Goal: Task Accomplishment & Management: Complete application form

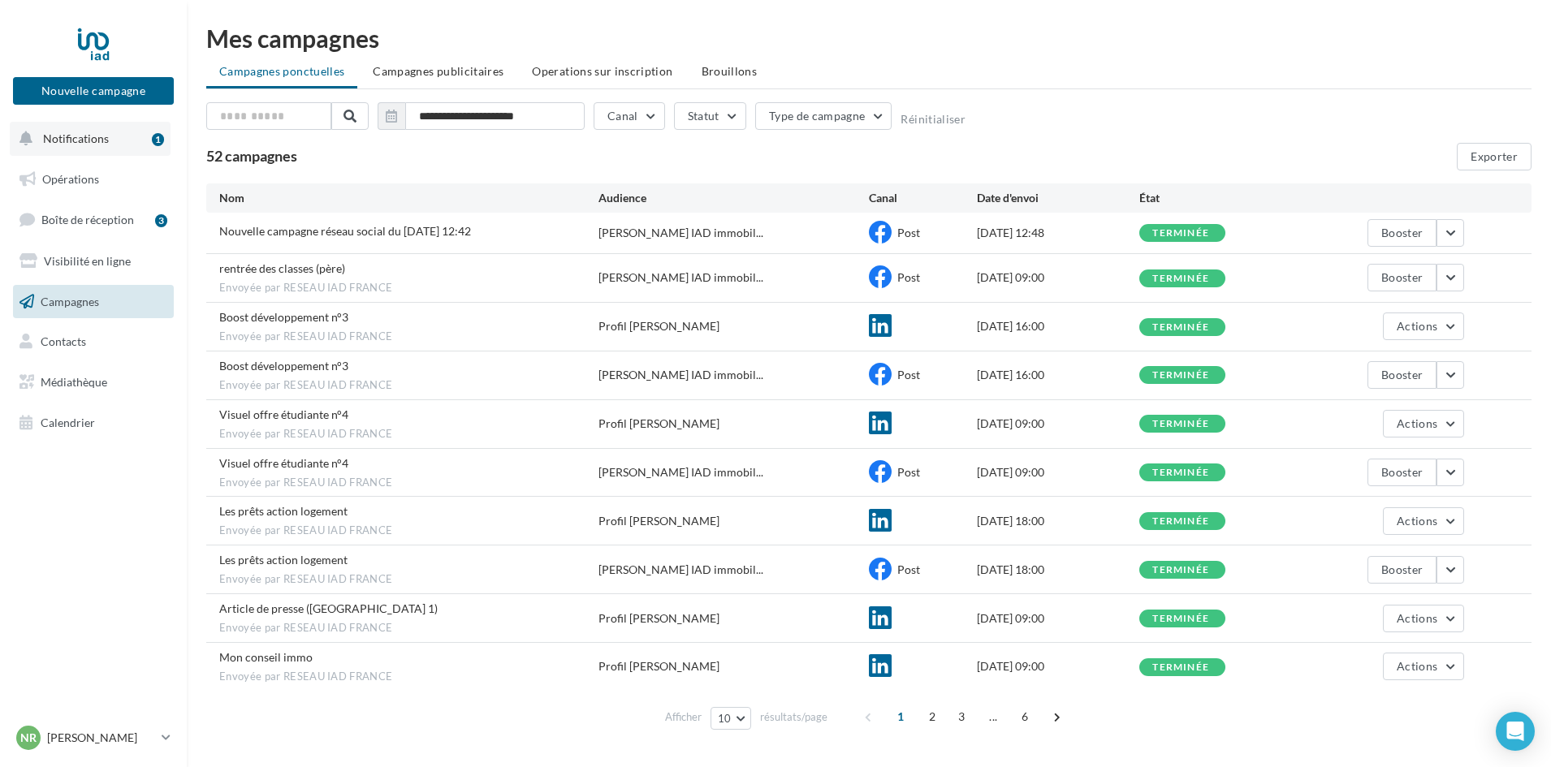
click at [94, 139] on span "Notifications" at bounding box center [76, 139] width 66 height 14
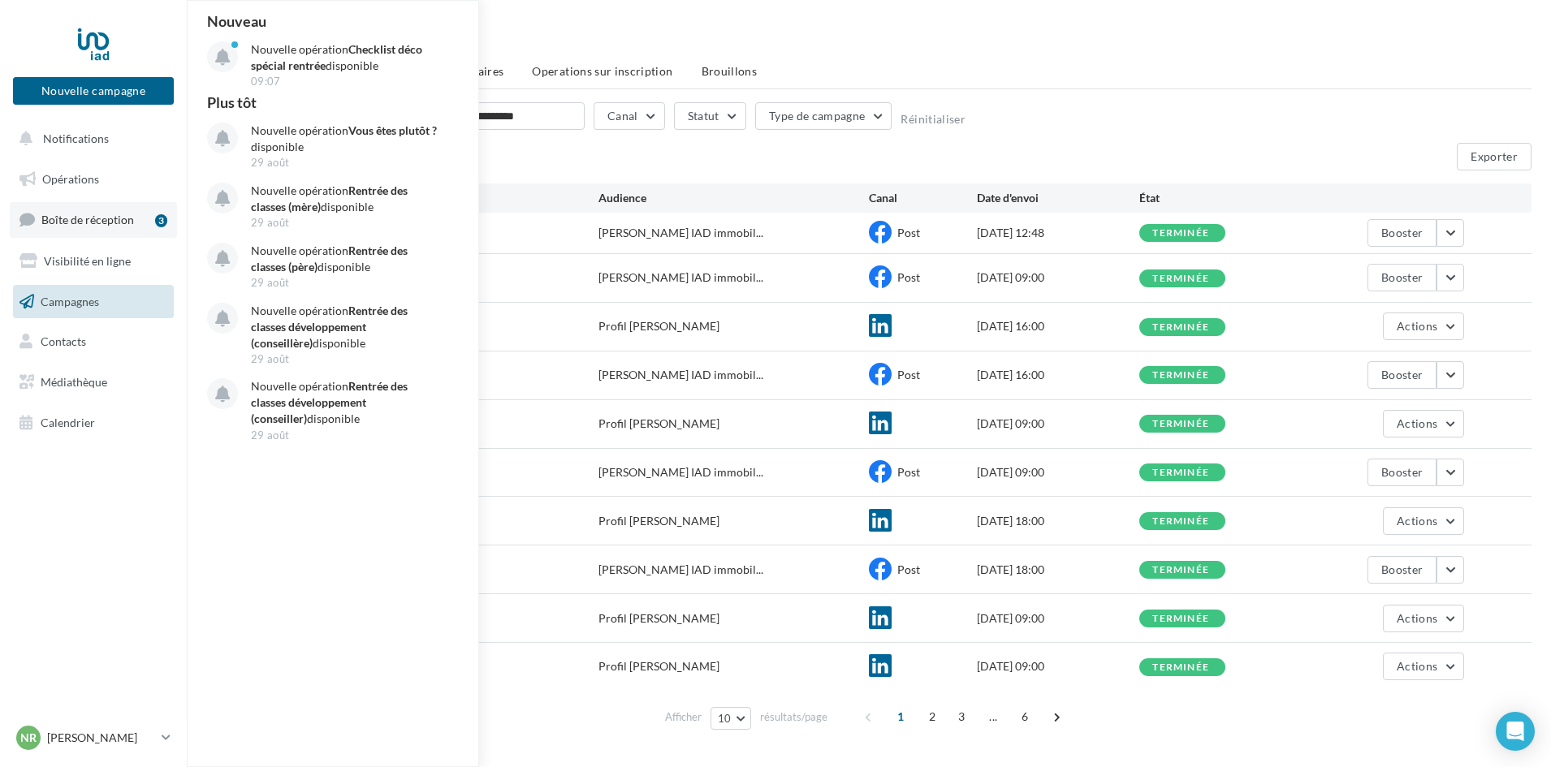
click at [111, 218] on span "Boîte de réception" at bounding box center [87, 220] width 93 height 14
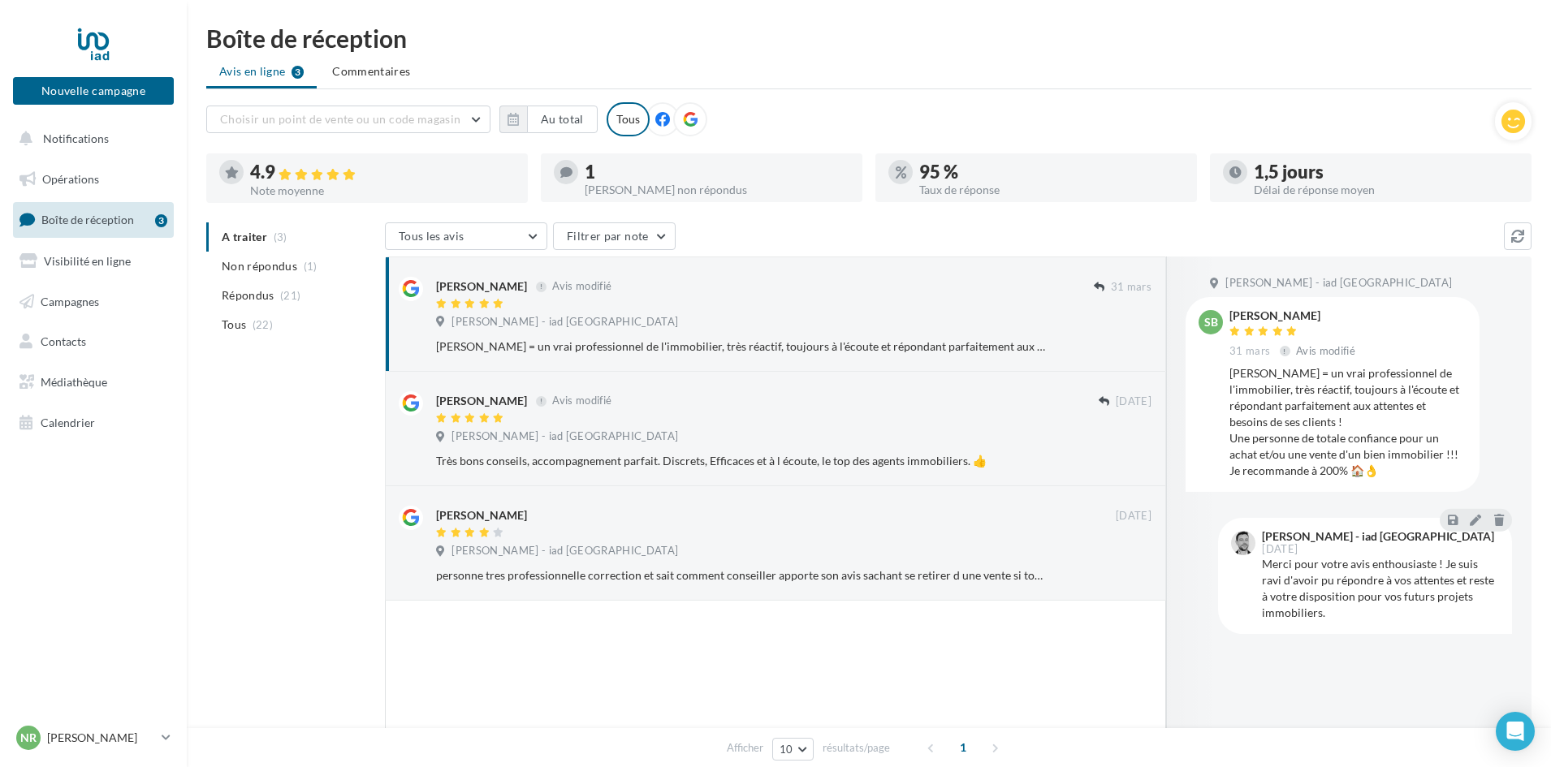
click at [624, 184] on div "Avis non répondus" at bounding box center [717, 189] width 265 height 11
click at [105, 260] on span "Visibilité en ligne" at bounding box center [87, 261] width 87 height 14
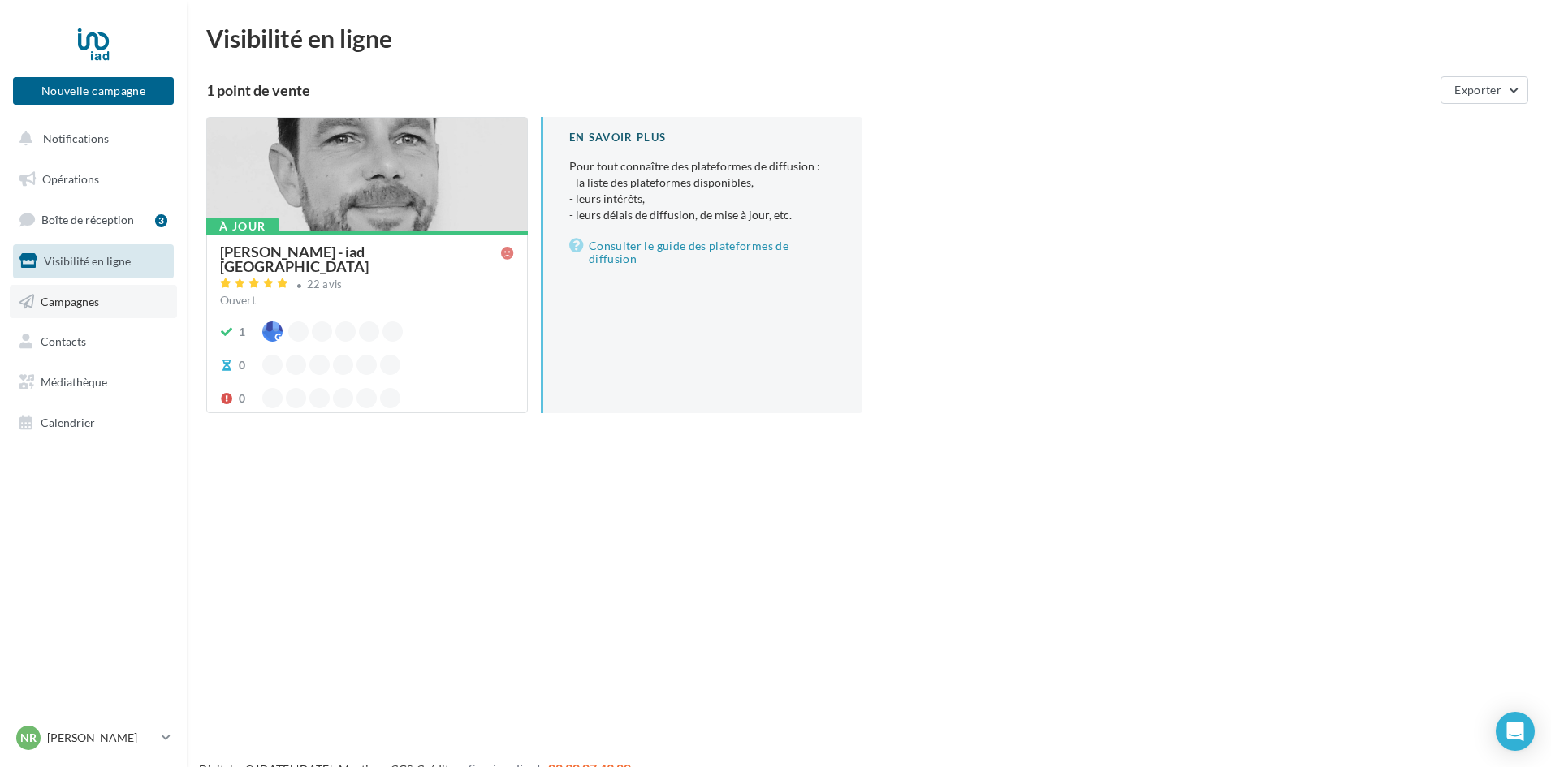
click at [71, 294] on span "Campagnes" at bounding box center [70, 301] width 58 height 14
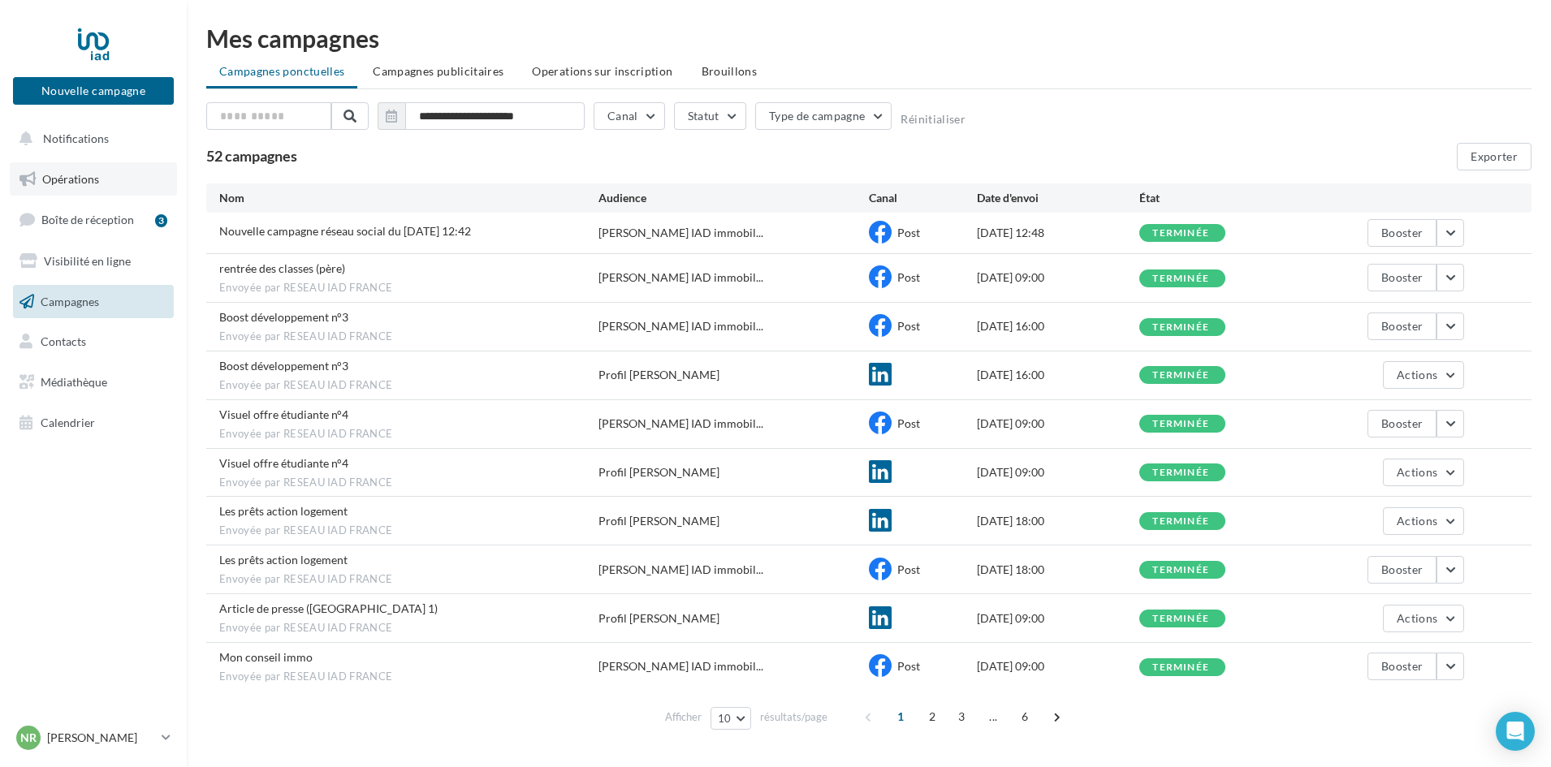
click at [93, 184] on span "Opérations" at bounding box center [70, 179] width 57 height 14
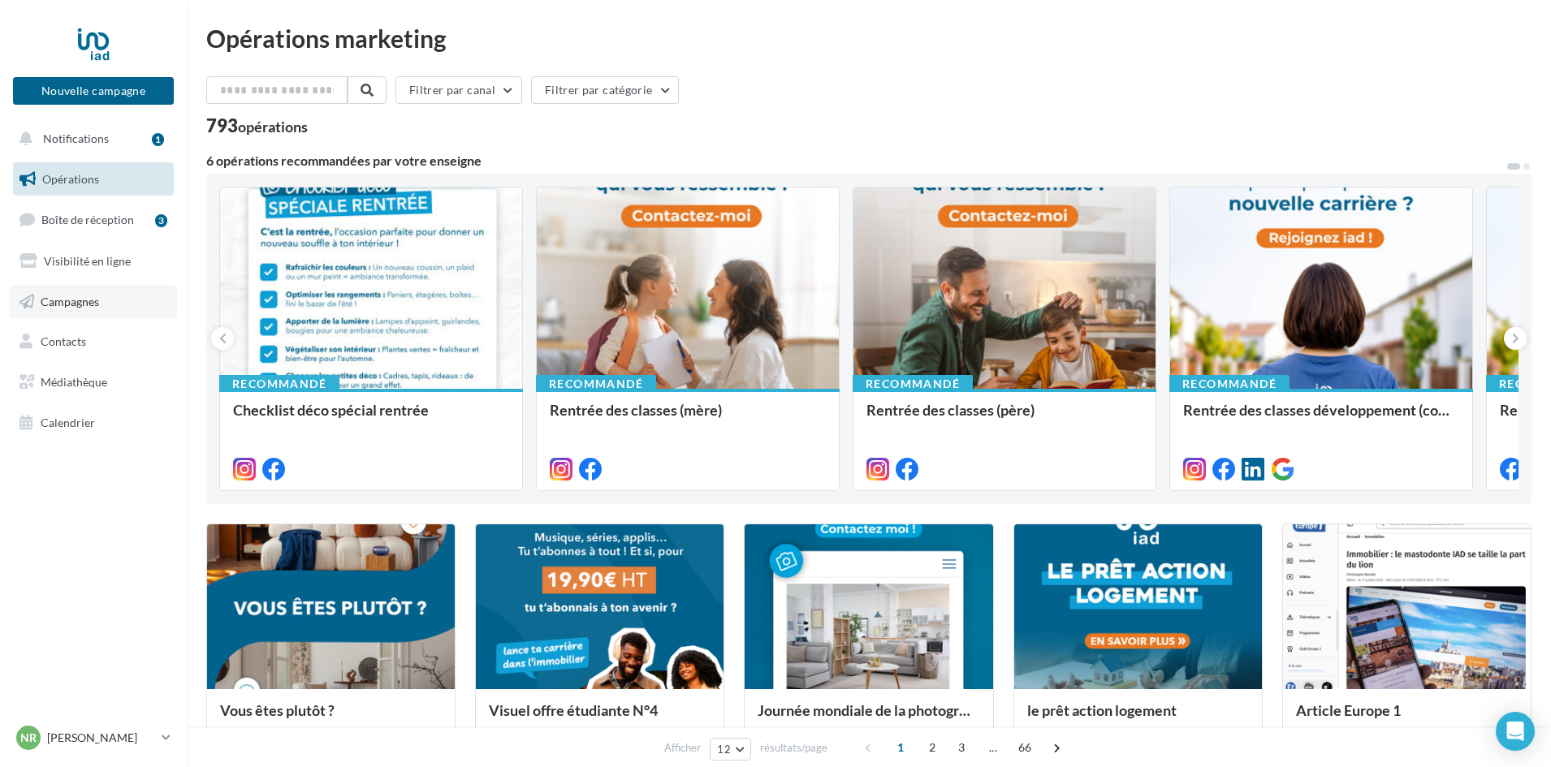
click at [81, 291] on link "Campagnes" at bounding box center [93, 302] width 167 height 34
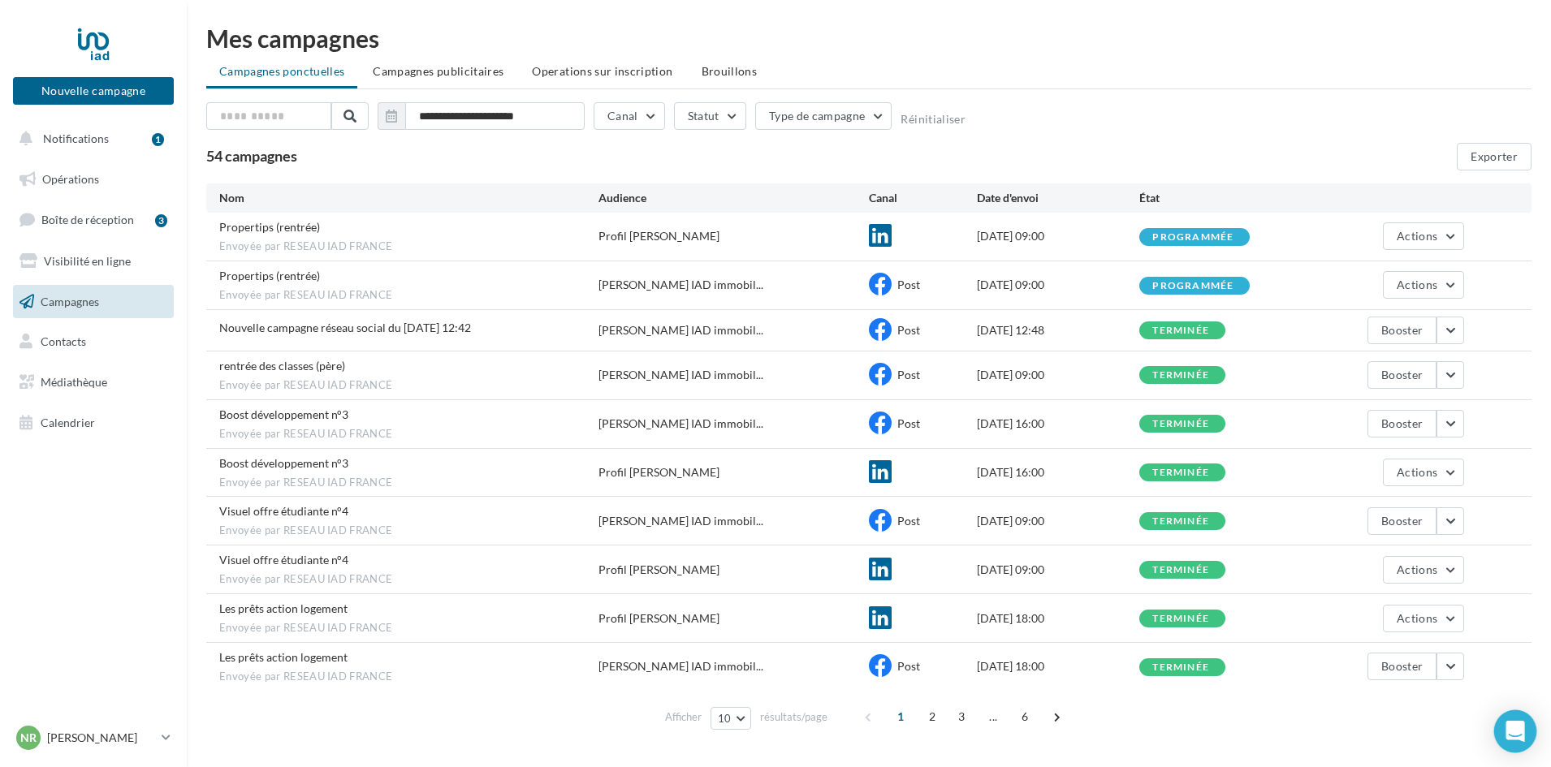
click at [1508, 731] on icon "Open Intercom Messenger" at bounding box center [1514, 731] width 19 height 21
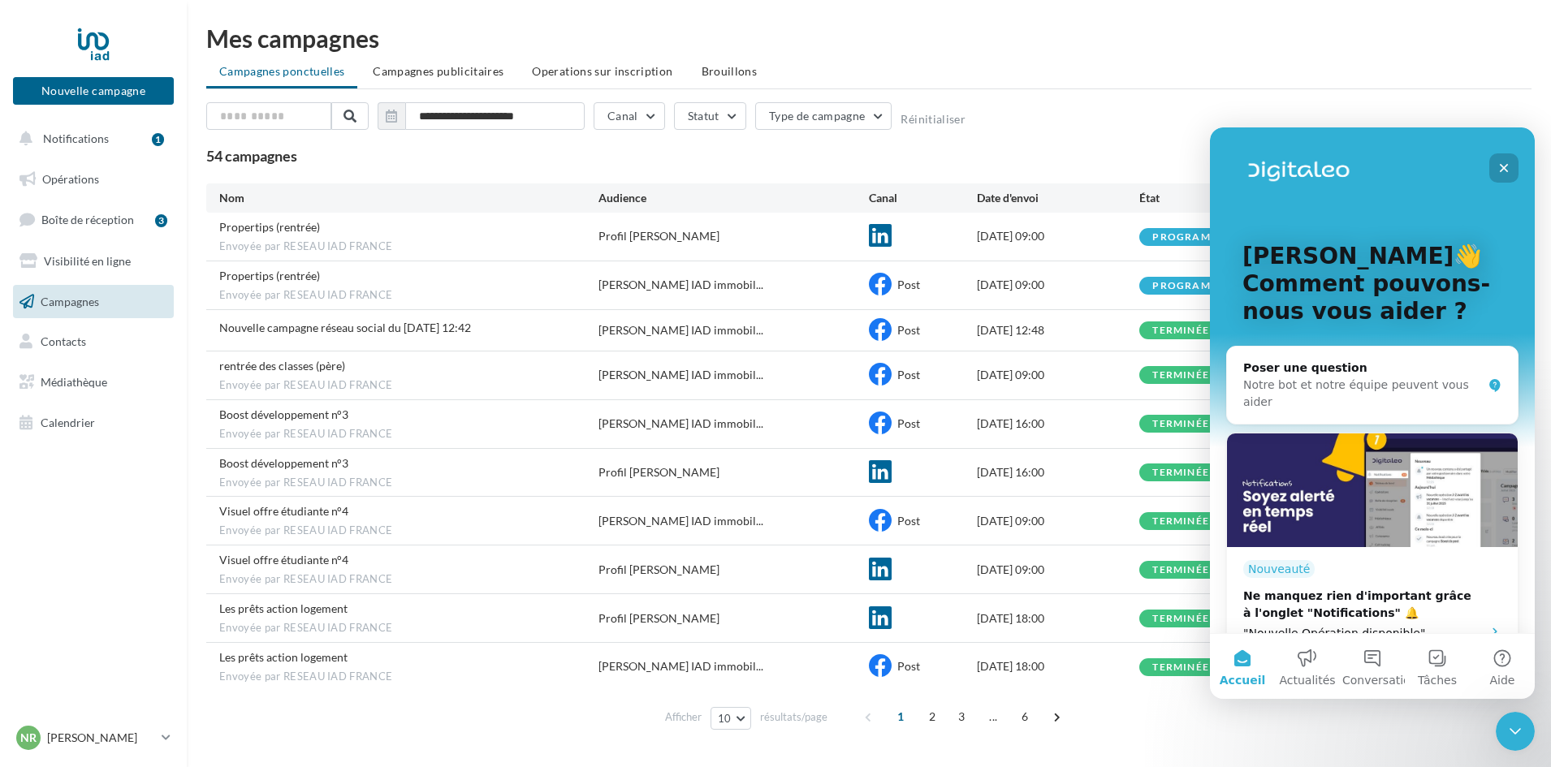
click at [1505, 167] on icon "Fermer" at bounding box center [1503, 168] width 9 height 9
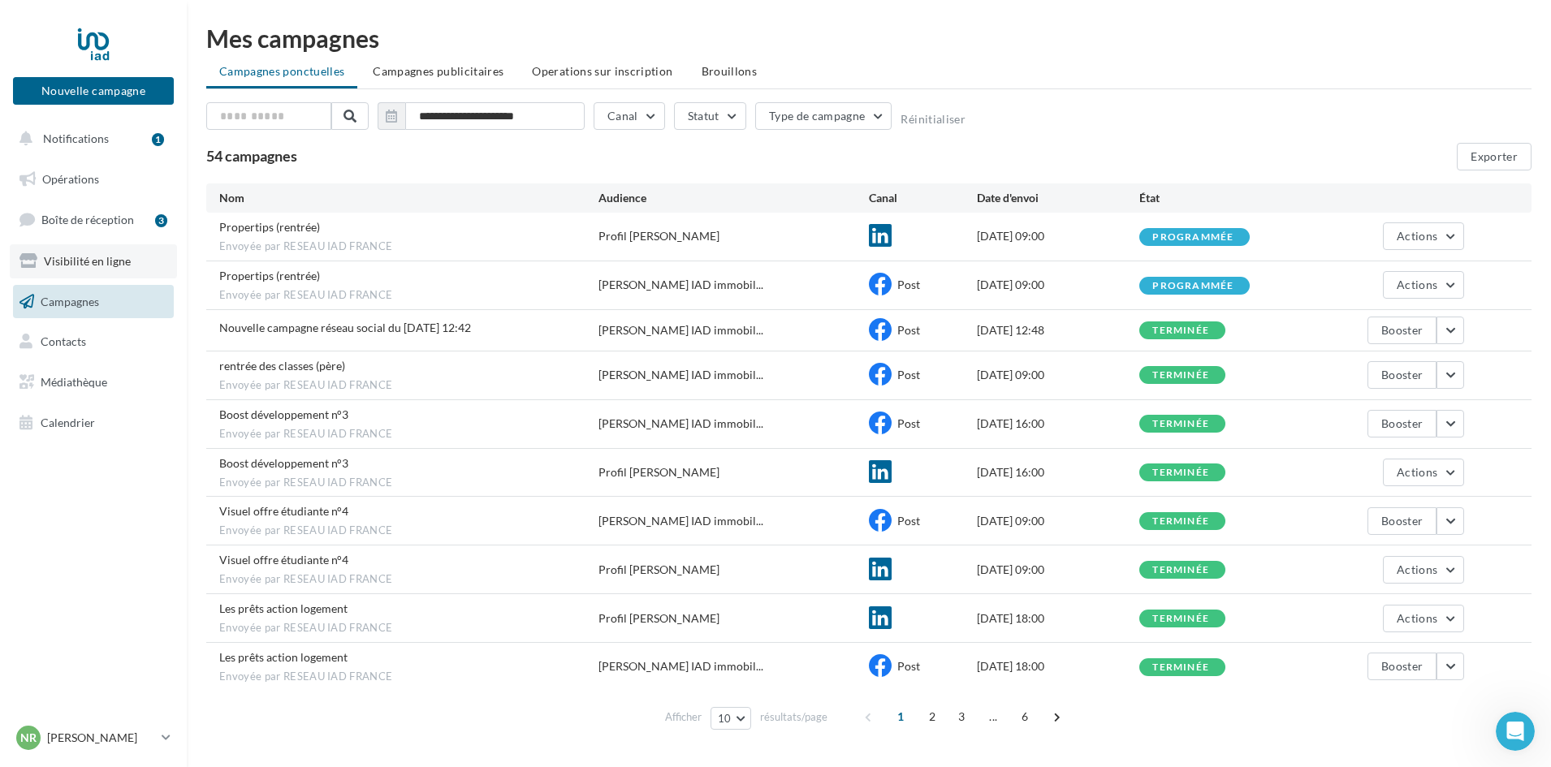
click at [98, 257] on span "Visibilité en ligne" at bounding box center [87, 261] width 87 height 14
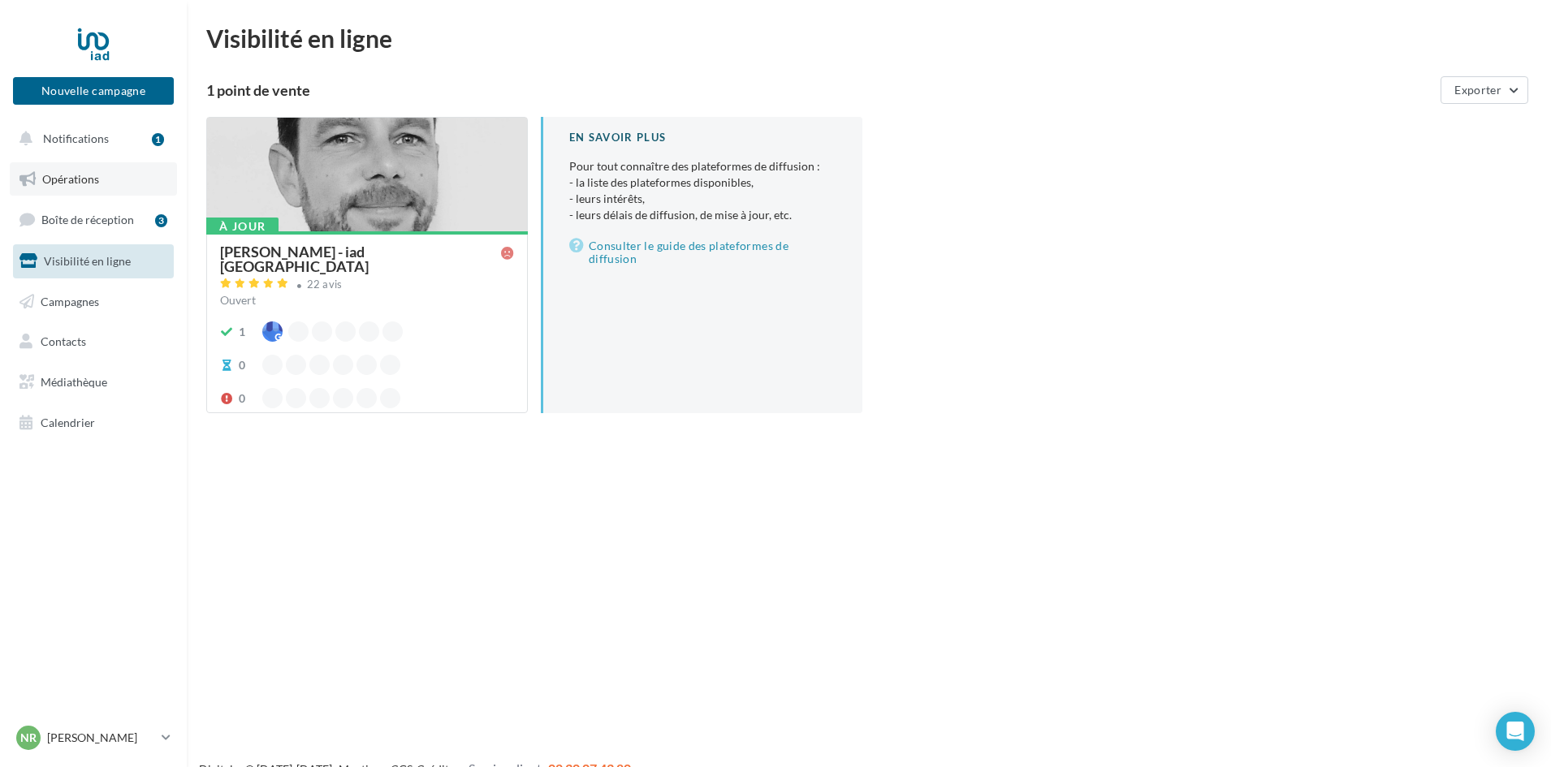
click at [90, 180] on span "Opérations" at bounding box center [70, 179] width 57 height 14
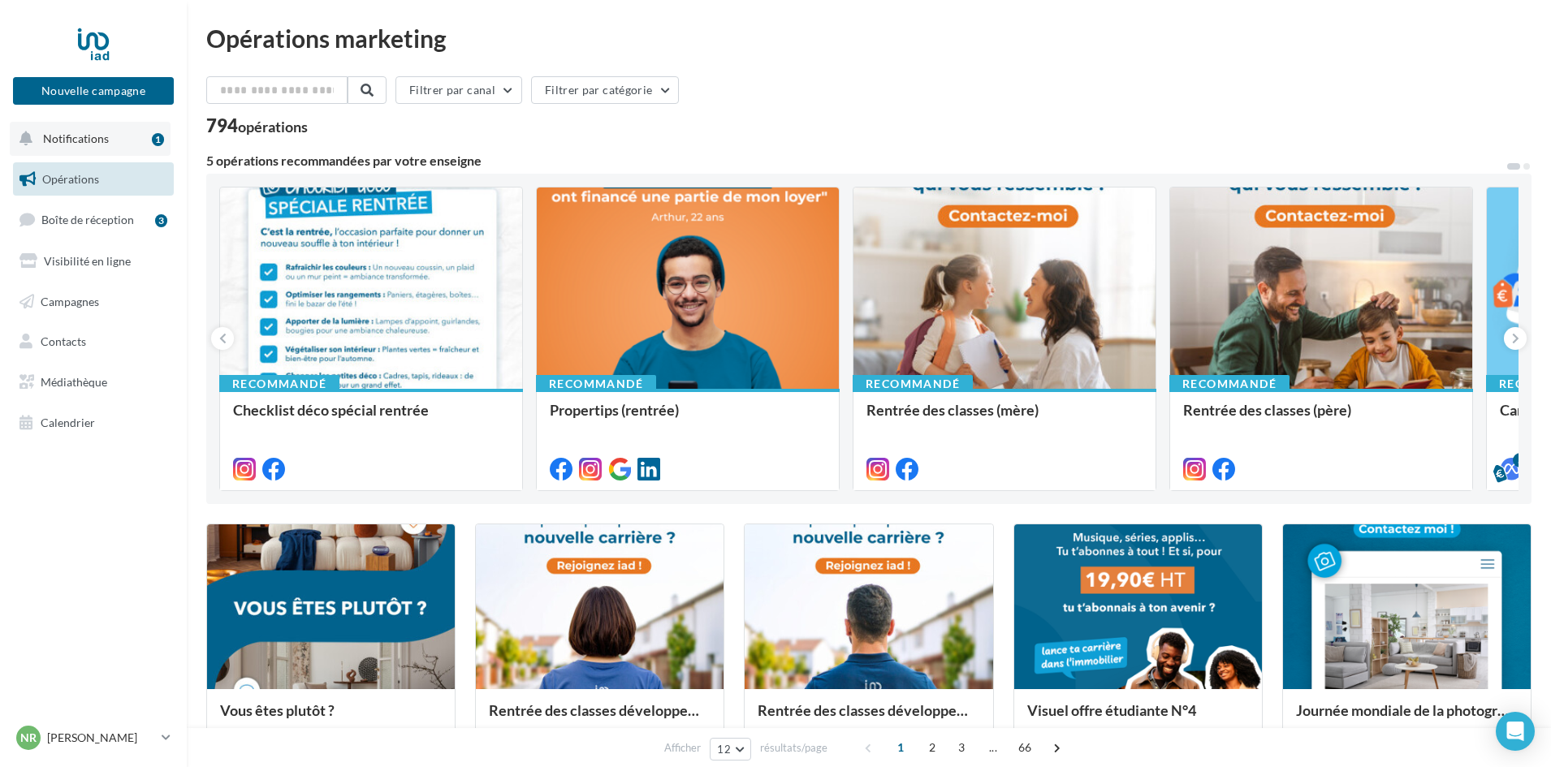
click at [108, 141] on button "Notifications 1" at bounding box center [90, 139] width 161 height 34
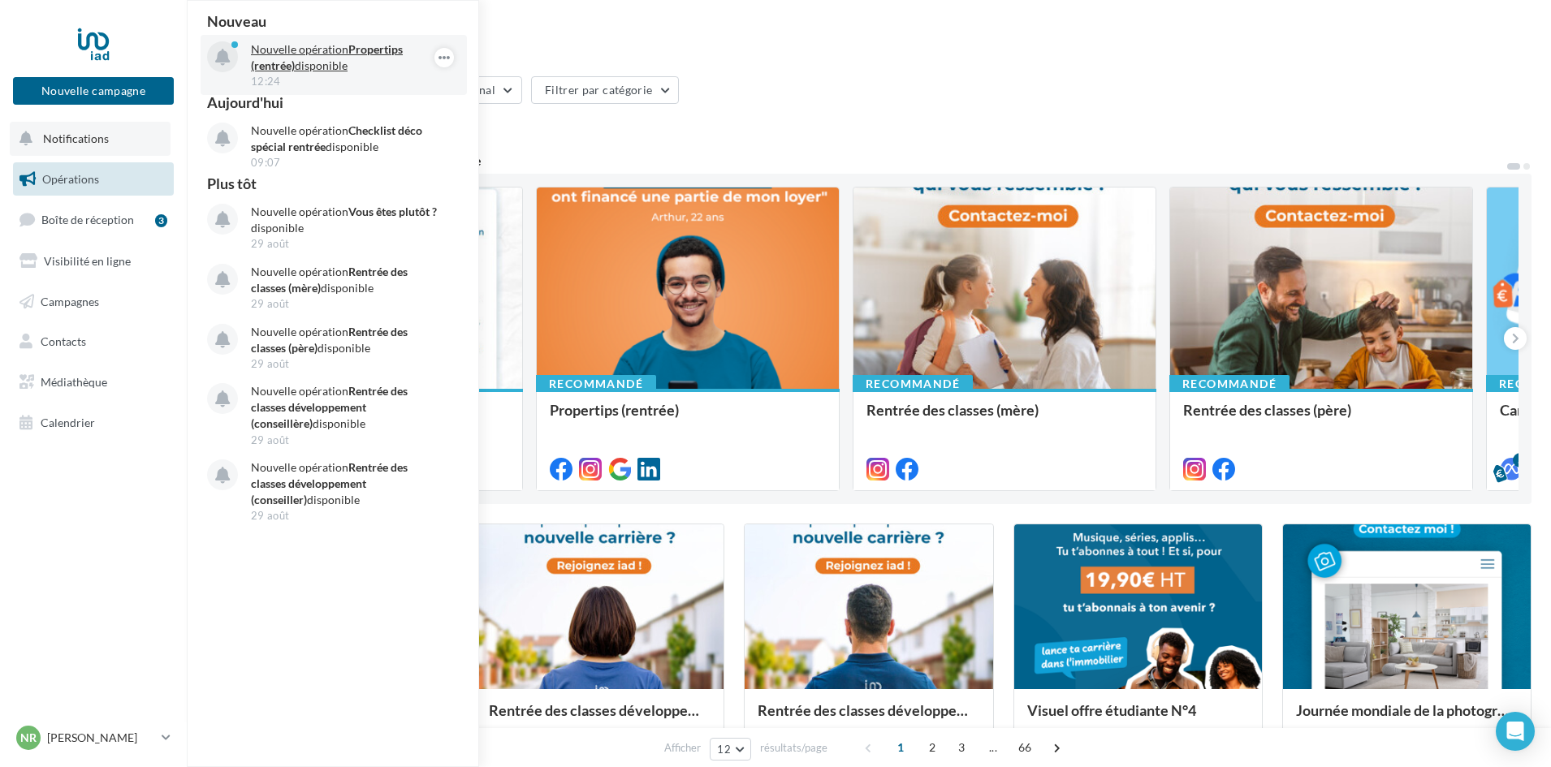
click at [290, 59] on strong "Propertips (rentrée)" at bounding box center [327, 57] width 152 height 30
click at [124, 216] on span "Boîte de réception" at bounding box center [87, 220] width 93 height 14
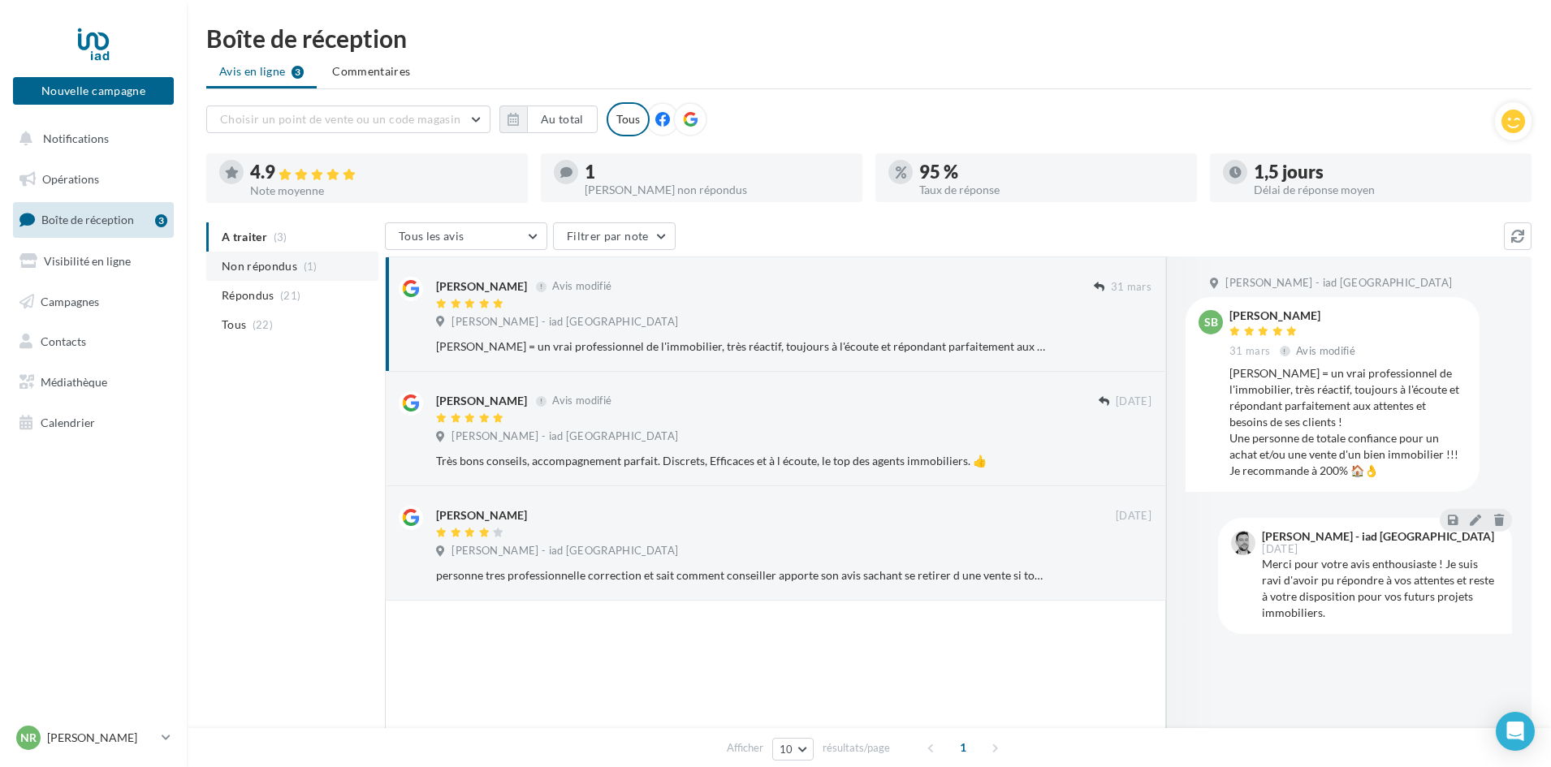
click at [265, 266] on span "Non répondus" at bounding box center [260, 266] width 76 height 16
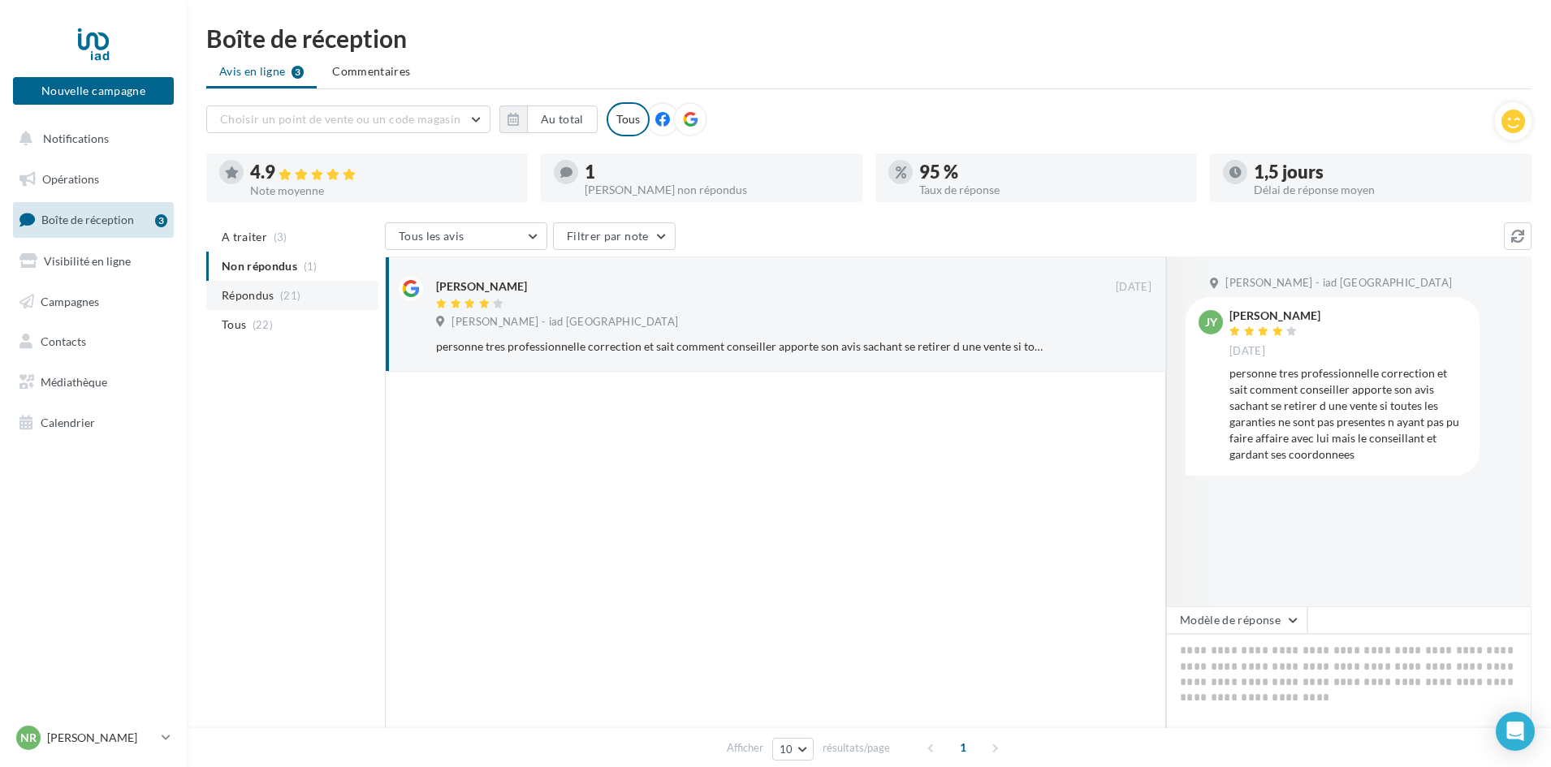
click at [261, 287] on span "Répondus" at bounding box center [248, 295] width 53 height 16
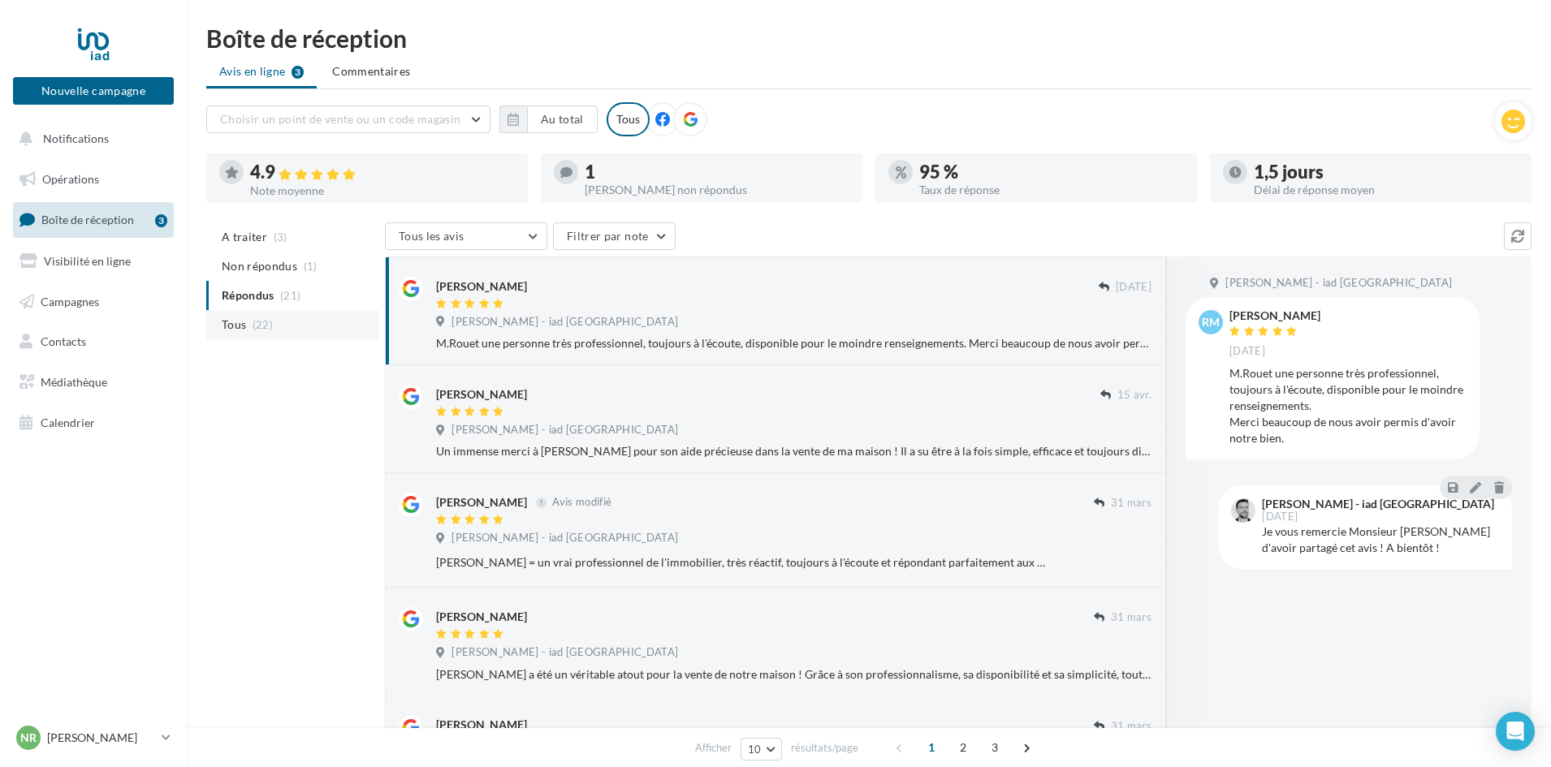
click at [261, 321] on span "(22)" at bounding box center [262, 324] width 20 height 13
click at [655, 116] on icon at bounding box center [662, 119] width 15 height 15
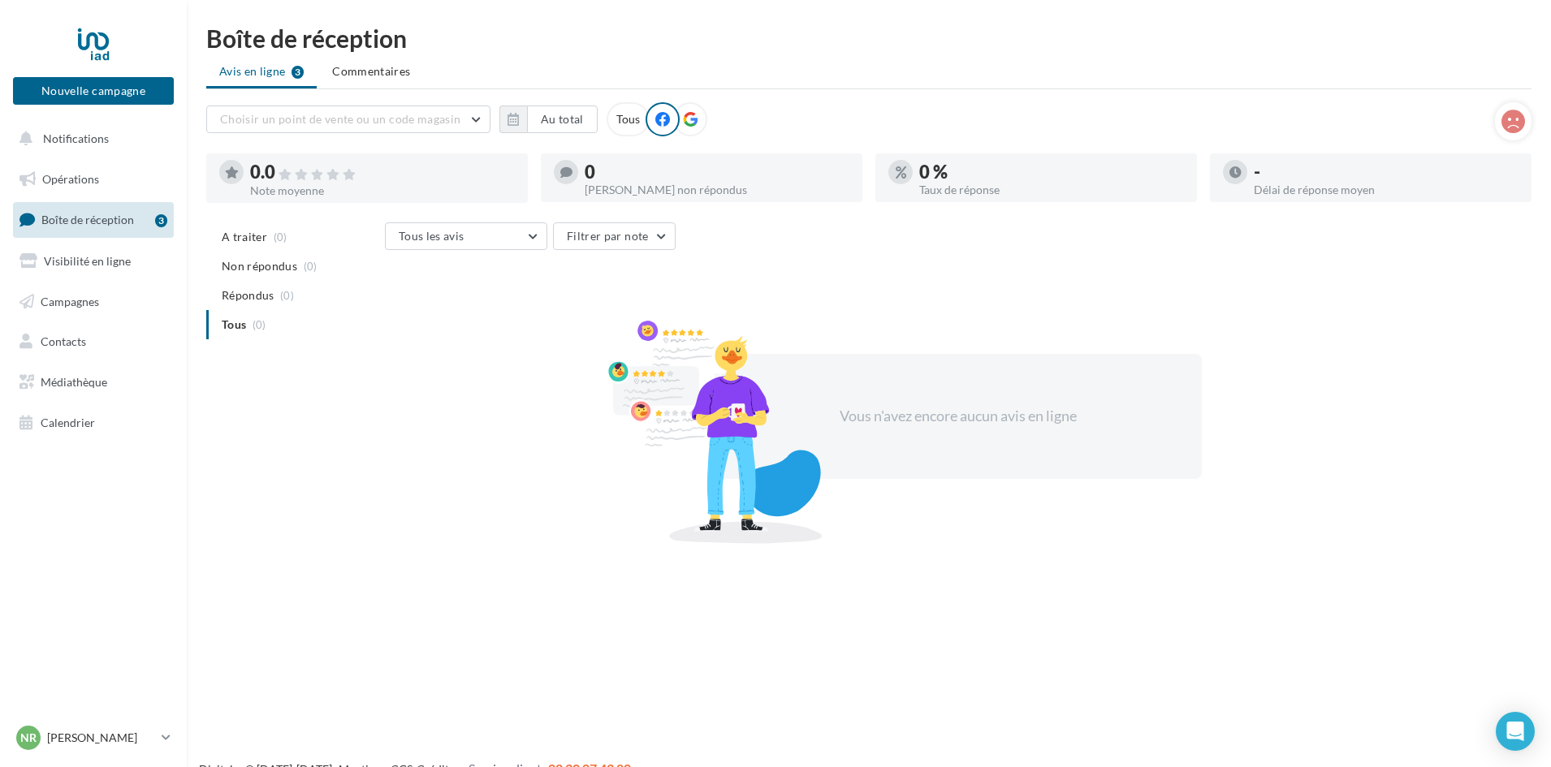
click at [688, 118] on icon at bounding box center [690, 119] width 15 height 15
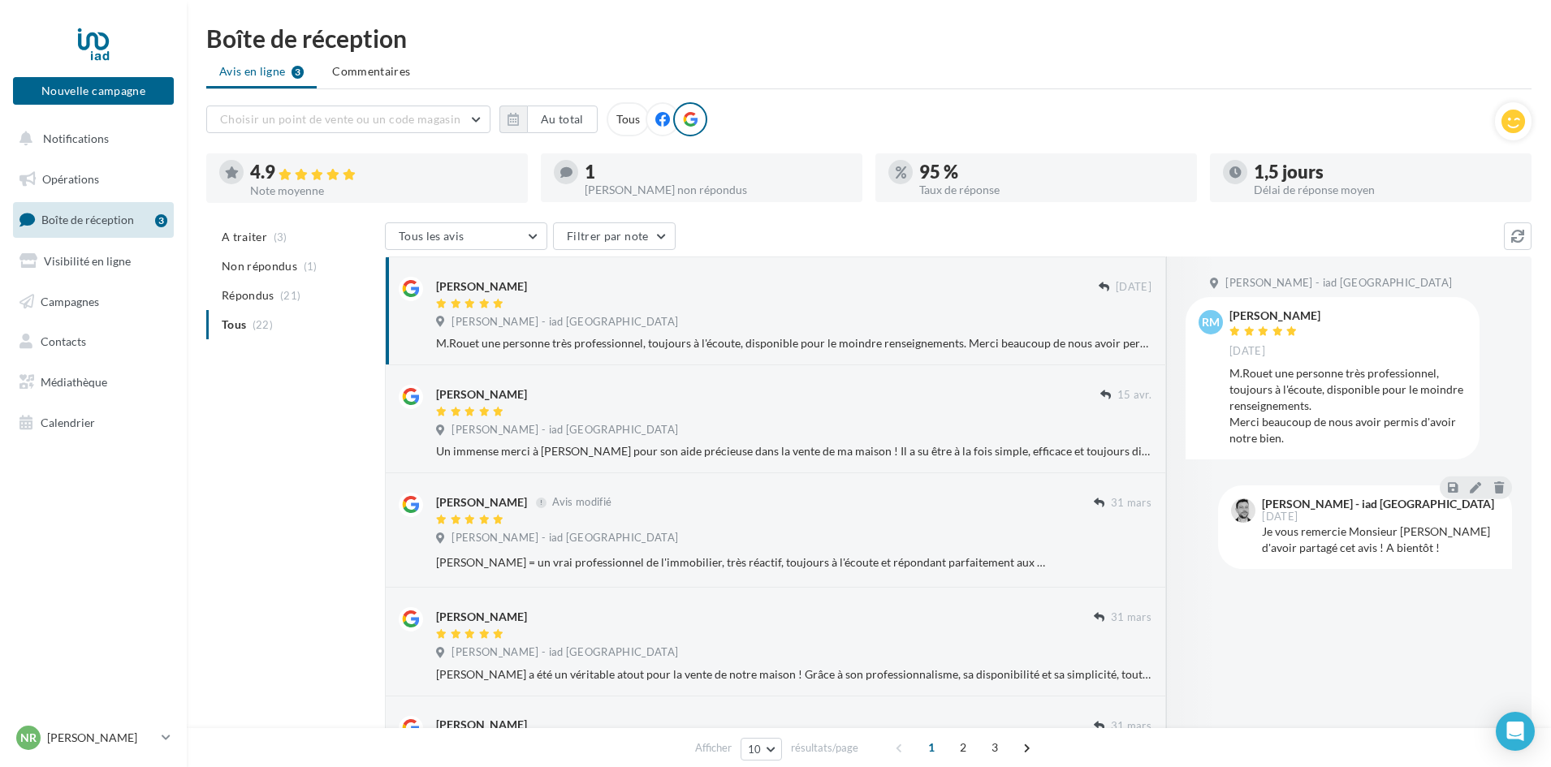
click at [263, 72] on ul "Avis en ligne 3 Commentaires" at bounding box center [868, 73] width 1325 height 32
click at [106, 220] on span "Boîte de réception" at bounding box center [87, 220] width 93 height 14
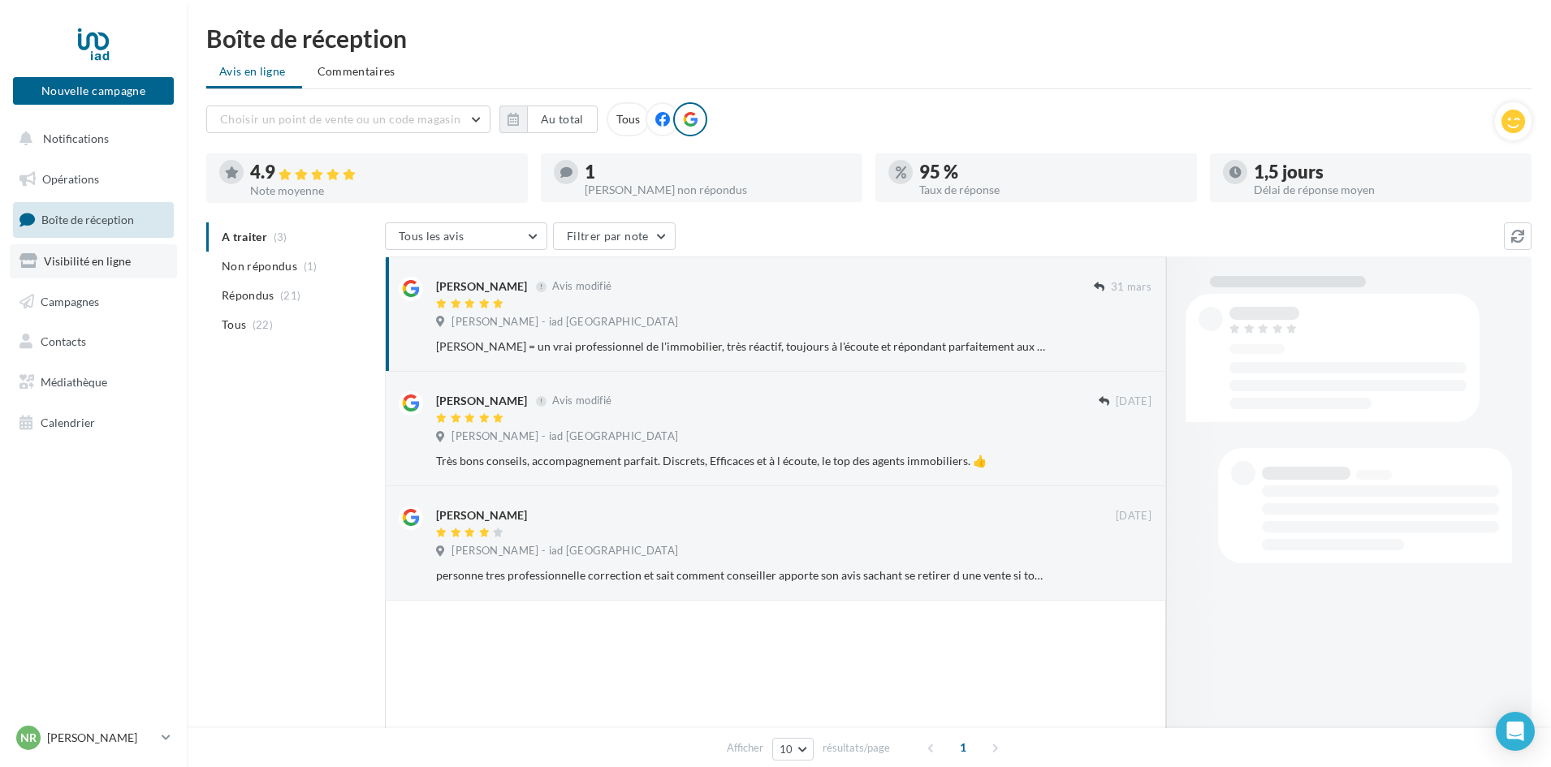
click at [114, 263] on span "Visibilité en ligne" at bounding box center [87, 261] width 87 height 14
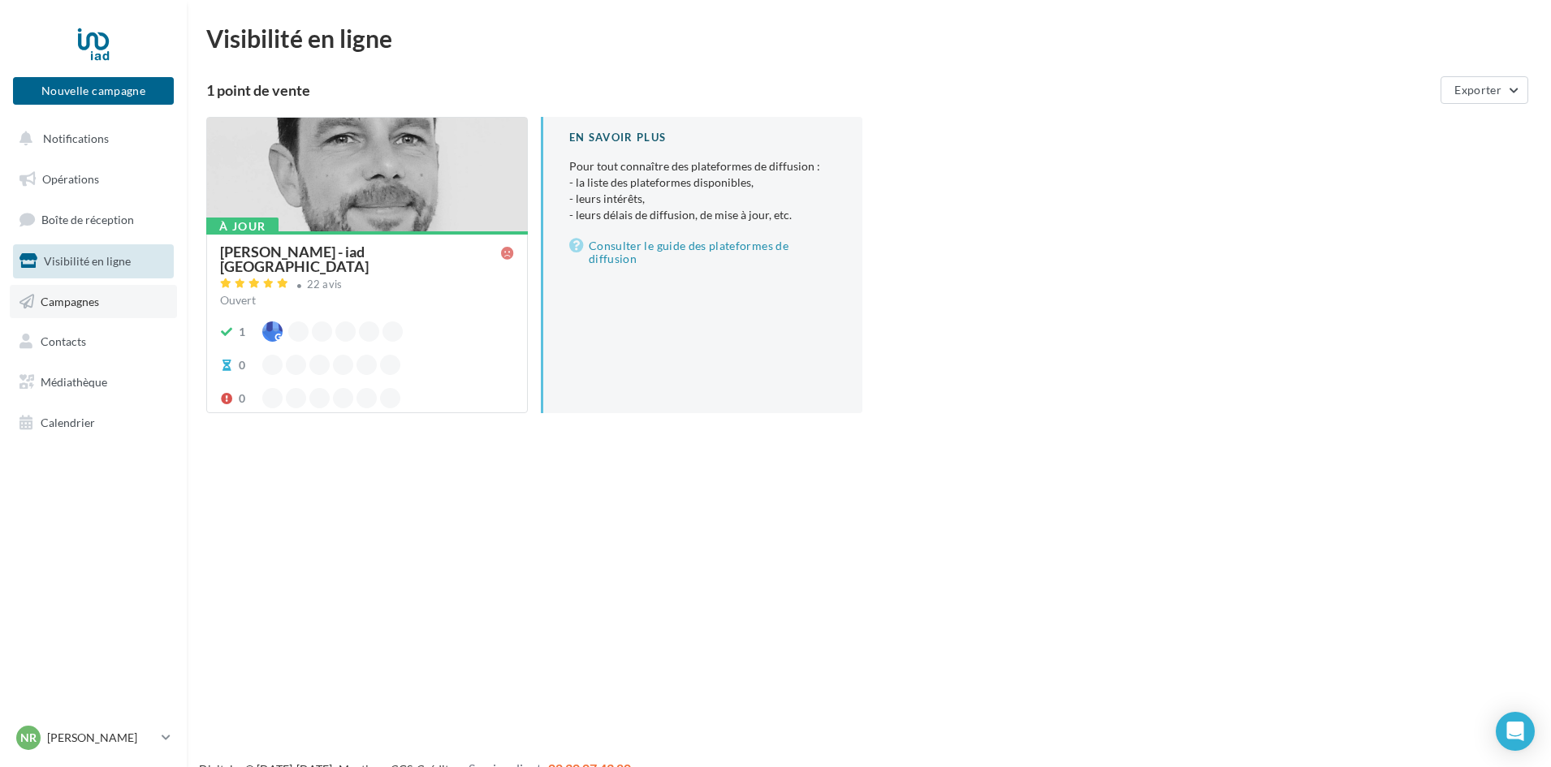
click at [89, 302] on span "Campagnes" at bounding box center [70, 301] width 58 height 14
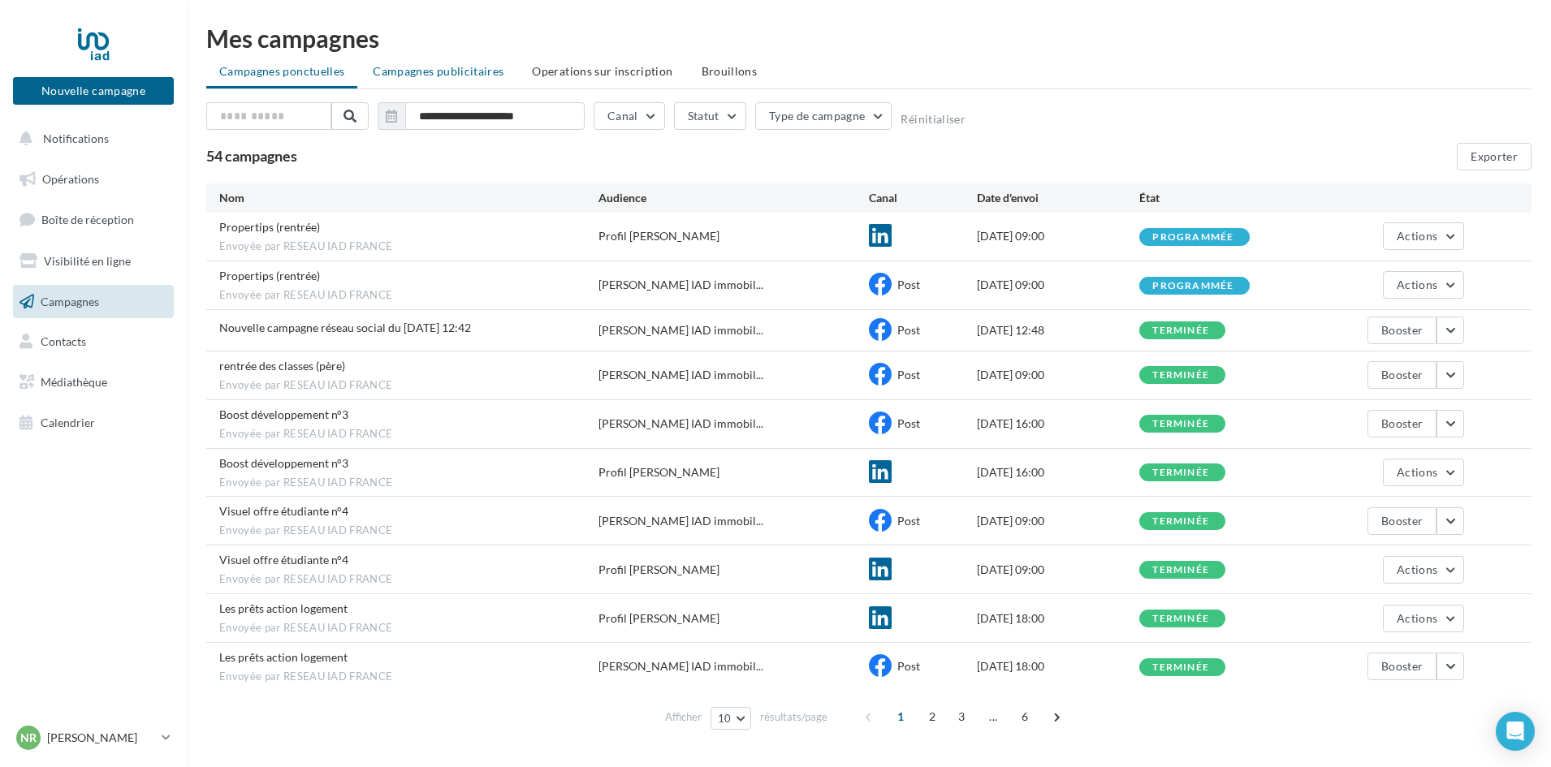
click at [439, 75] on span "Campagnes publicitaires" at bounding box center [438, 71] width 131 height 14
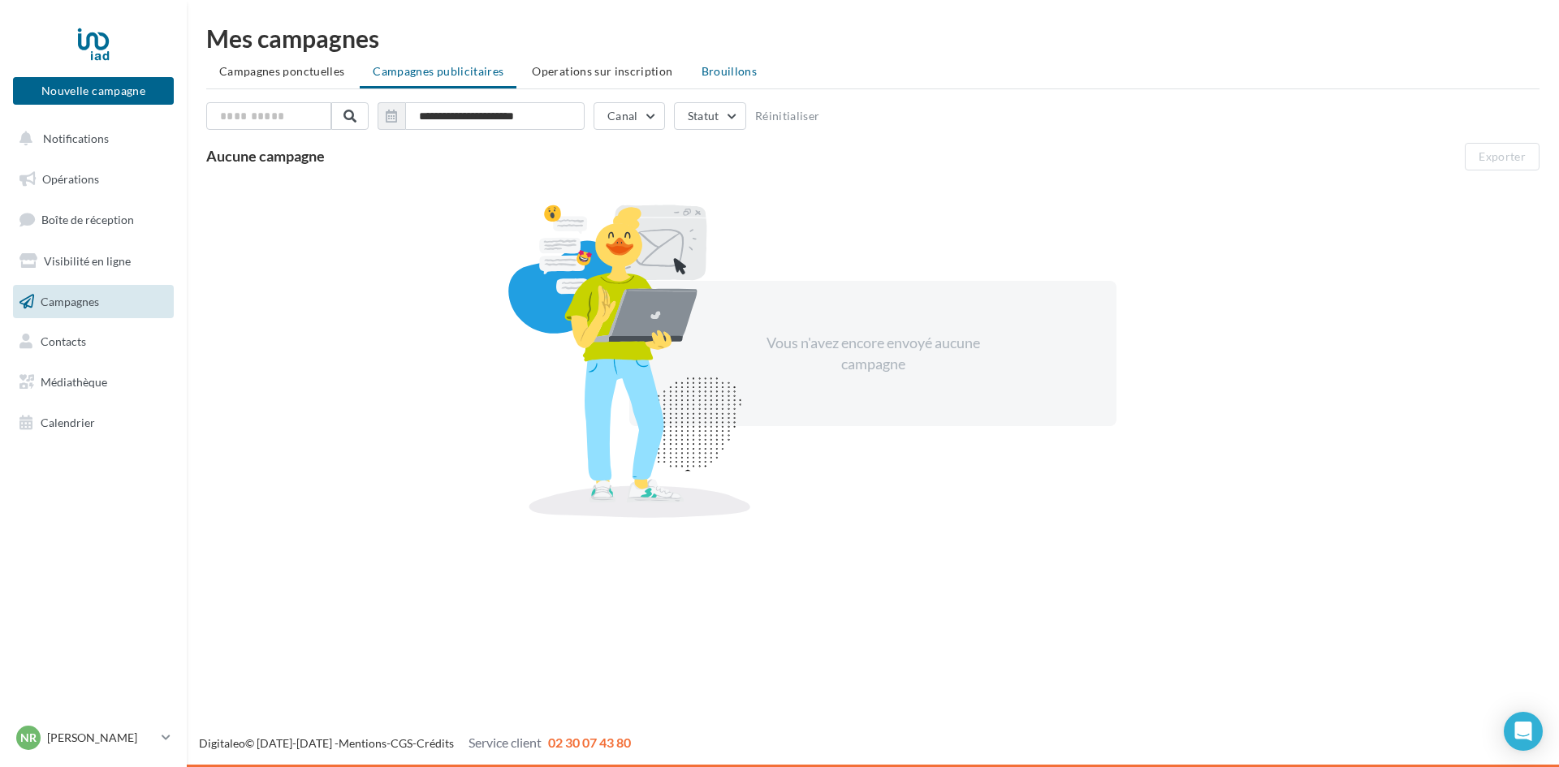
click at [743, 74] on span "Brouillons" at bounding box center [729, 71] width 56 height 14
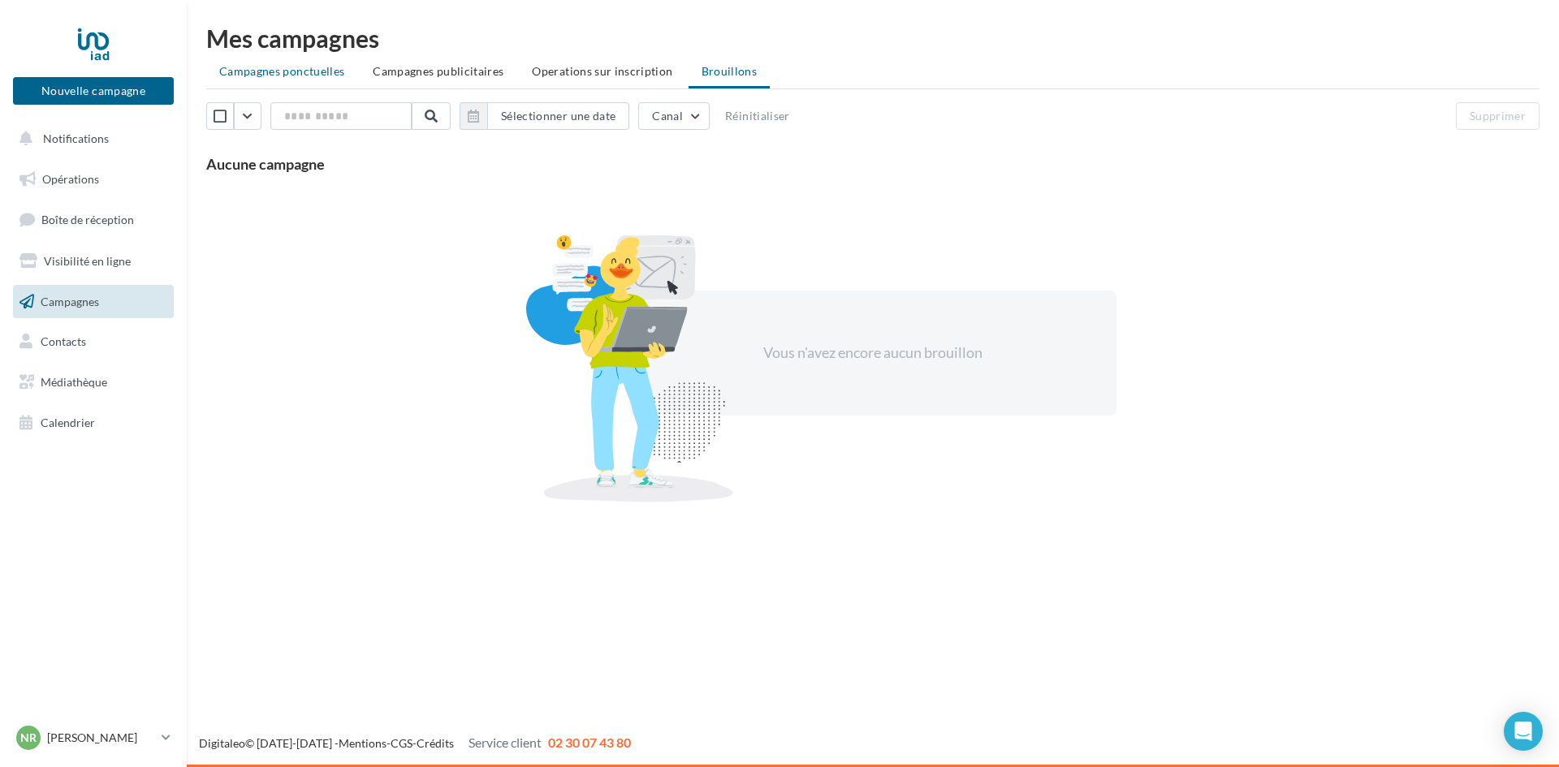
click at [341, 67] on span "Campagnes ponctuelles" at bounding box center [281, 71] width 125 height 14
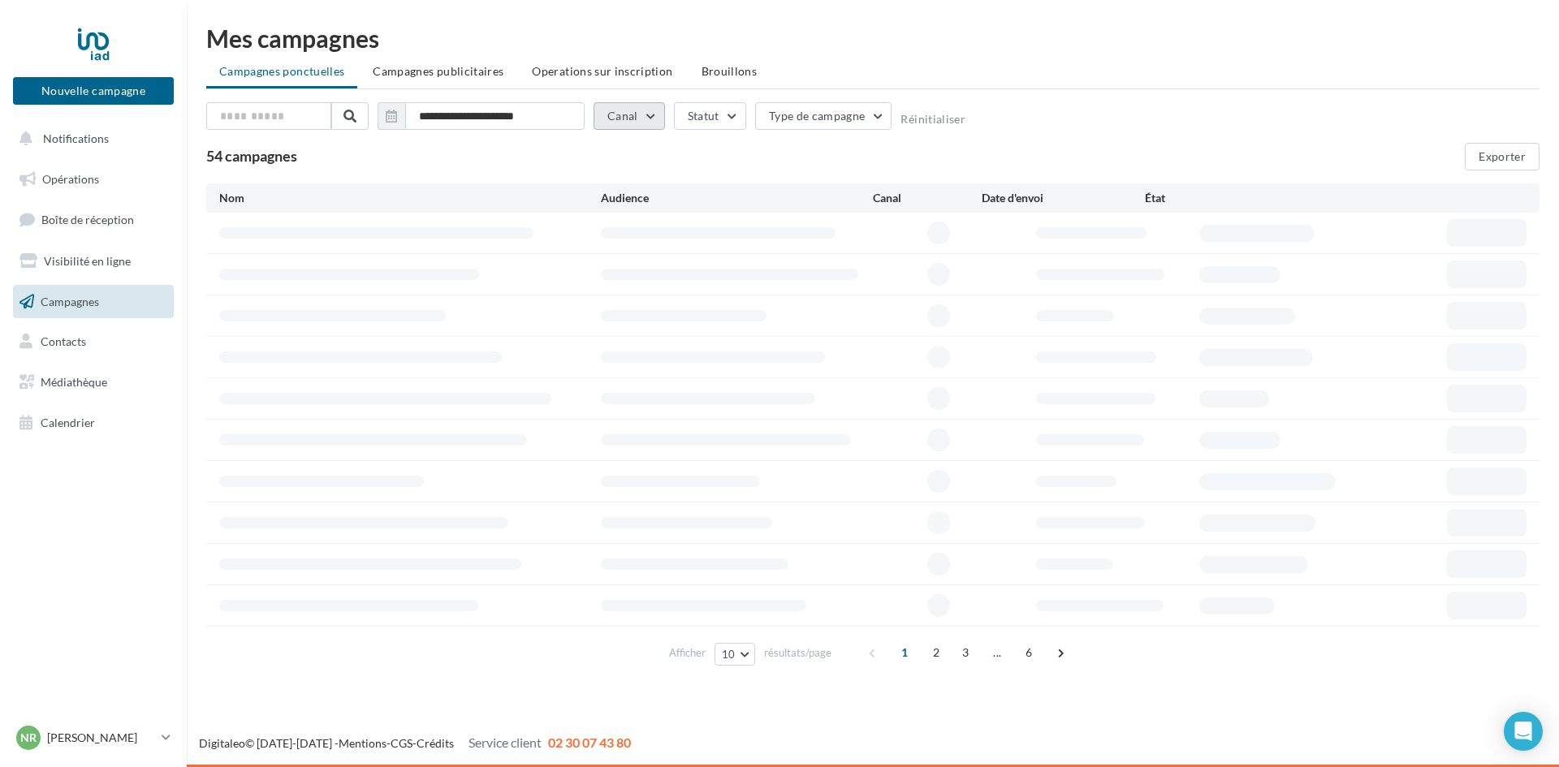
click at [634, 115] on button "Canal" at bounding box center [628, 116] width 71 height 28
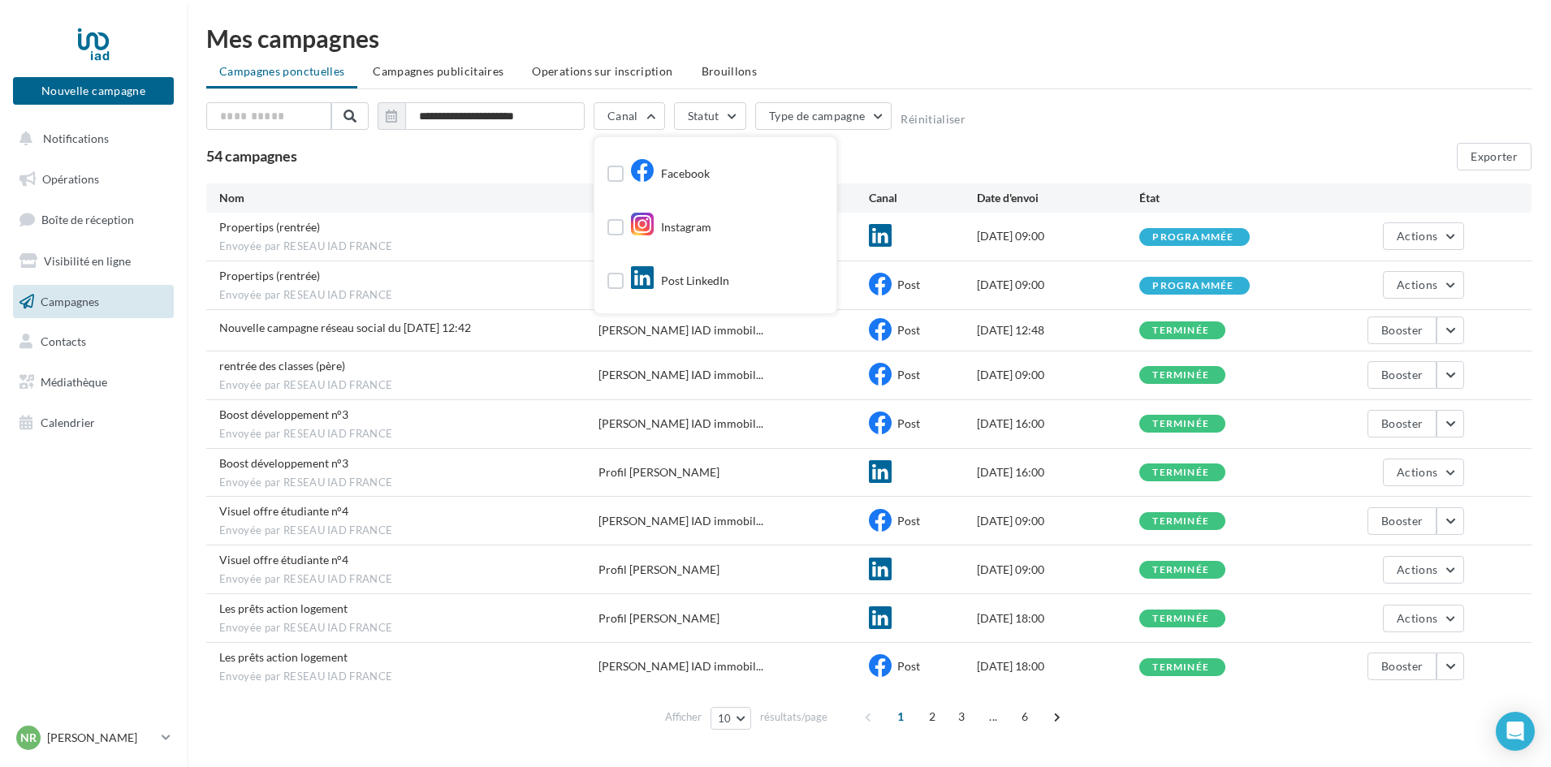
click at [623, 166] on div at bounding box center [615, 174] width 16 height 16
click at [617, 167] on label at bounding box center [615, 174] width 16 height 16
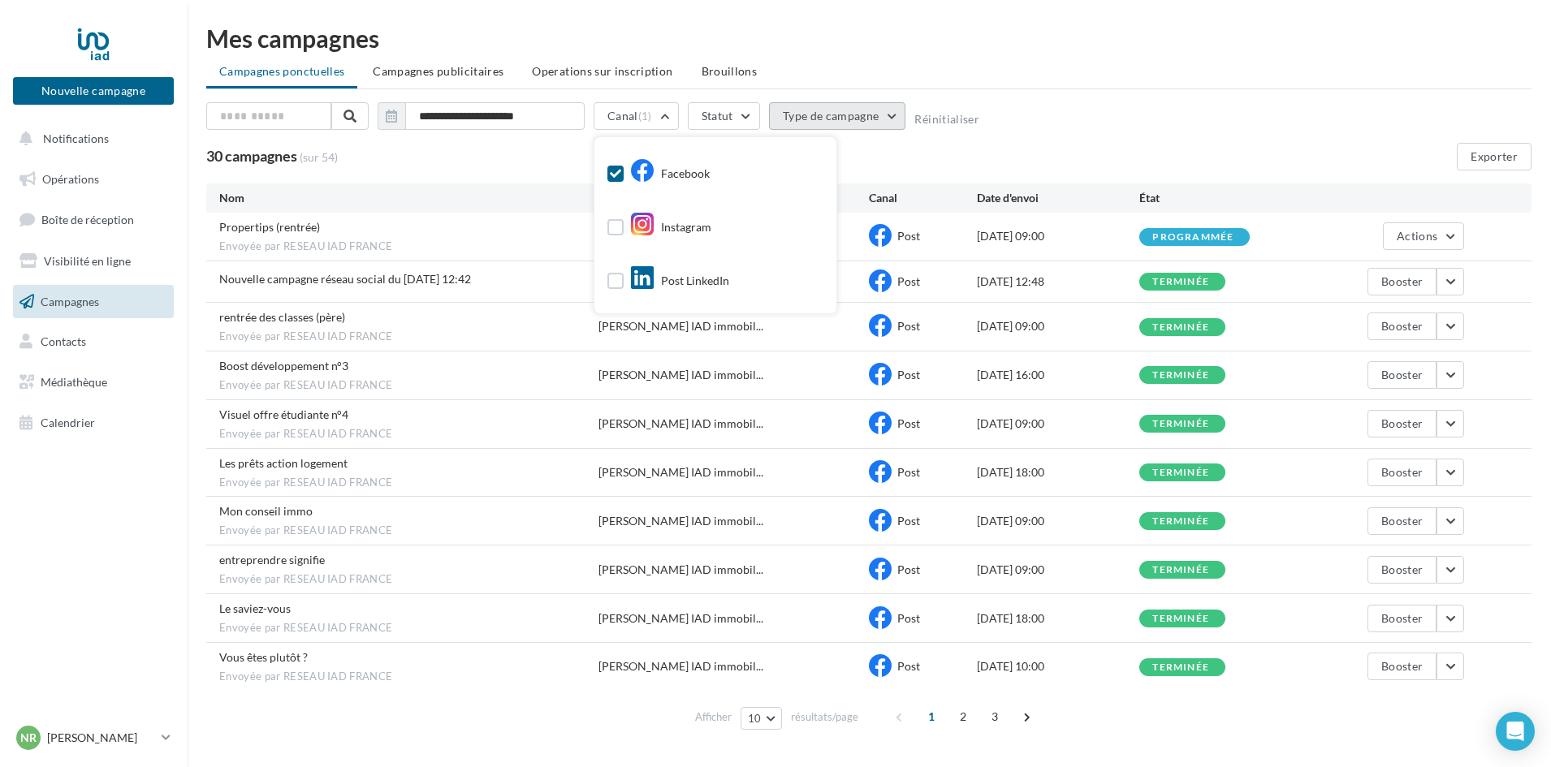
click at [865, 112] on button "Type de campagne" at bounding box center [837, 116] width 137 height 28
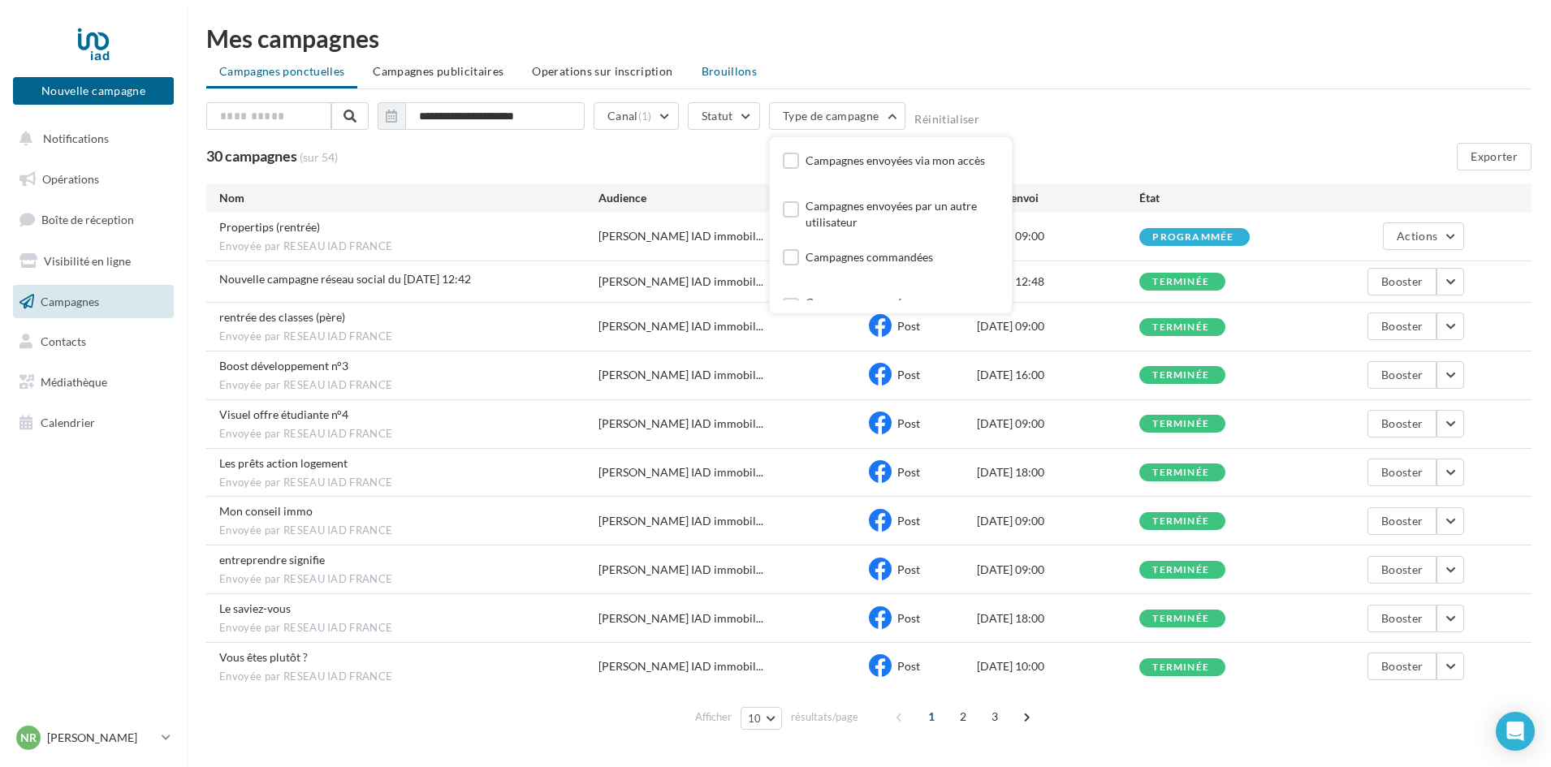
click at [721, 69] on span "Brouillons" at bounding box center [729, 71] width 56 height 14
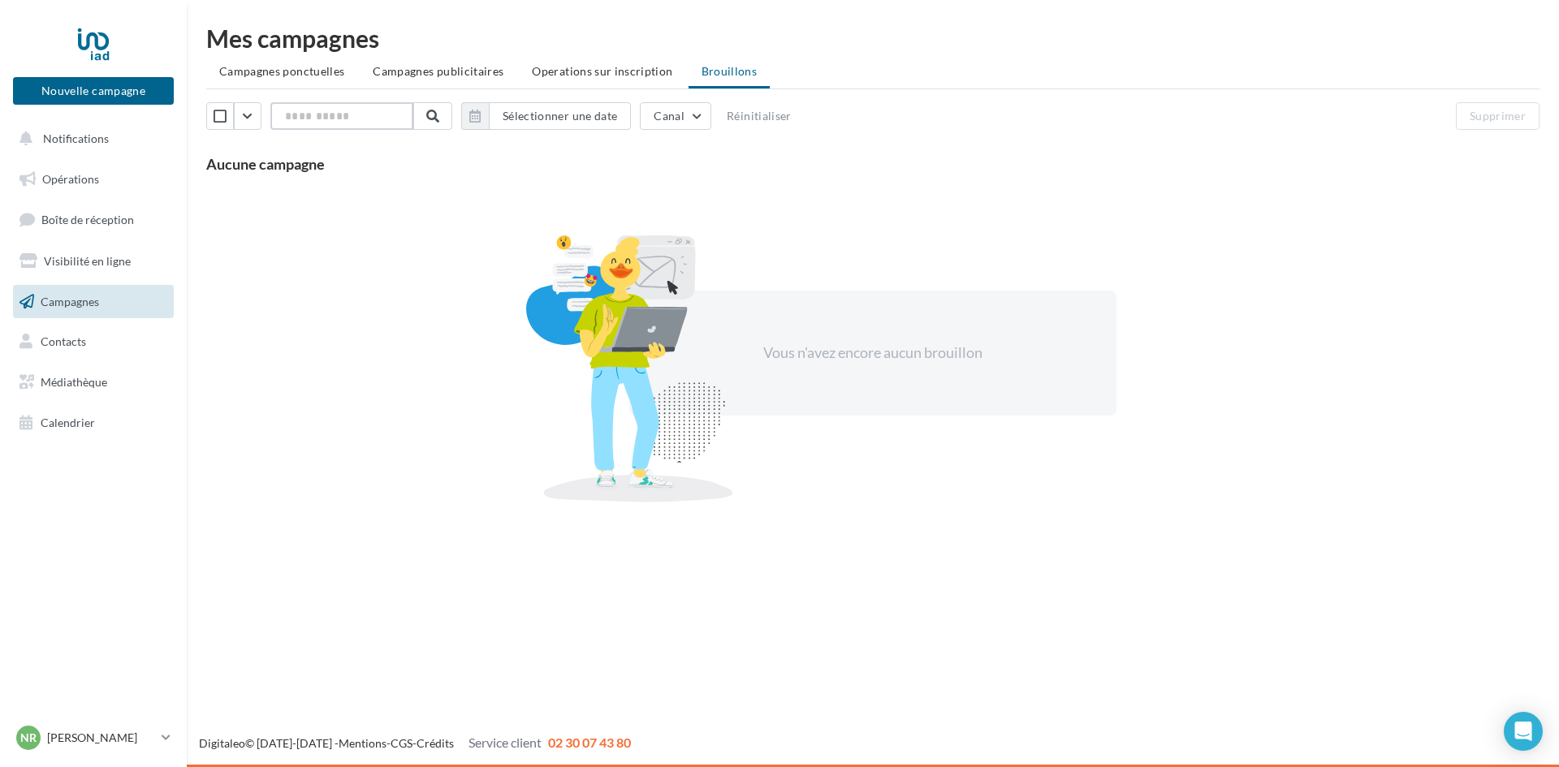
click at [350, 120] on input "text" at bounding box center [341, 116] width 143 height 28
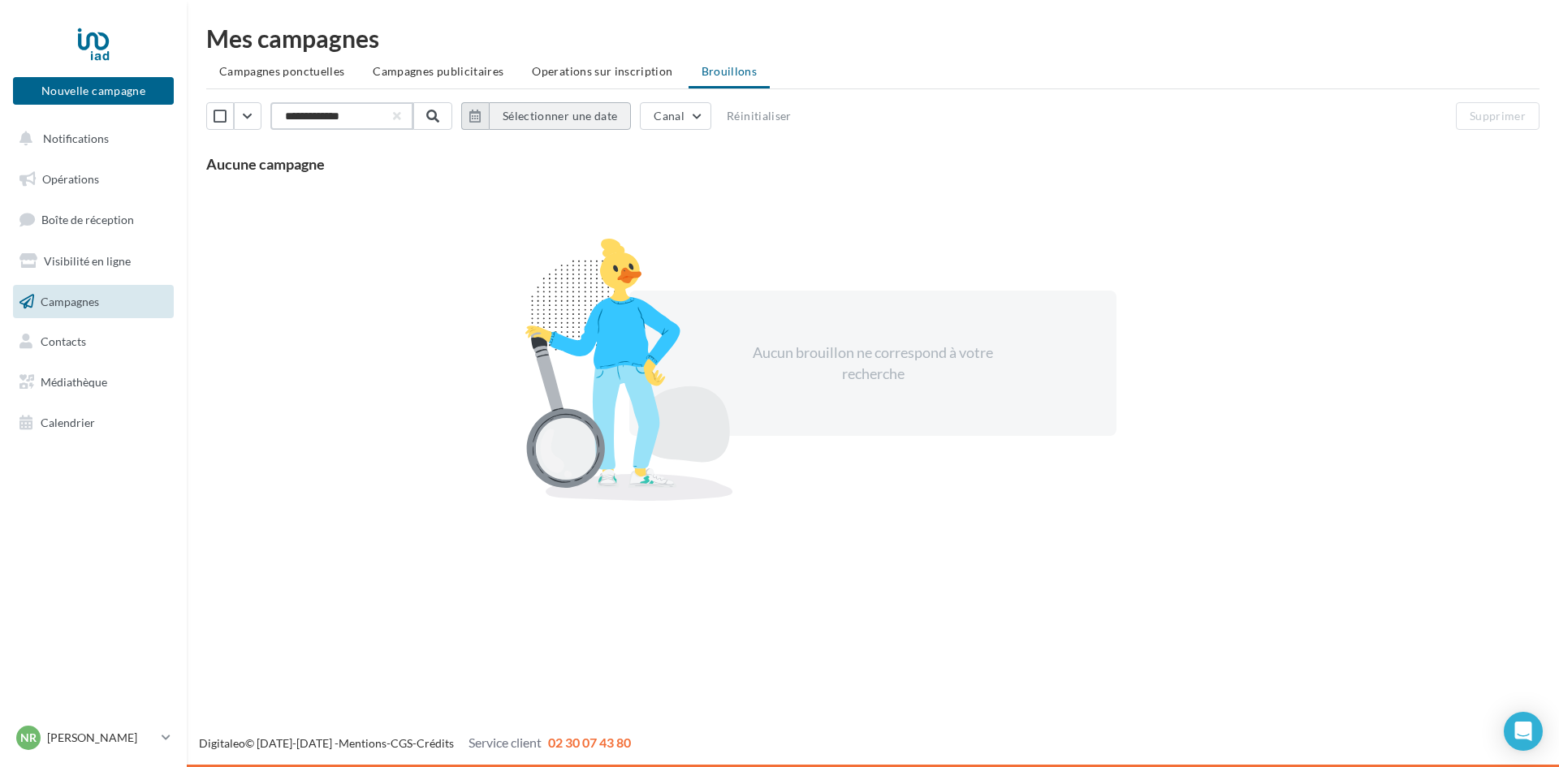
type input "**********"
click at [513, 113] on button "Sélectionner une date" at bounding box center [558, 116] width 142 height 28
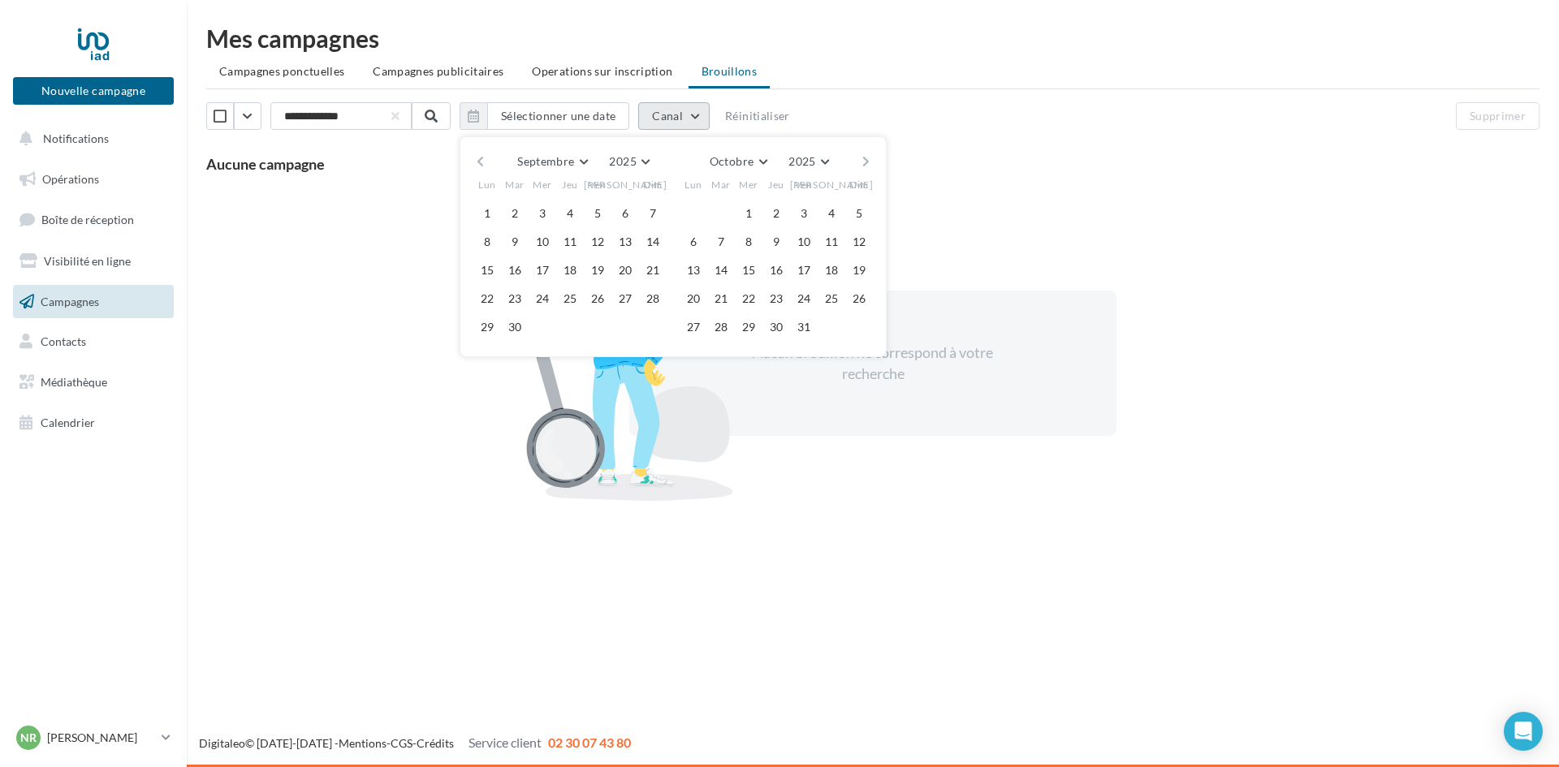
click at [685, 114] on button "Canal" at bounding box center [673, 116] width 71 height 28
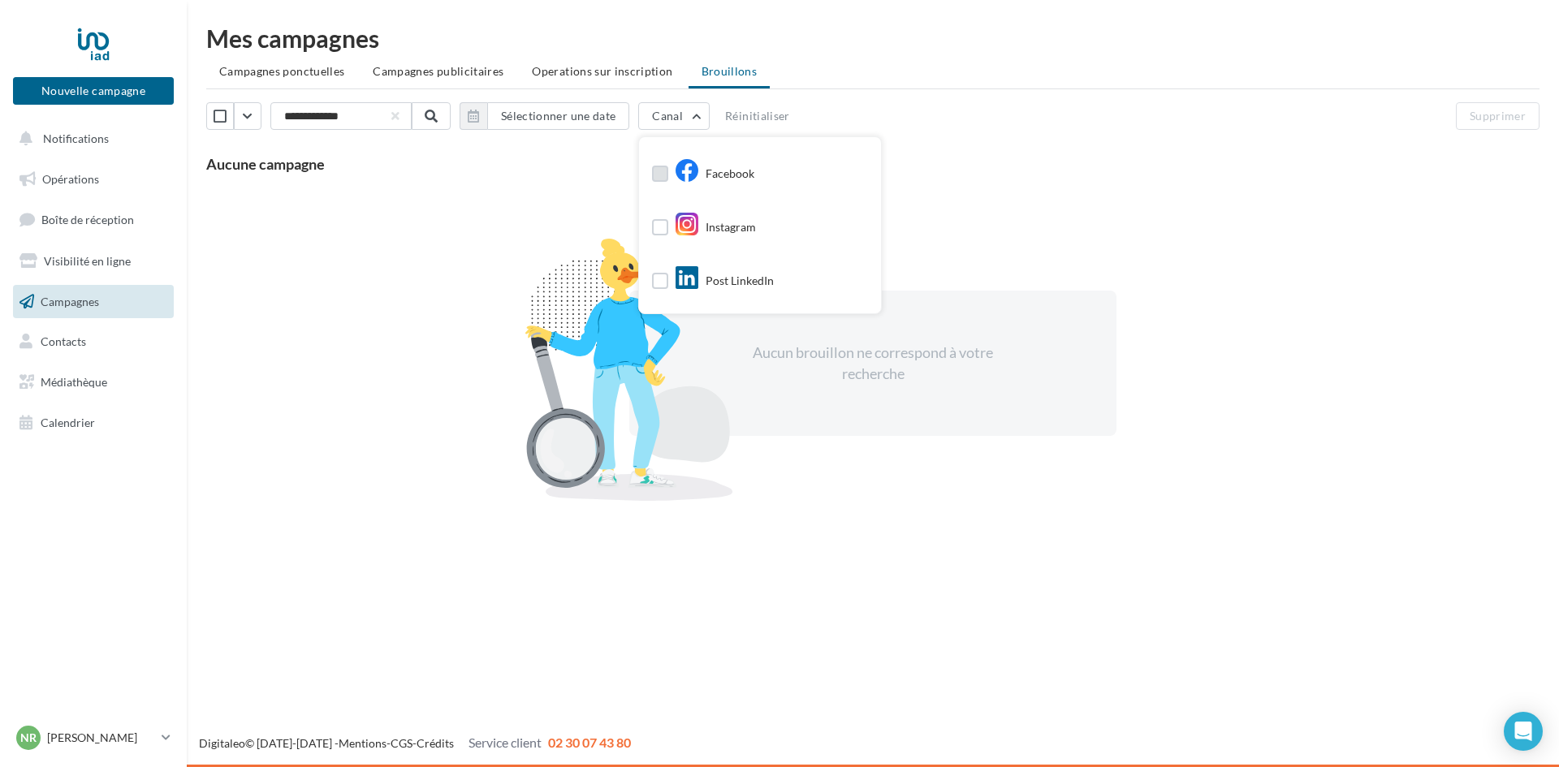
click at [668, 170] on label at bounding box center [660, 174] width 16 height 16
click at [536, 112] on button "Sélectionner une date" at bounding box center [558, 116] width 142 height 28
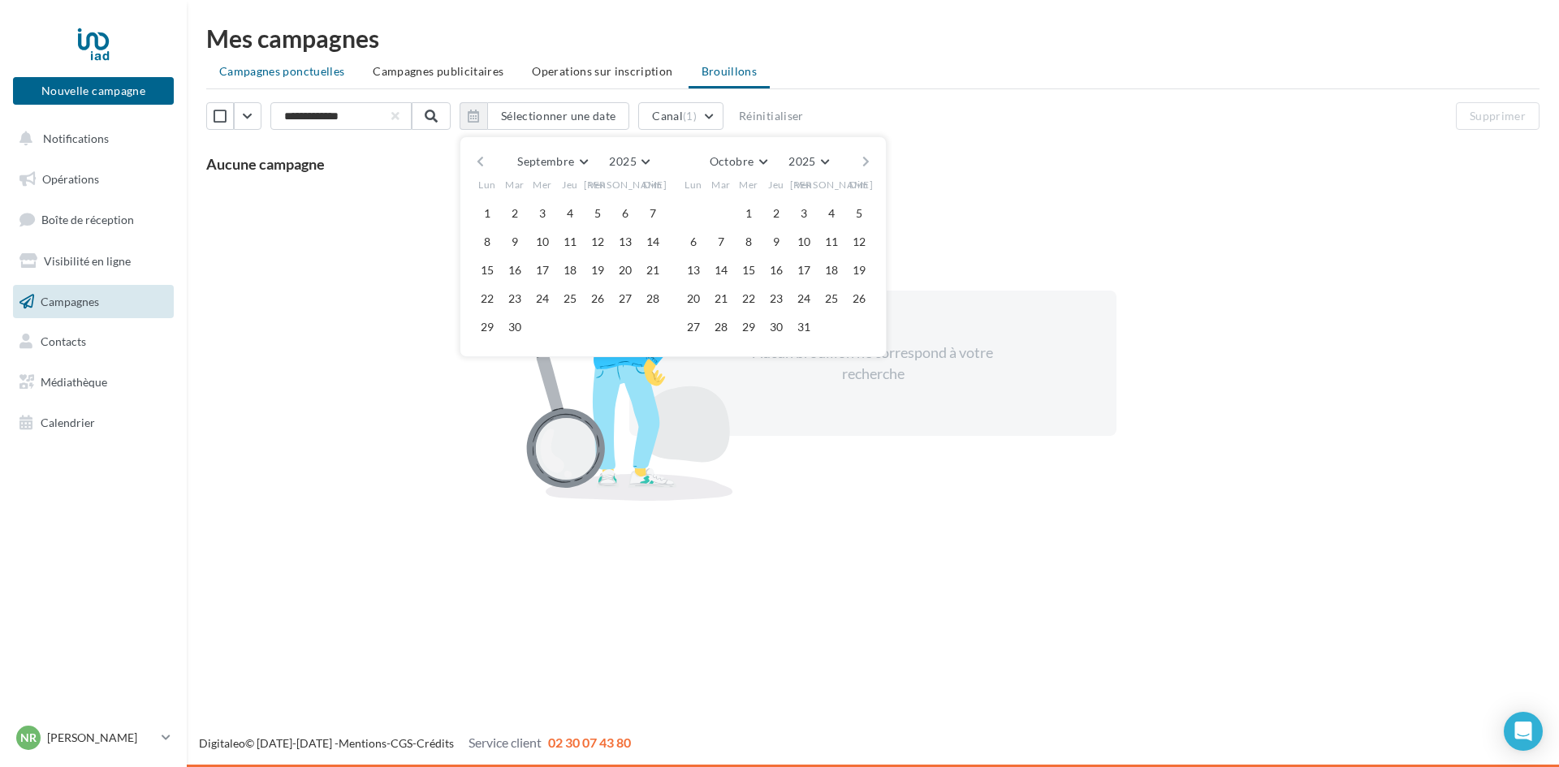
click at [326, 73] on span "Campagnes ponctuelles" at bounding box center [281, 71] width 125 height 14
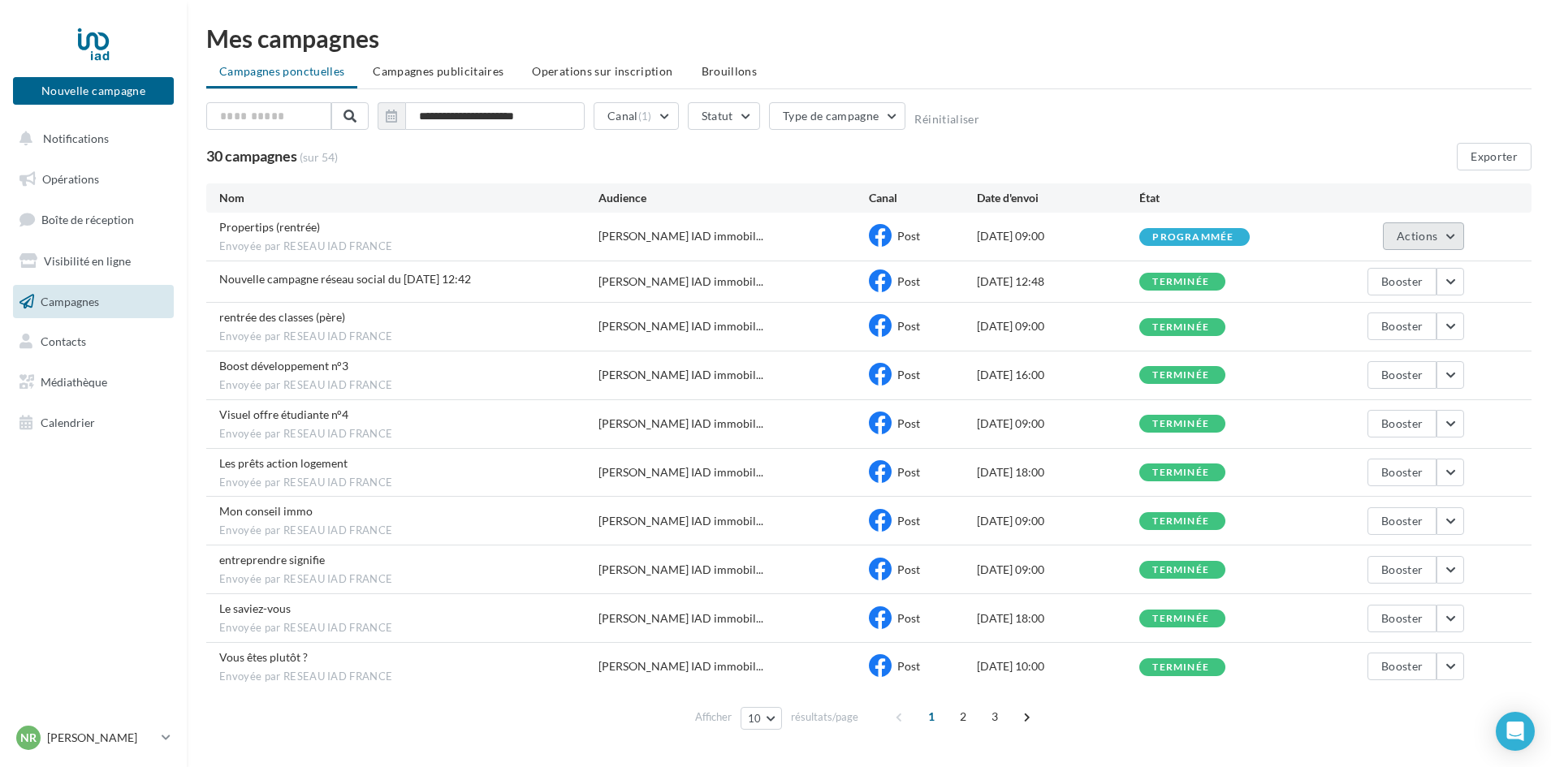
click at [1431, 235] on span "Actions" at bounding box center [1416, 236] width 41 height 14
click at [92, 296] on span "Campagnes" at bounding box center [70, 301] width 58 height 14
click at [654, 117] on button "Canal (1)" at bounding box center [635, 116] width 85 height 28
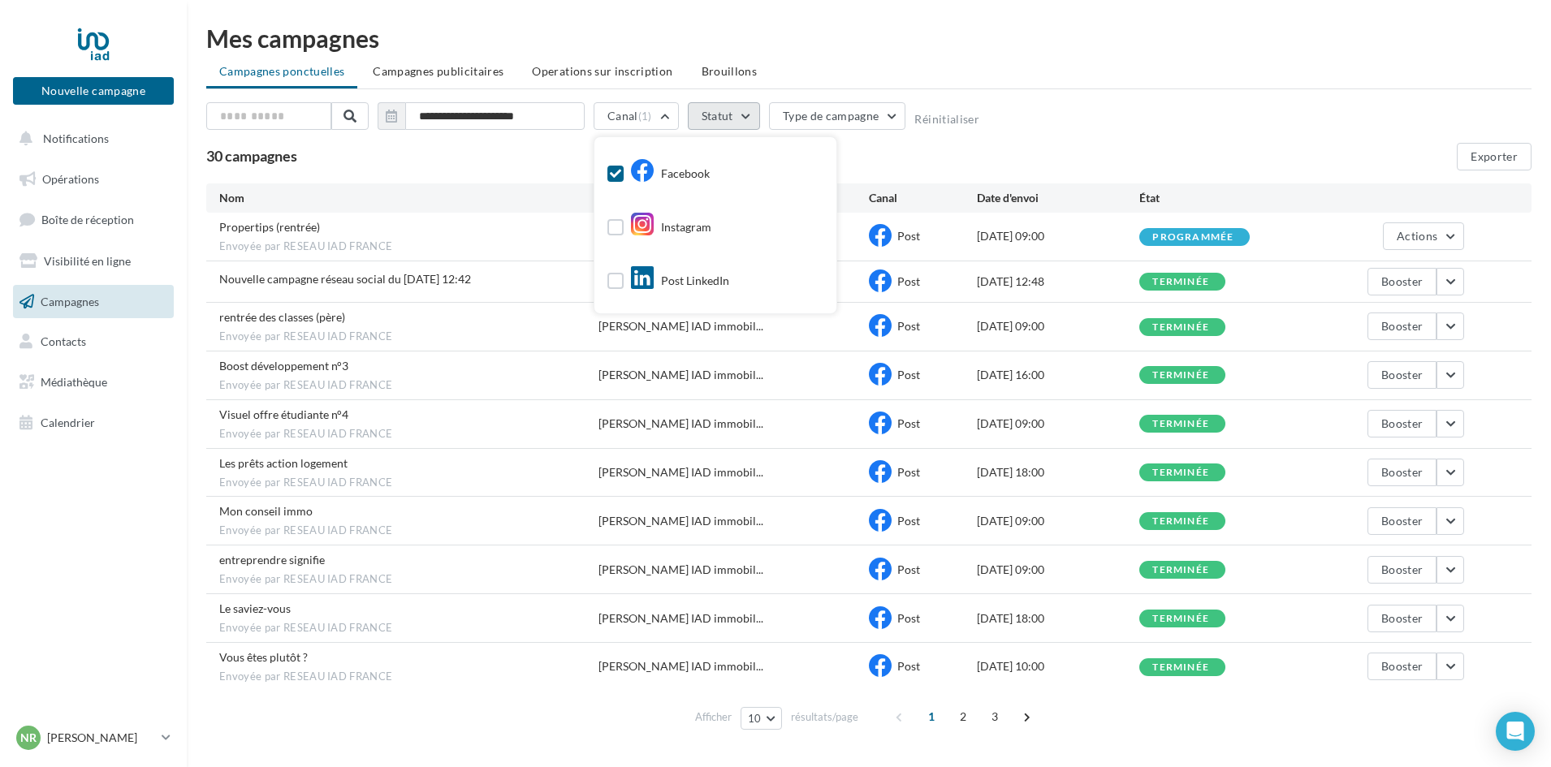
click at [751, 110] on button "Statut" at bounding box center [724, 116] width 72 height 28
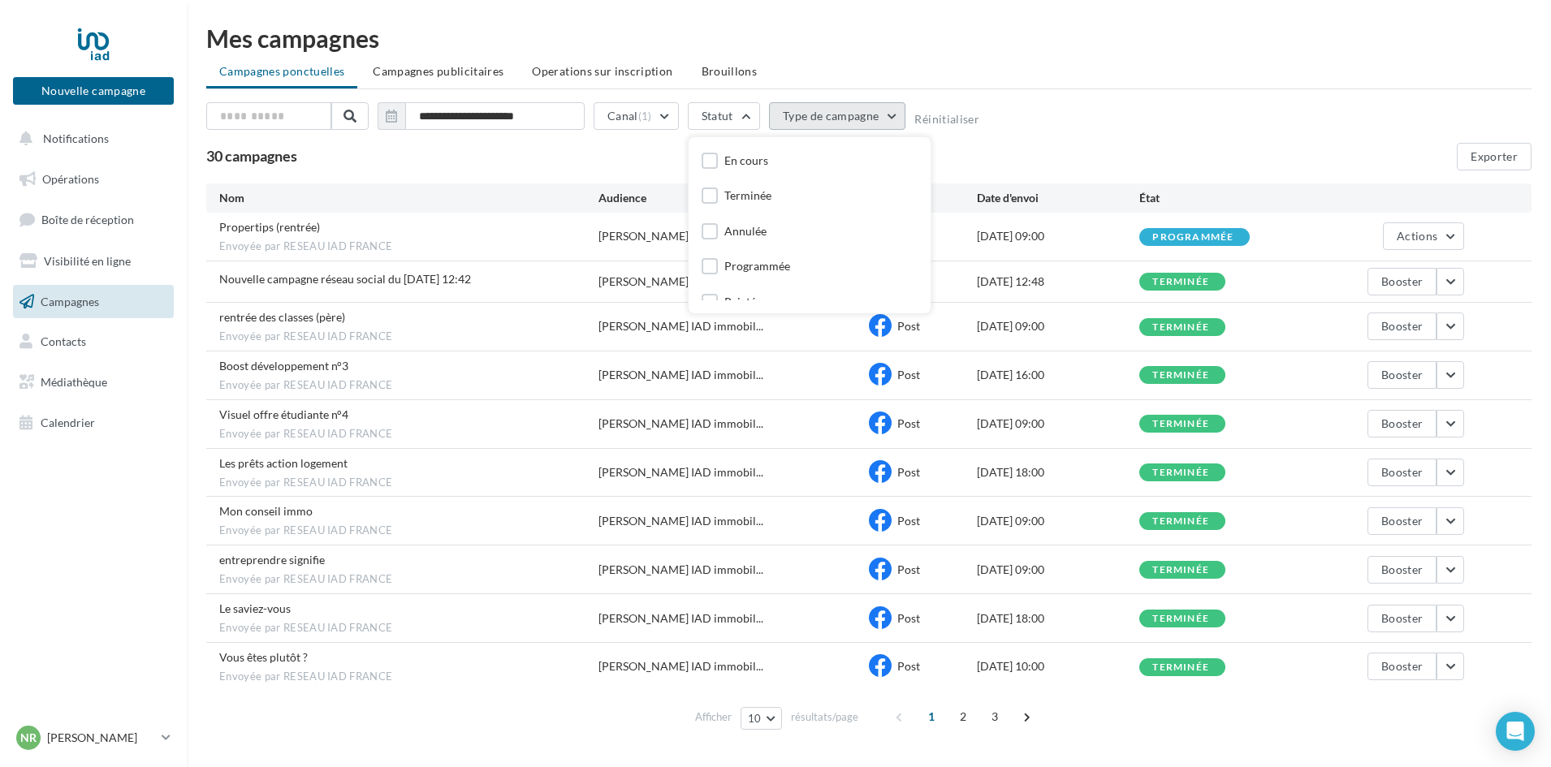
click at [857, 110] on button "Type de campagne" at bounding box center [837, 116] width 137 height 28
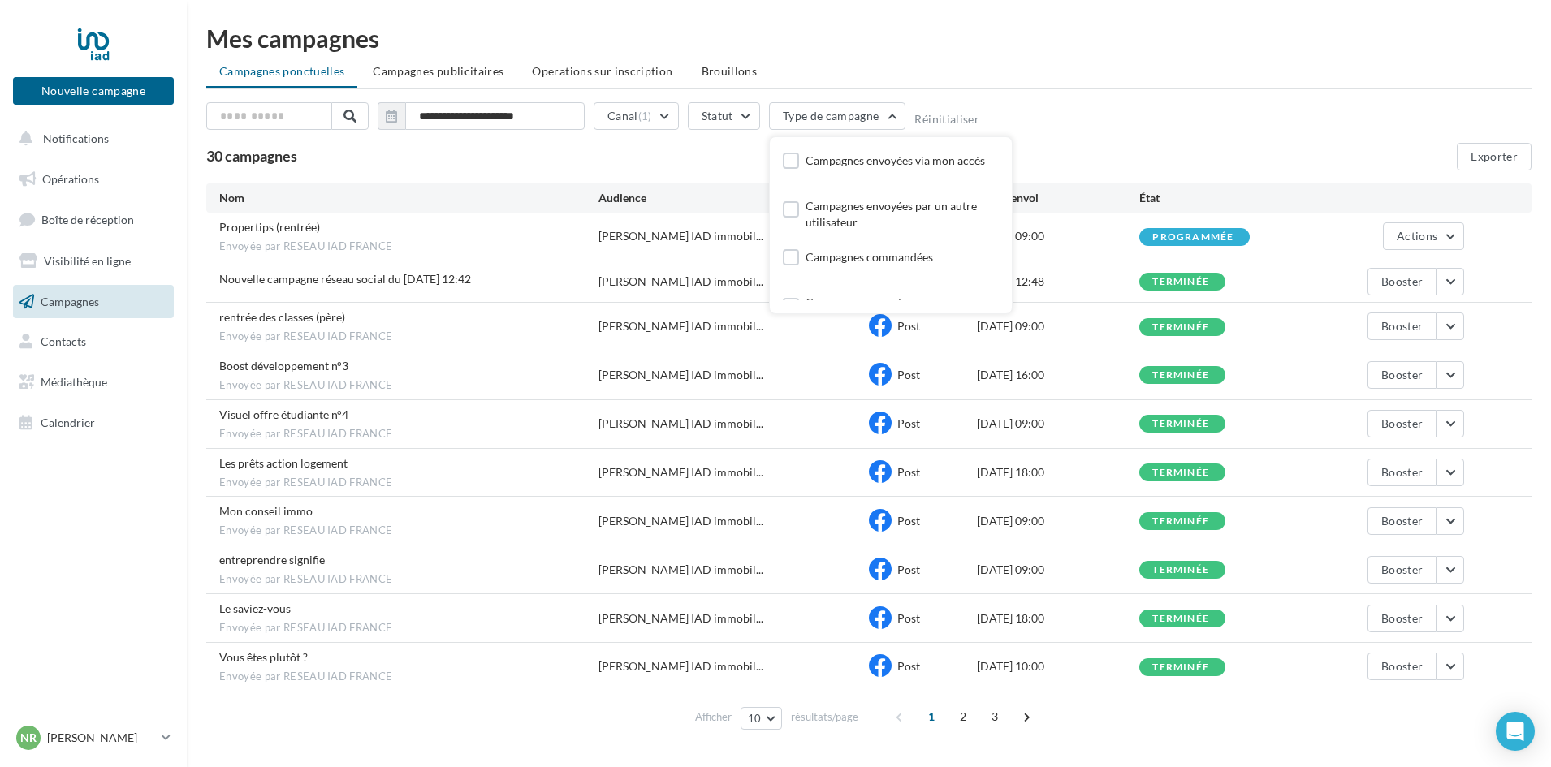
click at [1003, 100] on div "**********" at bounding box center [868, 381] width 1325 height 710
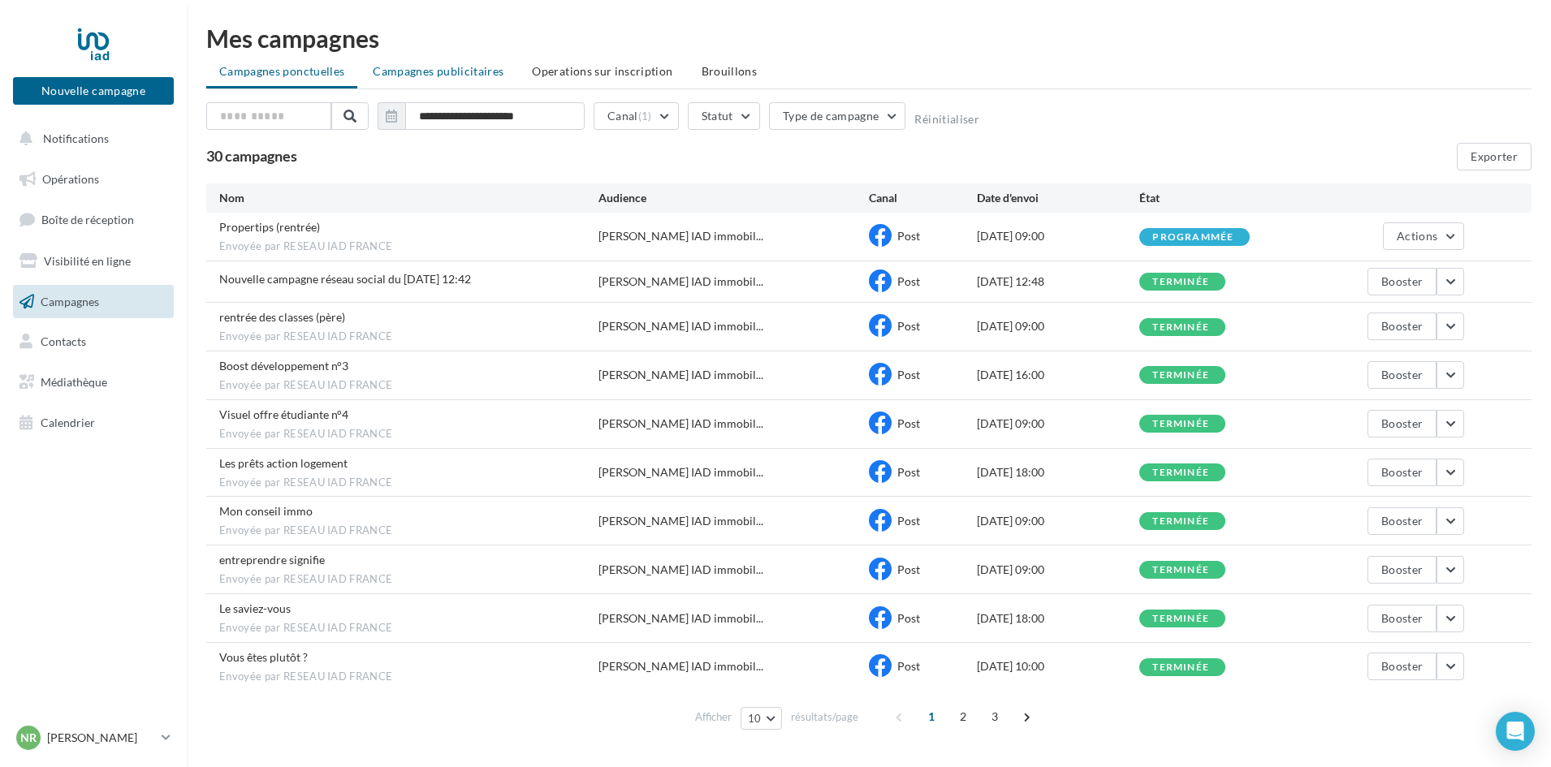
click at [448, 74] on span "Campagnes publicitaires" at bounding box center [438, 71] width 131 height 14
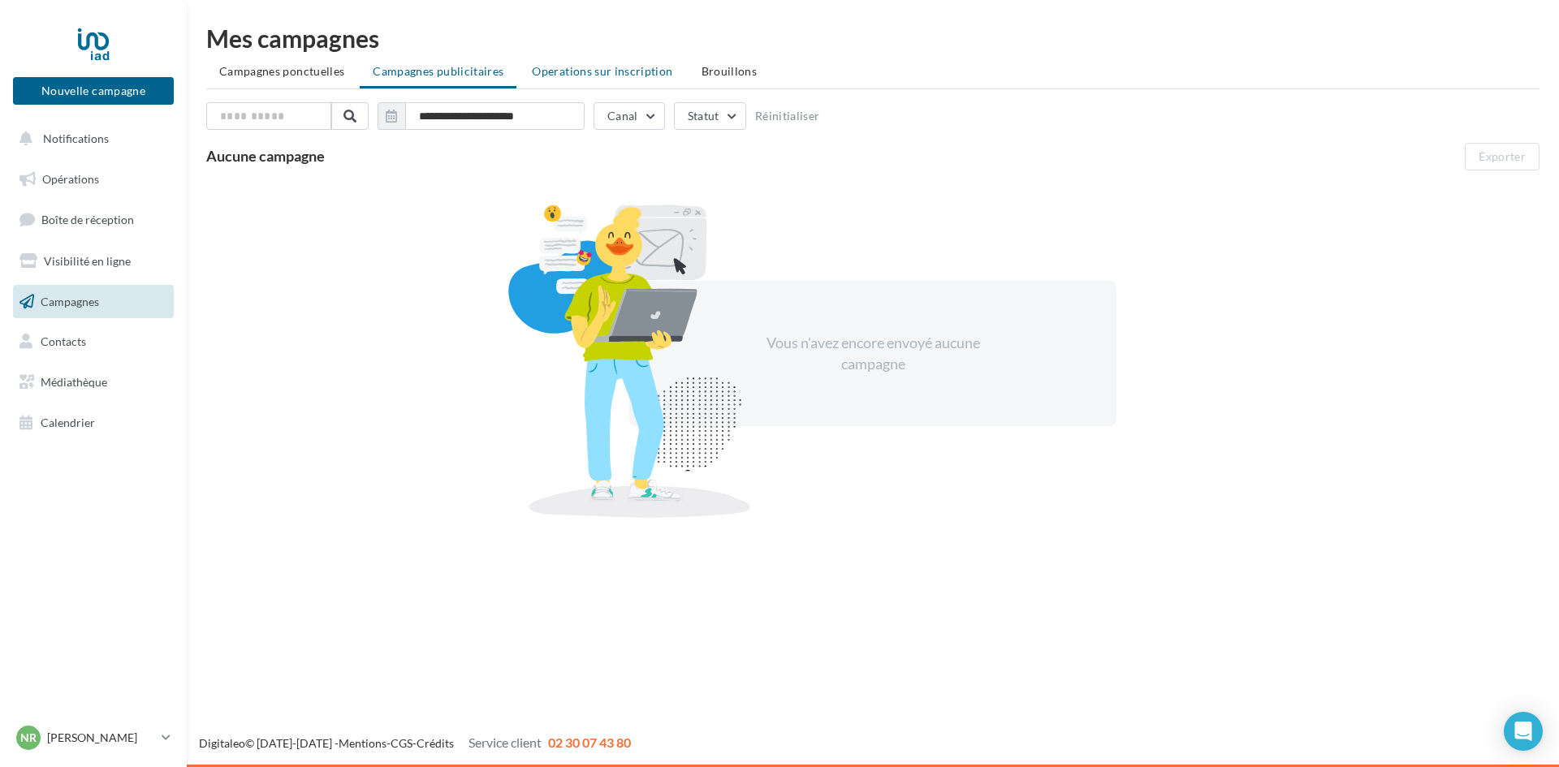
click at [619, 63] on li "Operations sur inscription" at bounding box center [602, 71] width 166 height 29
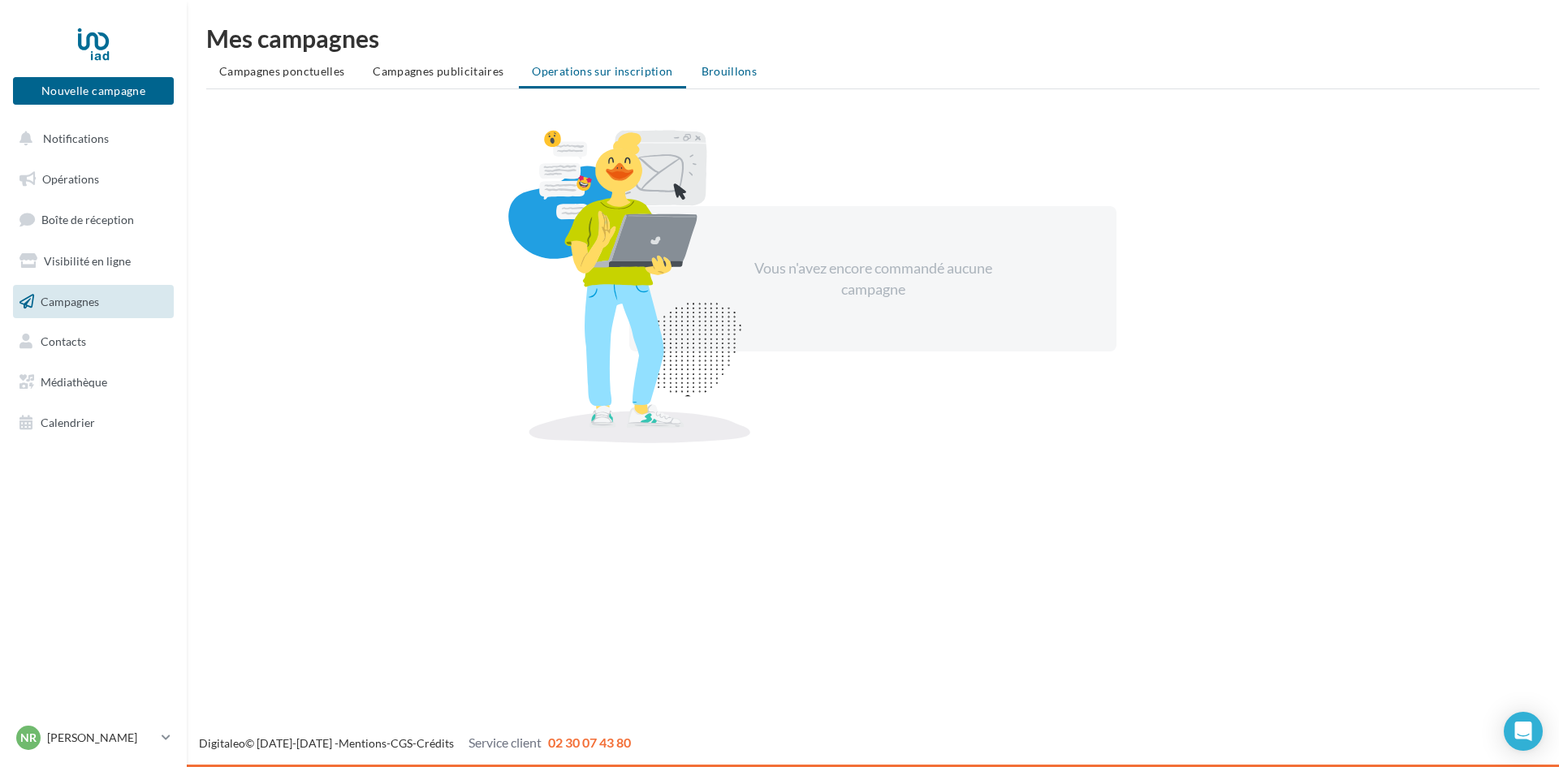
click at [701, 71] on span "Brouillons" at bounding box center [729, 71] width 56 height 14
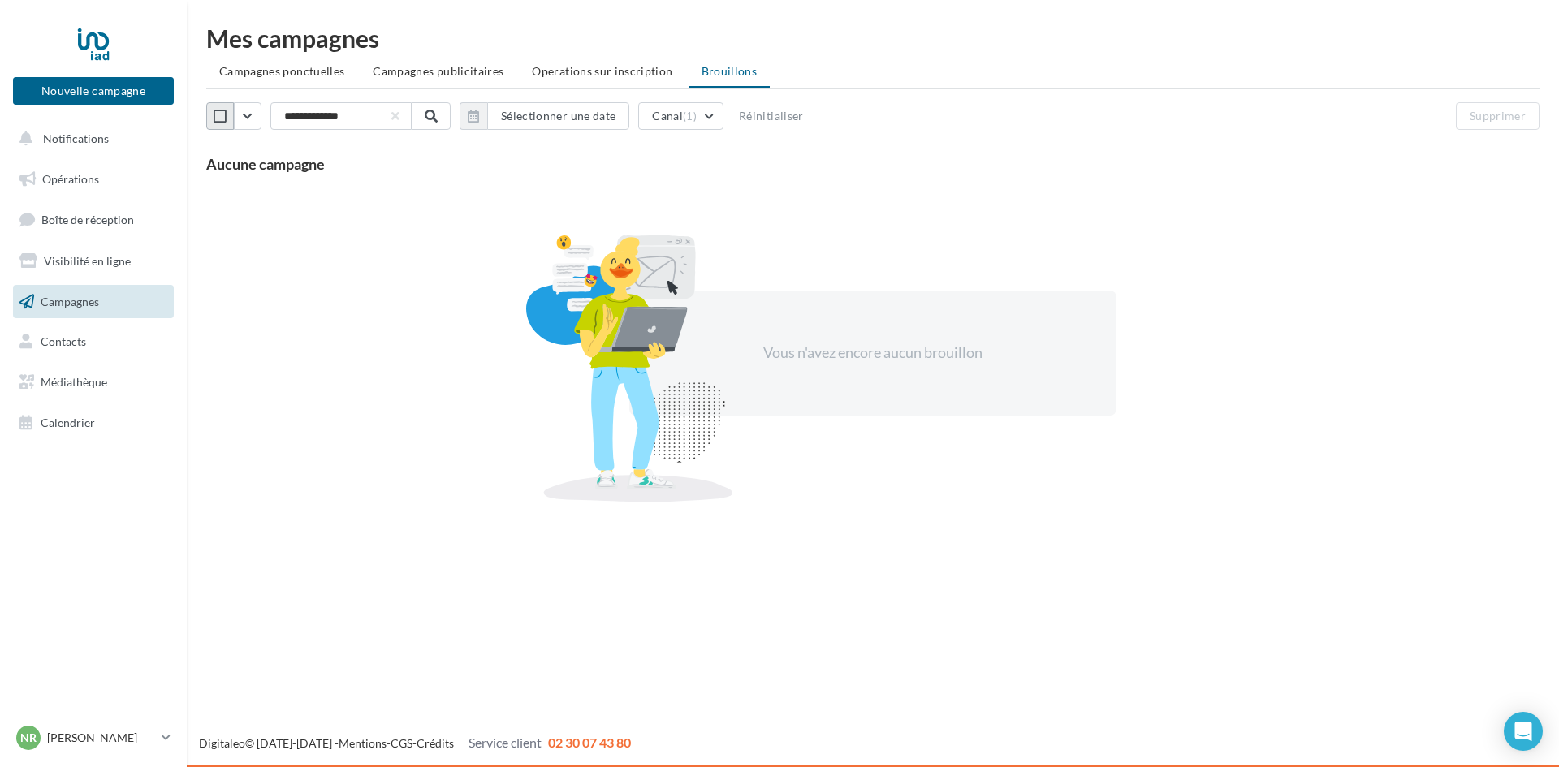
click at [209, 118] on button "button" at bounding box center [220, 116] width 28 height 28
click at [225, 112] on icon "button" at bounding box center [220, 116] width 13 height 15
click at [223, 112] on icon "button" at bounding box center [220, 116] width 13 height 15
click at [256, 112] on button "button" at bounding box center [248, 116] width 28 height 28
click at [79, 256] on span "Visibilité en ligne" at bounding box center [87, 261] width 87 height 14
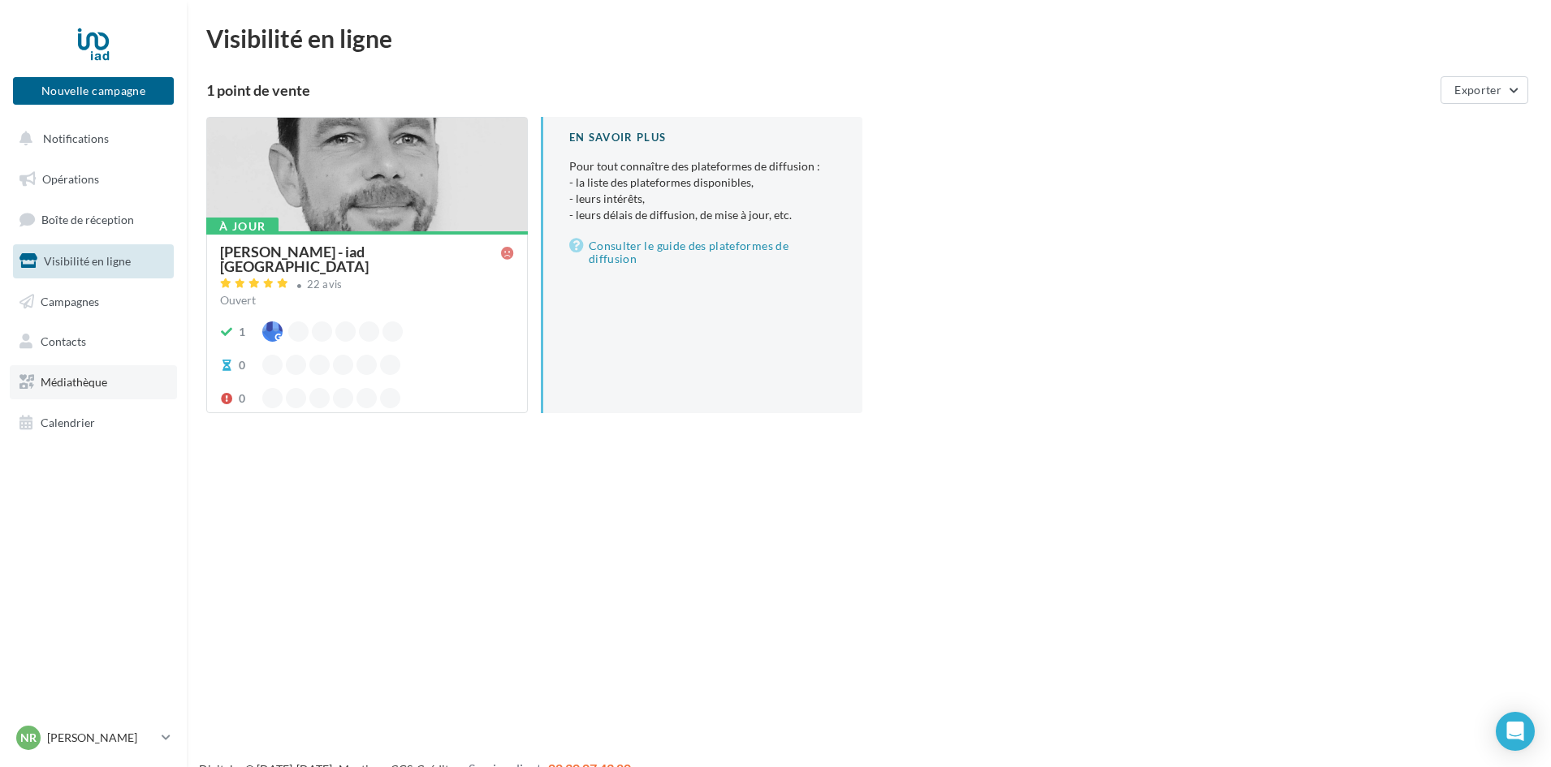
click at [82, 386] on span "Médiathèque" at bounding box center [74, 382] width 67 height 14
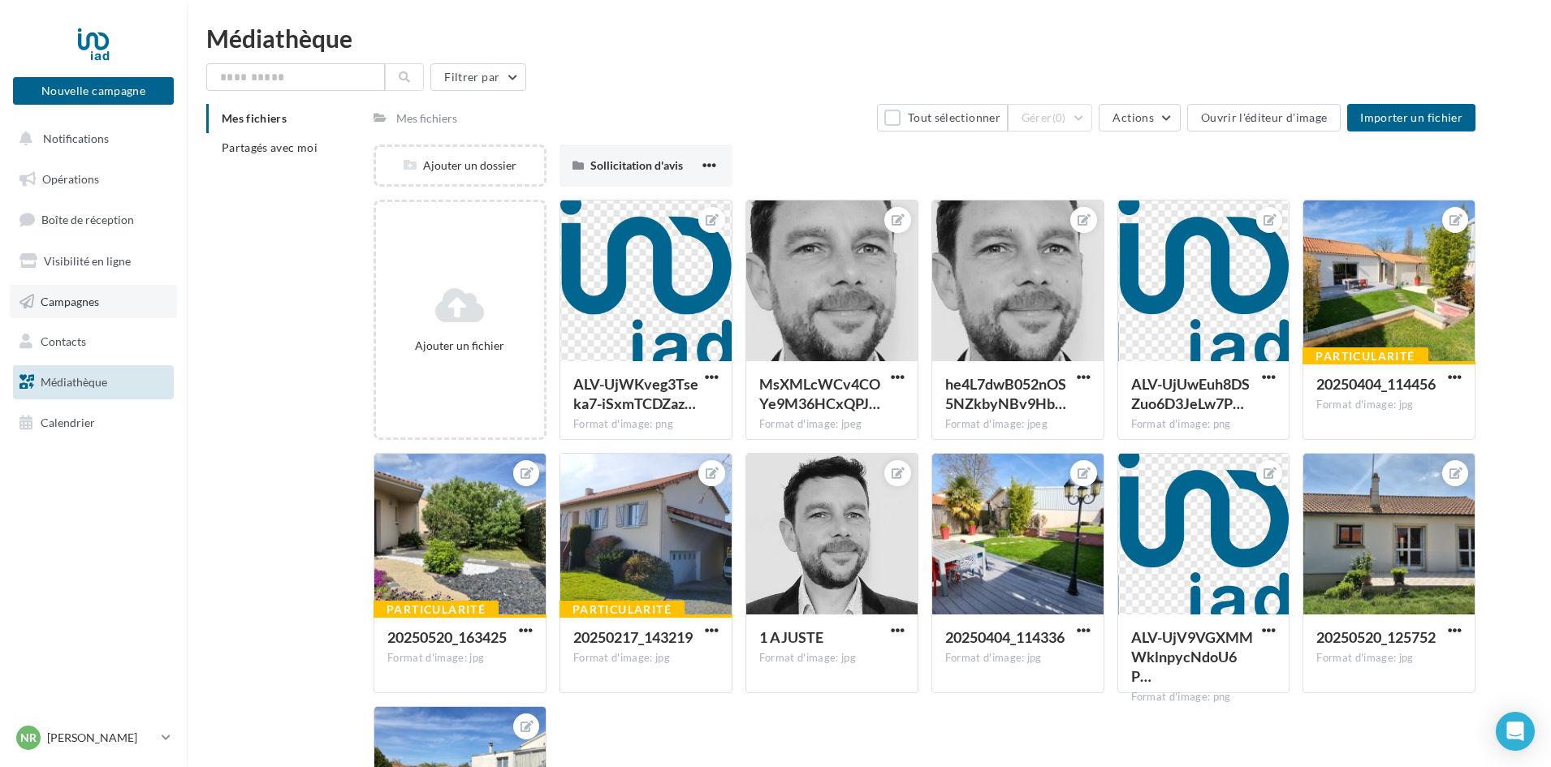
click at [87, 304] on span "Campagnes" at bounding box center [70, 301] width 58 height 14
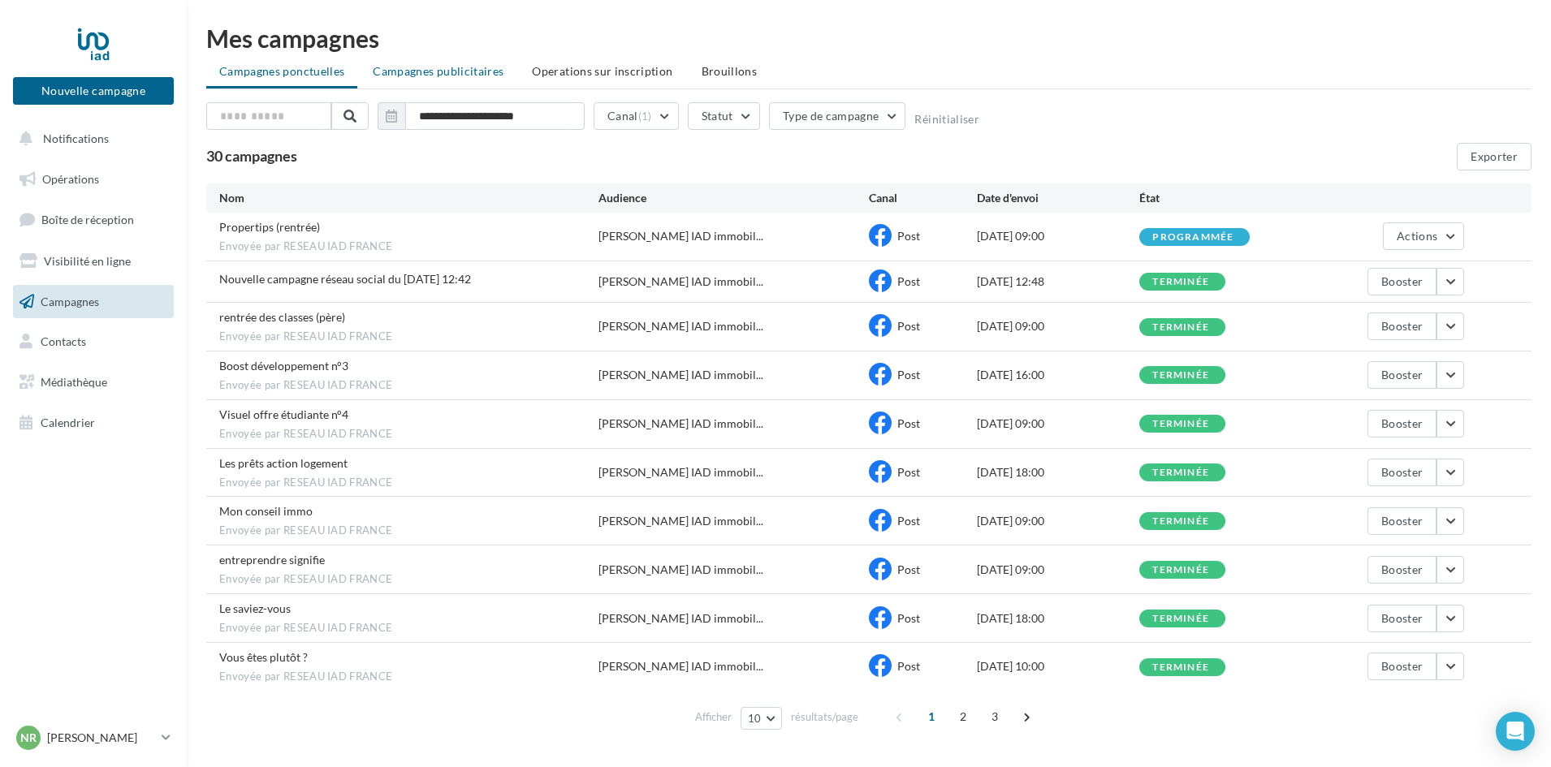
click at [418, 70] on span "Campagnes publicitaires" at bounding box center [438, 71] width 131 height 14
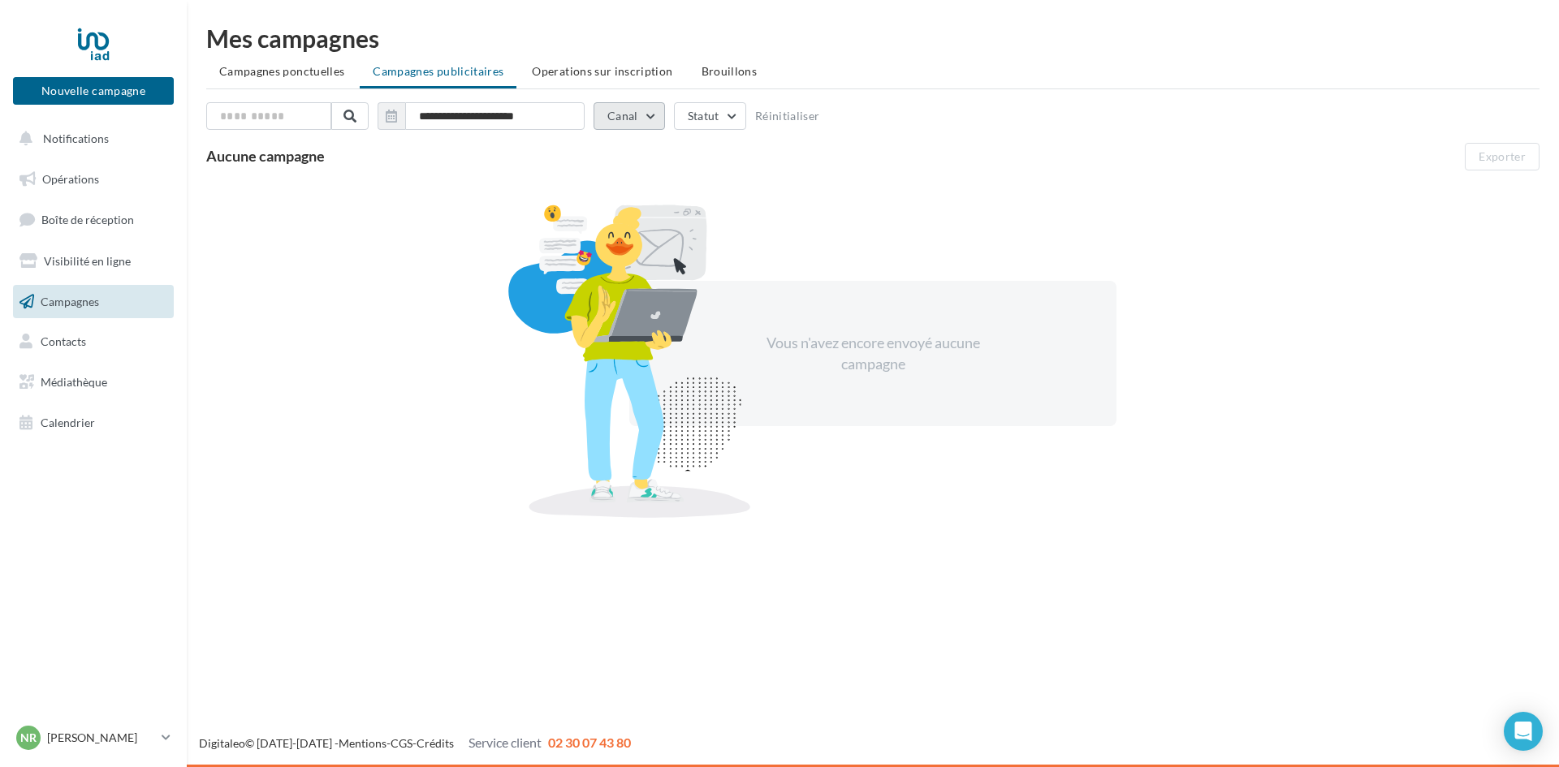
click at [647, 114] on button "Canal" at bounding box center [628, 116] width 71 height 28
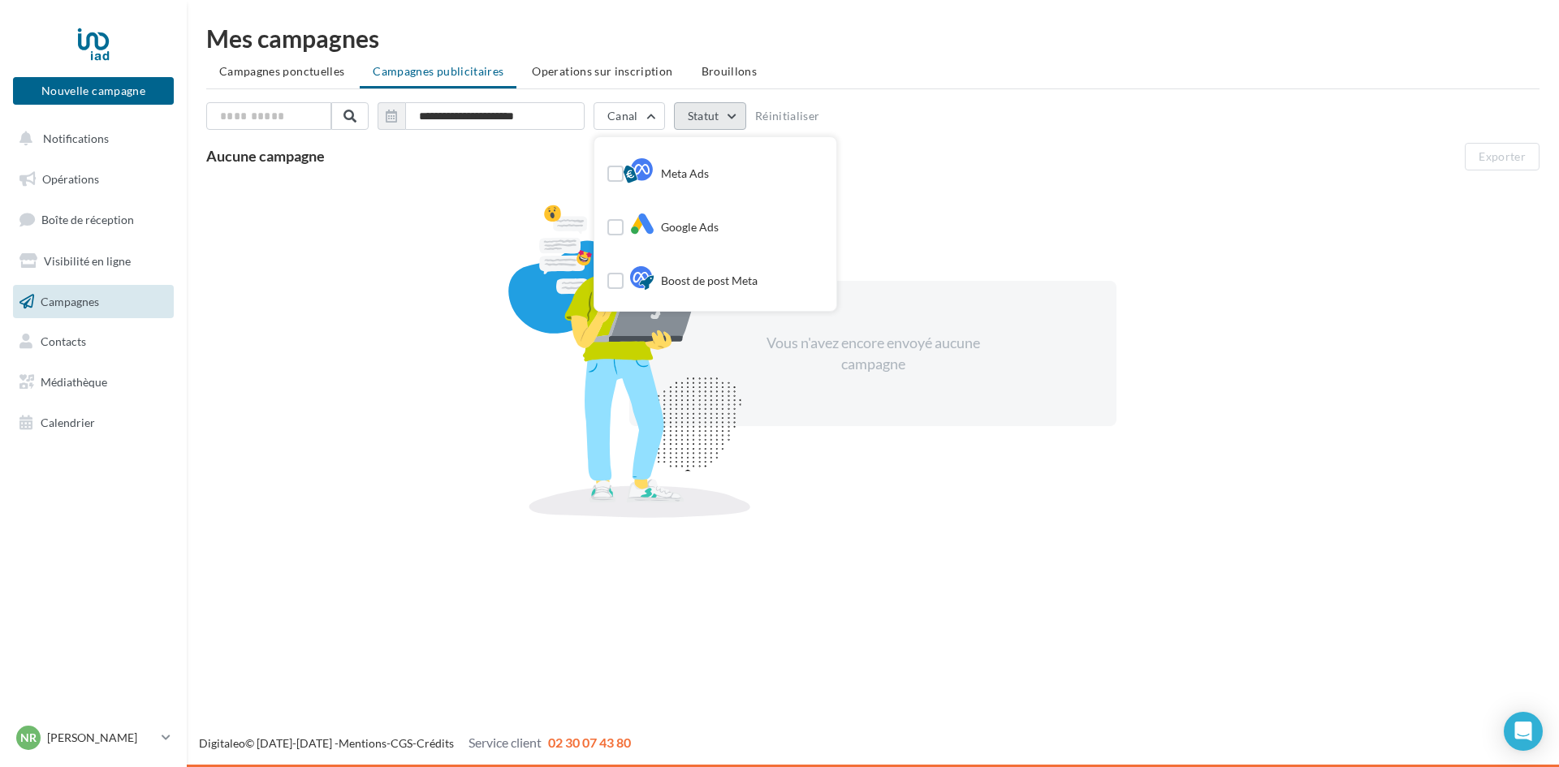
click at [723, 110] on button "Statut" at bounding box center [710, 116] width 72 height 28
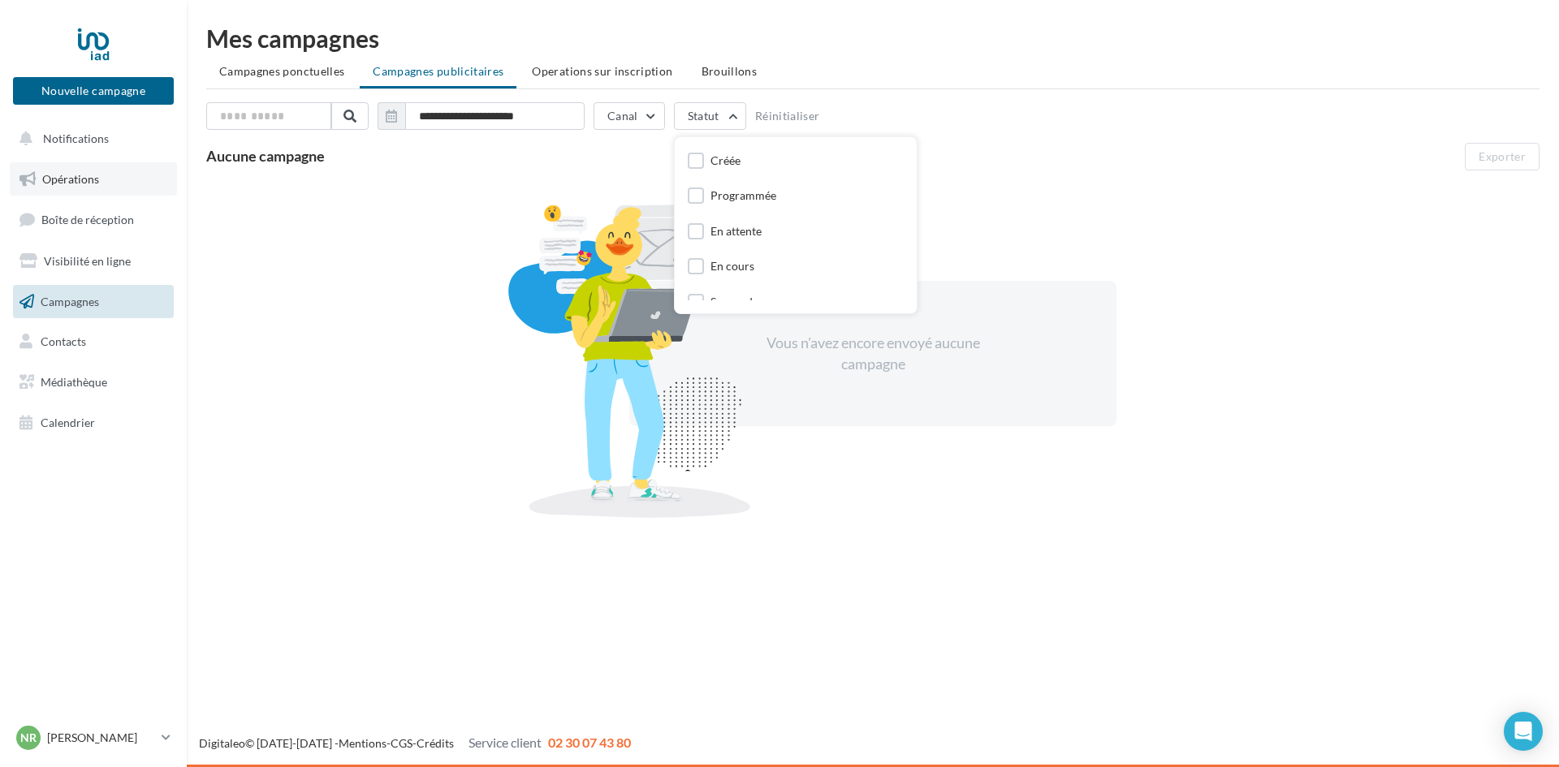
click at [64, 178] on span "Opérations" at bounding box center [70, 179] width 57 height 14
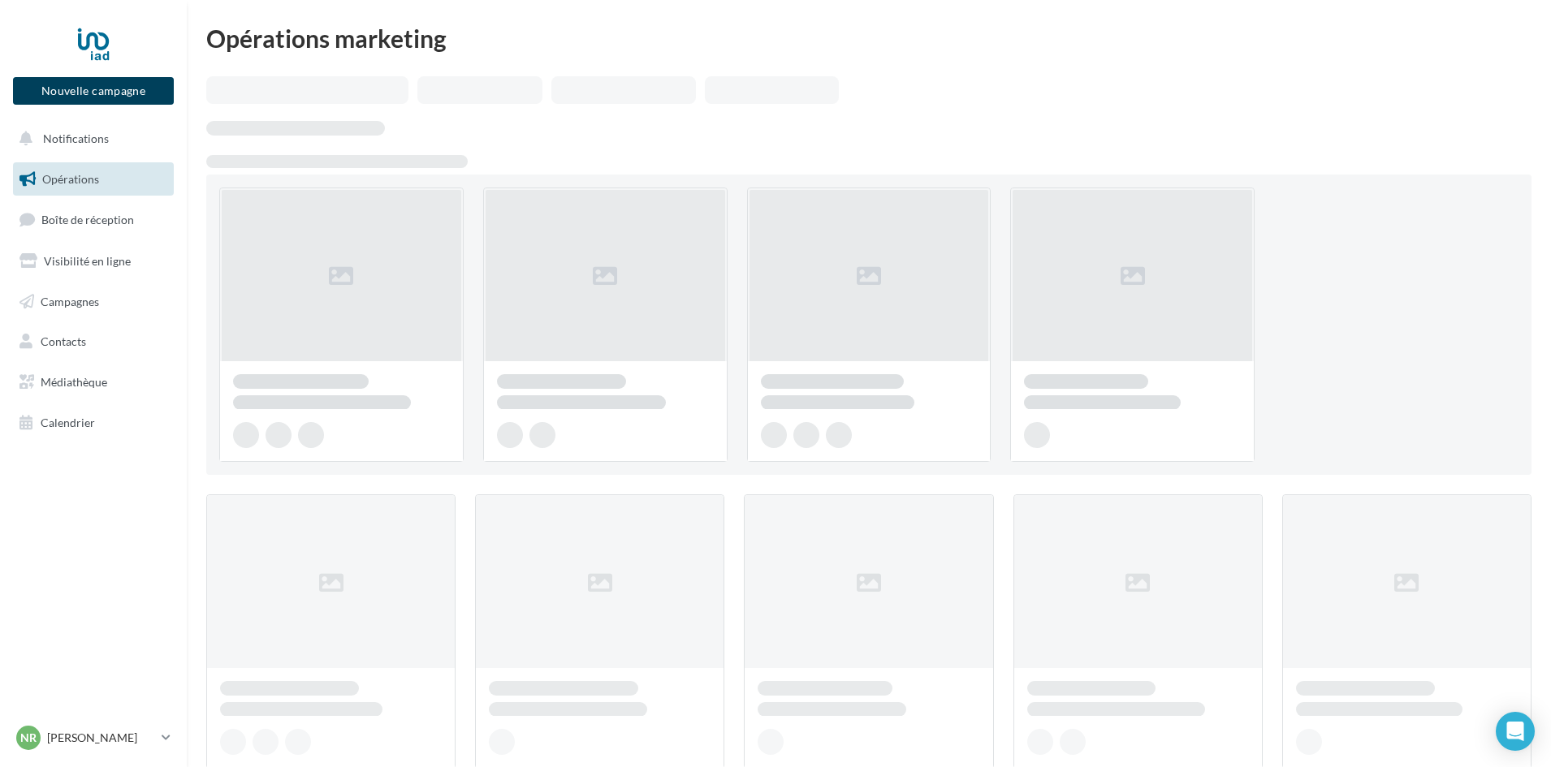
click at [124, 80] on button "Nouvelle campagne" at bounding box center [93, 91] width 161 height 28
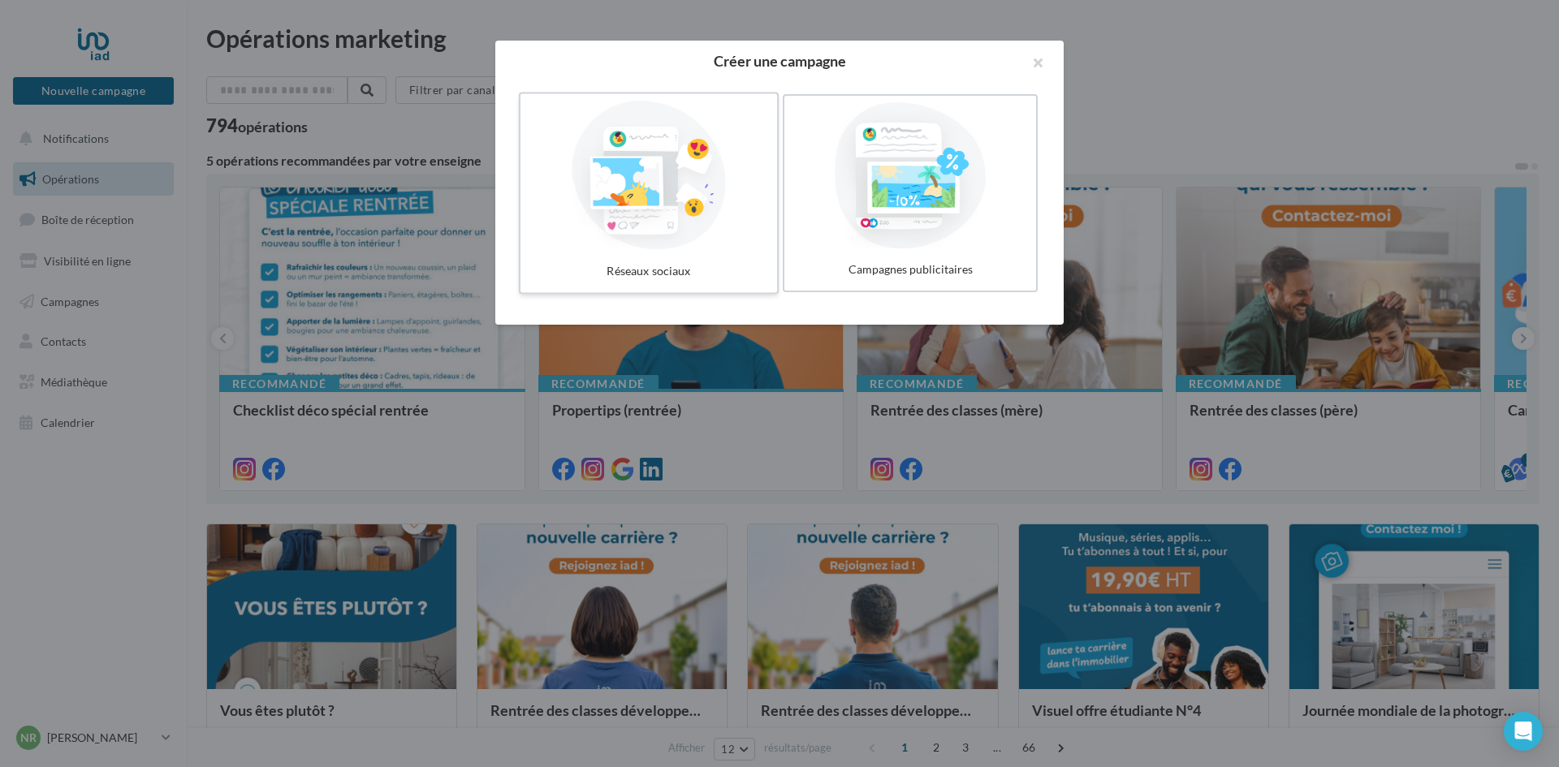
click at [683, 207] on div at bounding box center [649, 175] width 244 height 149
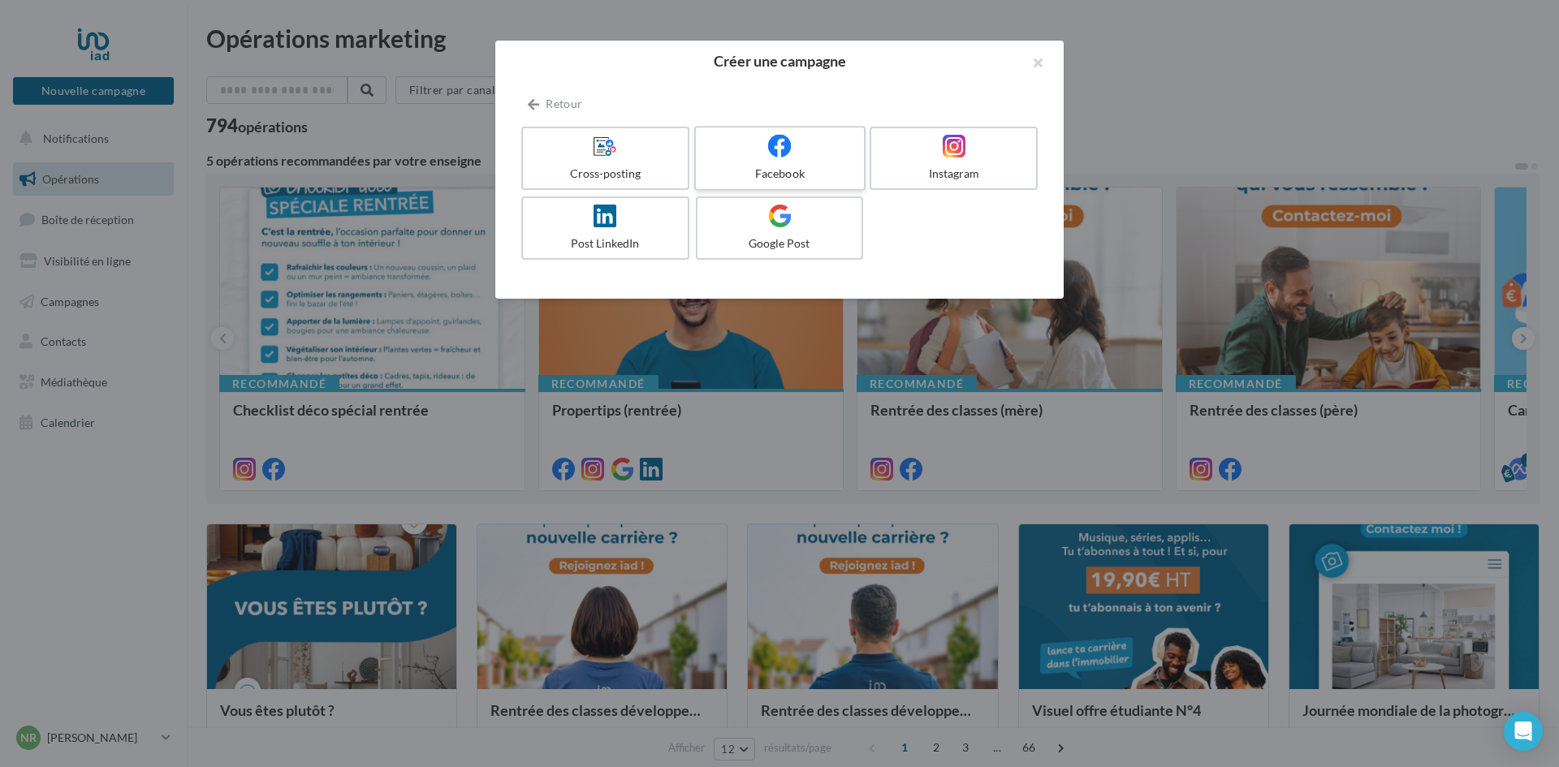
click at [776, 153] on icon at bounding box center [780, 146] width 24 height 24
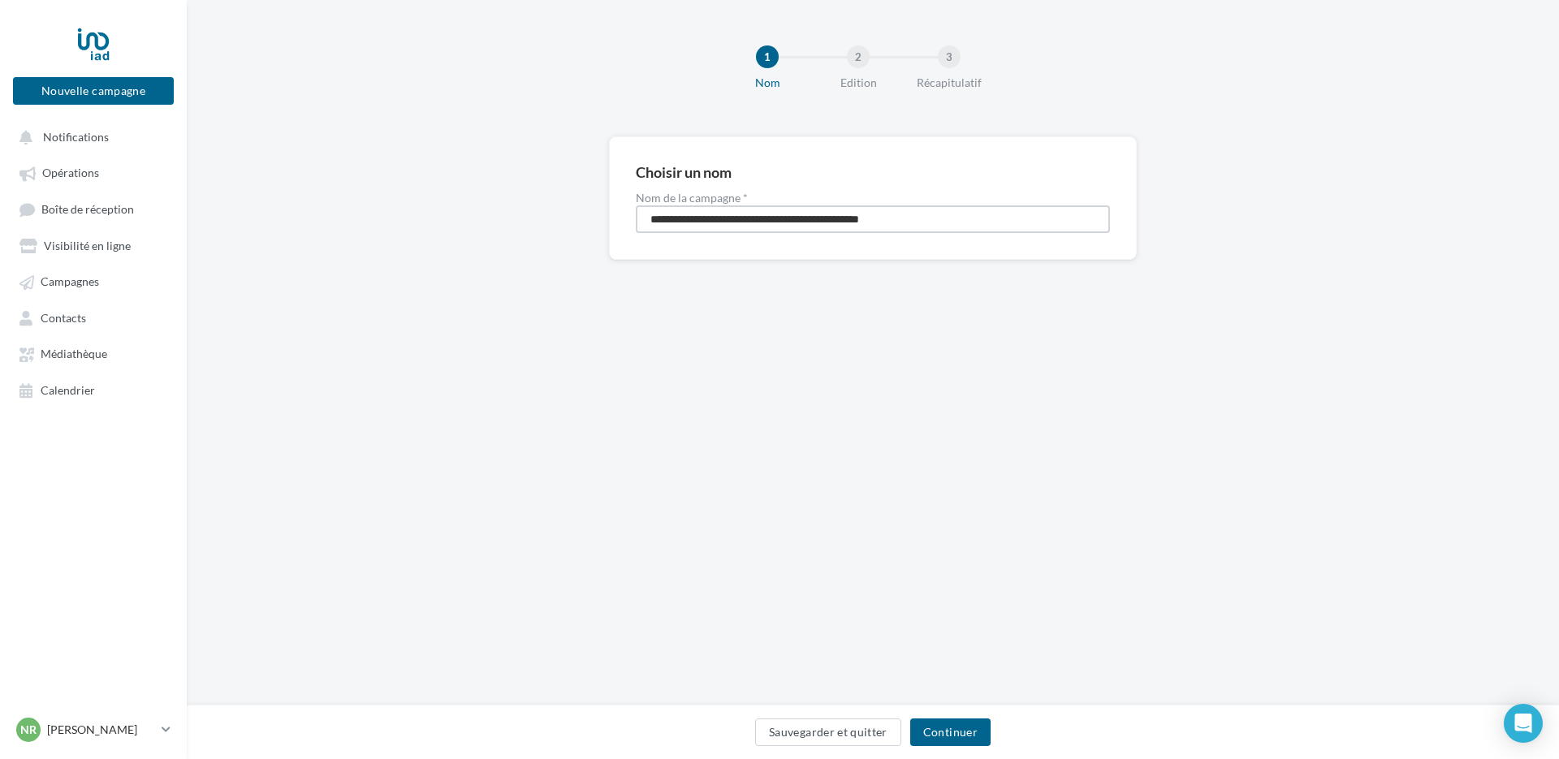
click at [713, 218] on input "**********" at bounding box center [873, 219] width 474 height 28
click at [926, 727] on button "Continuer" at bounding box center [950, 732] width 80 height 28
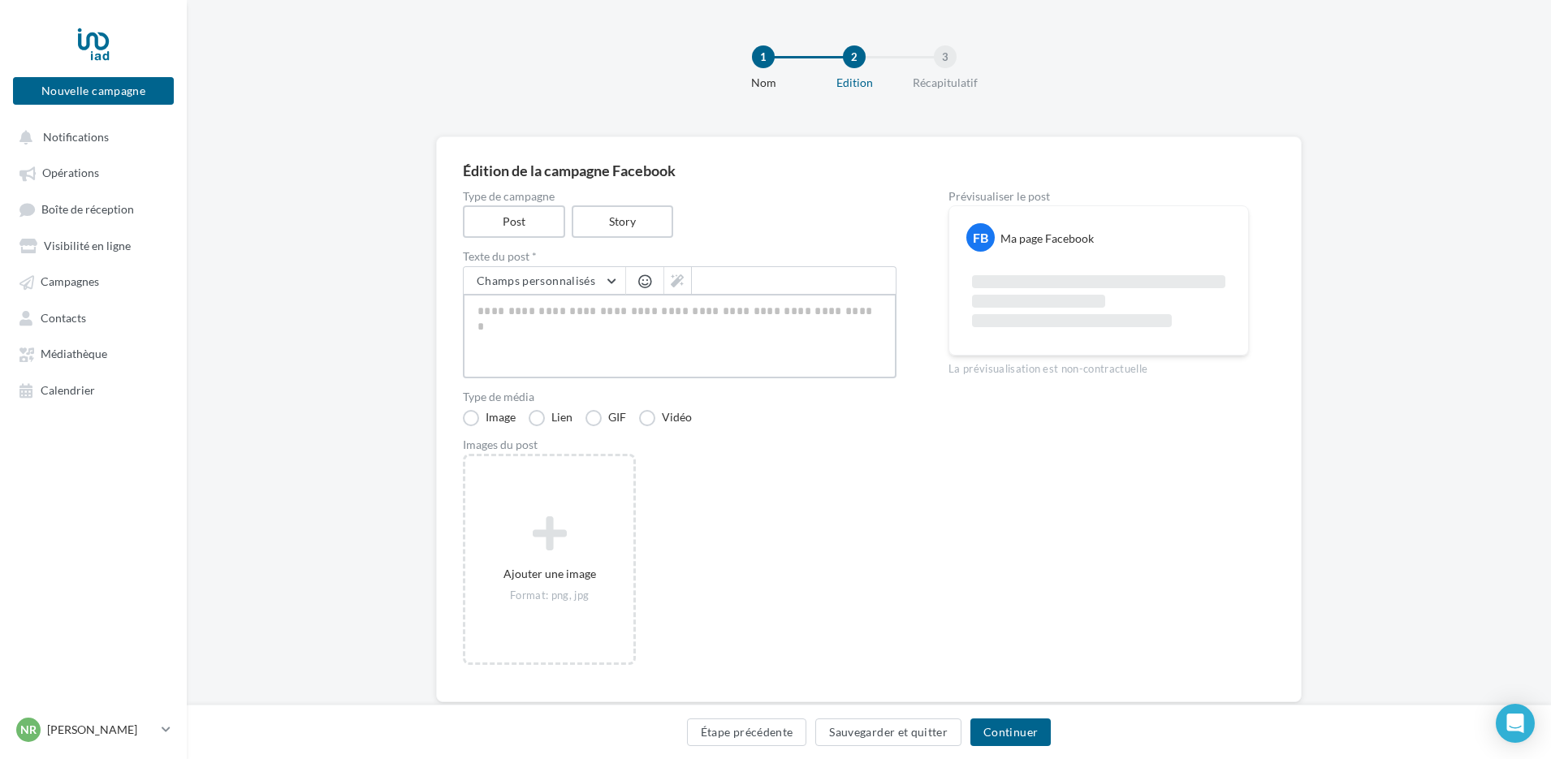
click at [539, 315] on textarea at bounding box center [680, 336] width 434 height 84
type textarea "*"
type textarea "**"
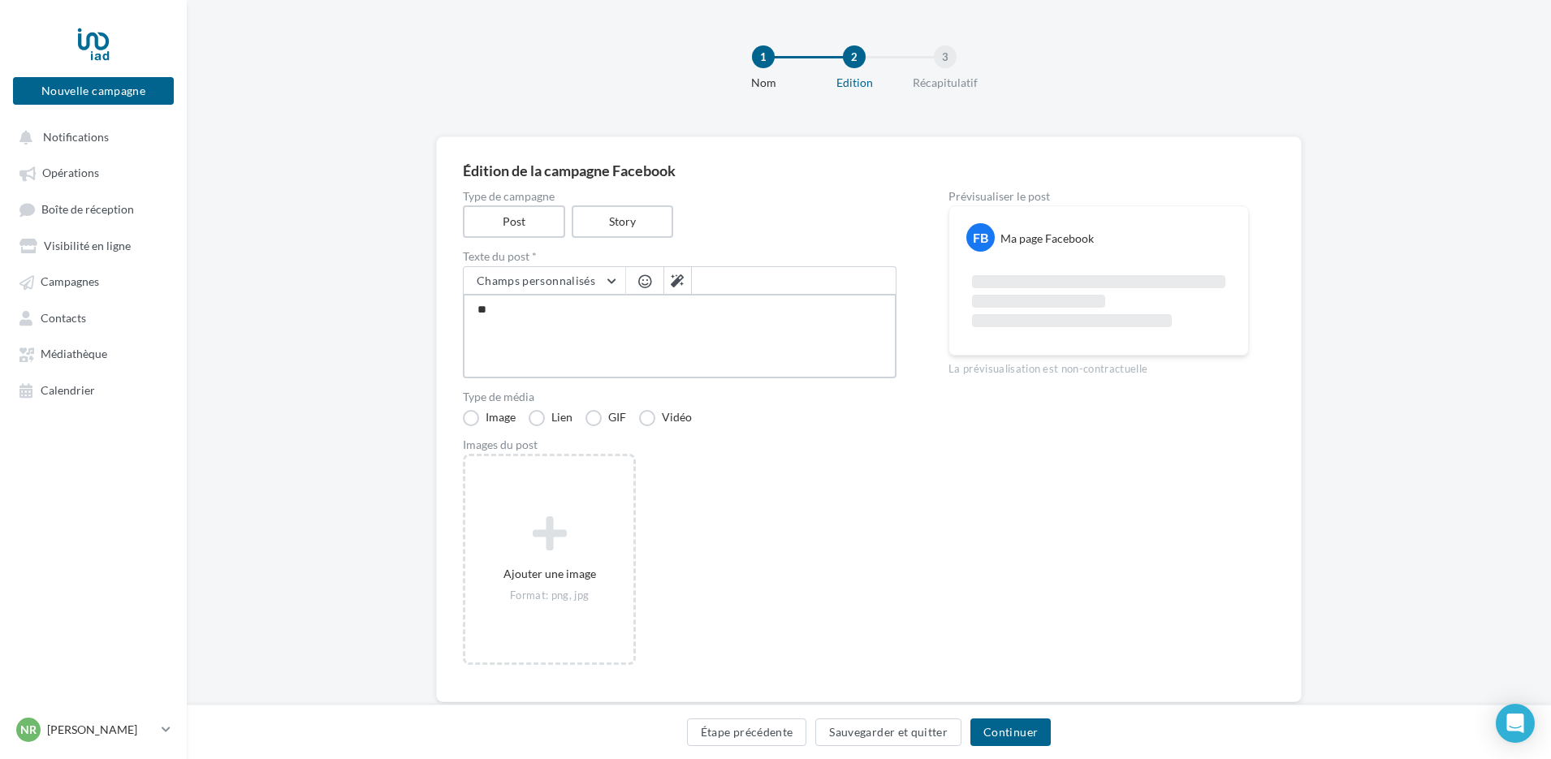
type textarea "***"
type textarea "****"
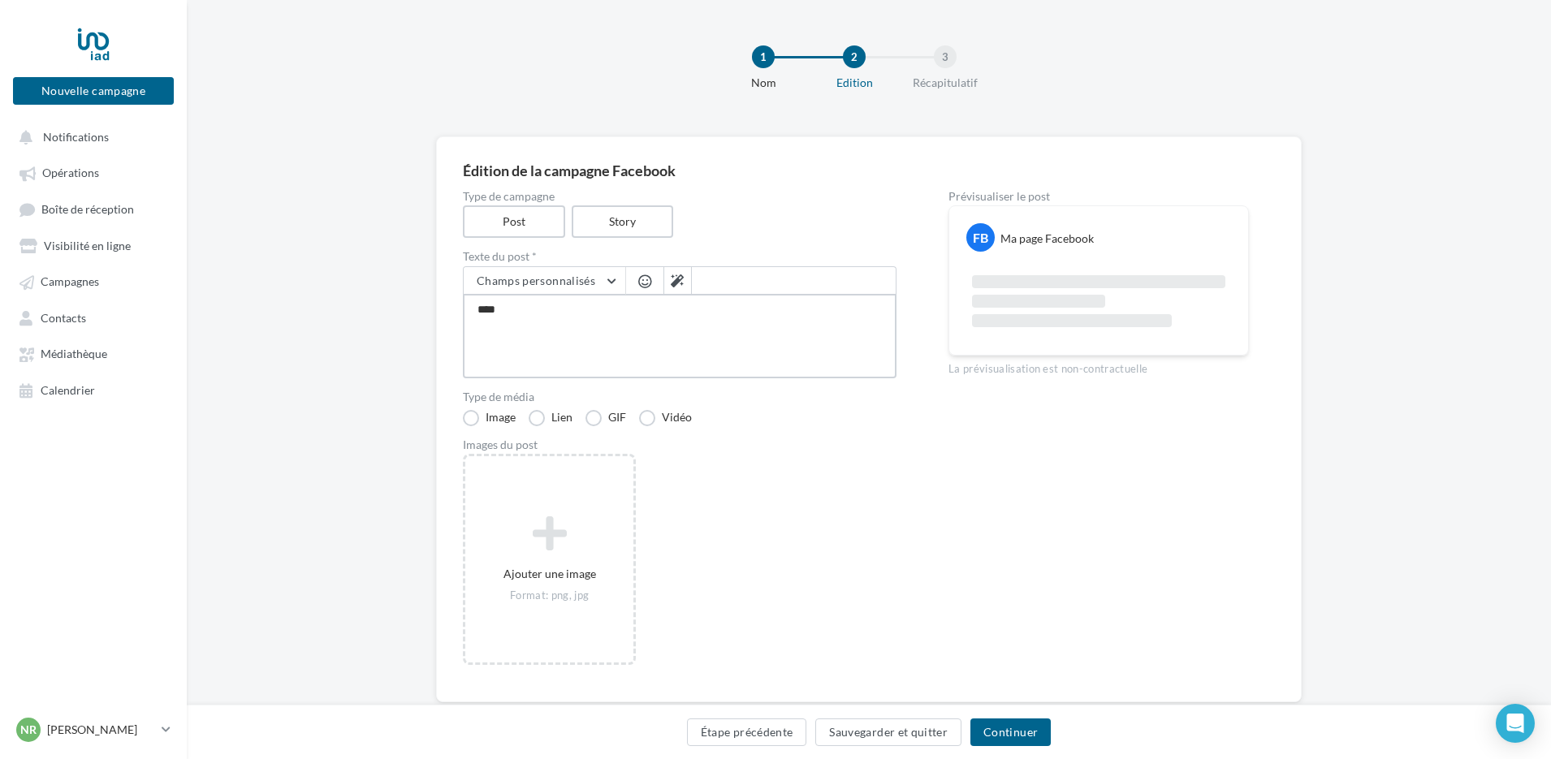
type textarea "****"
type textarea "***"
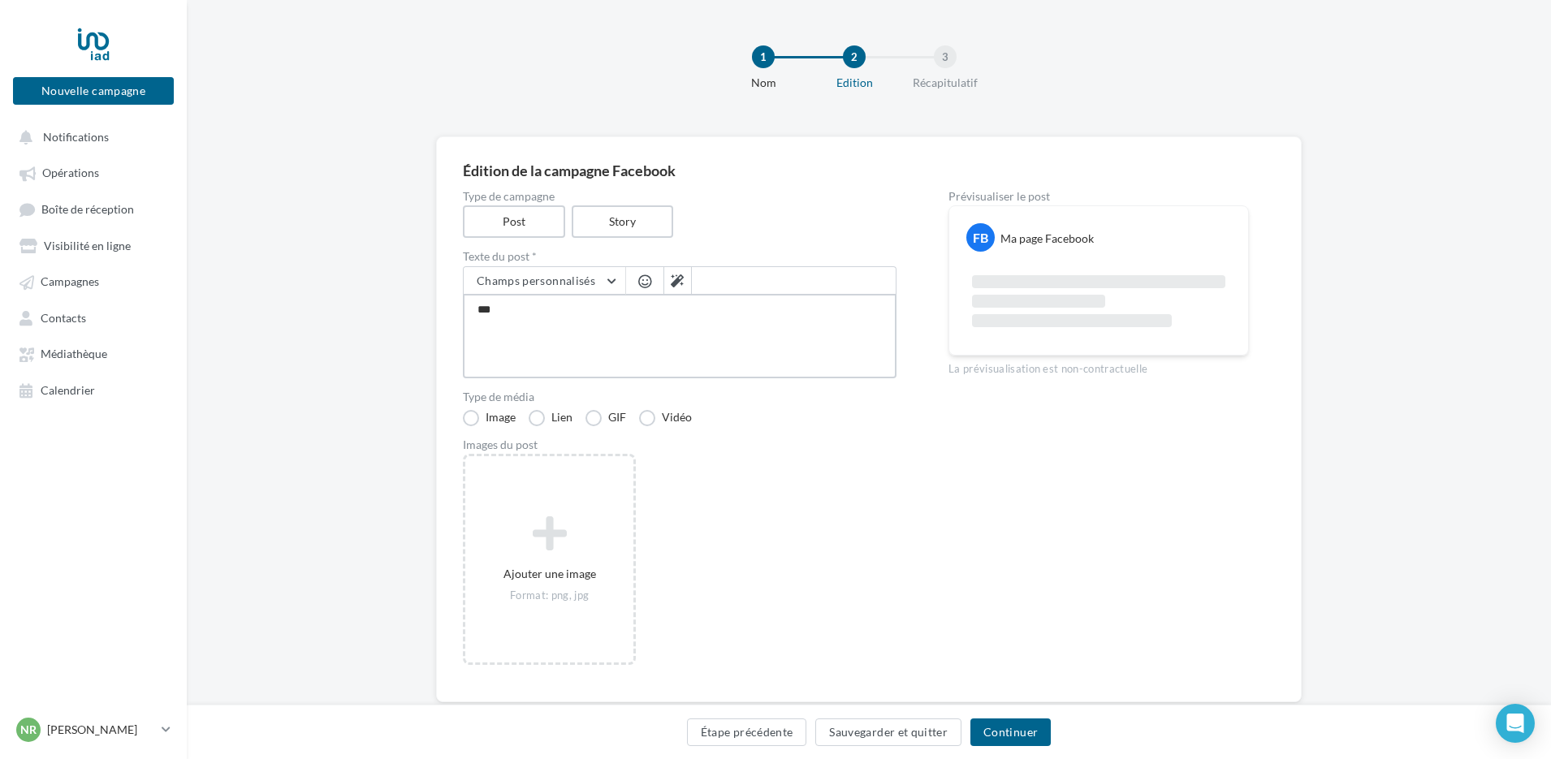
type textarea "**"
type textarea "*"
paste textarea "**********"
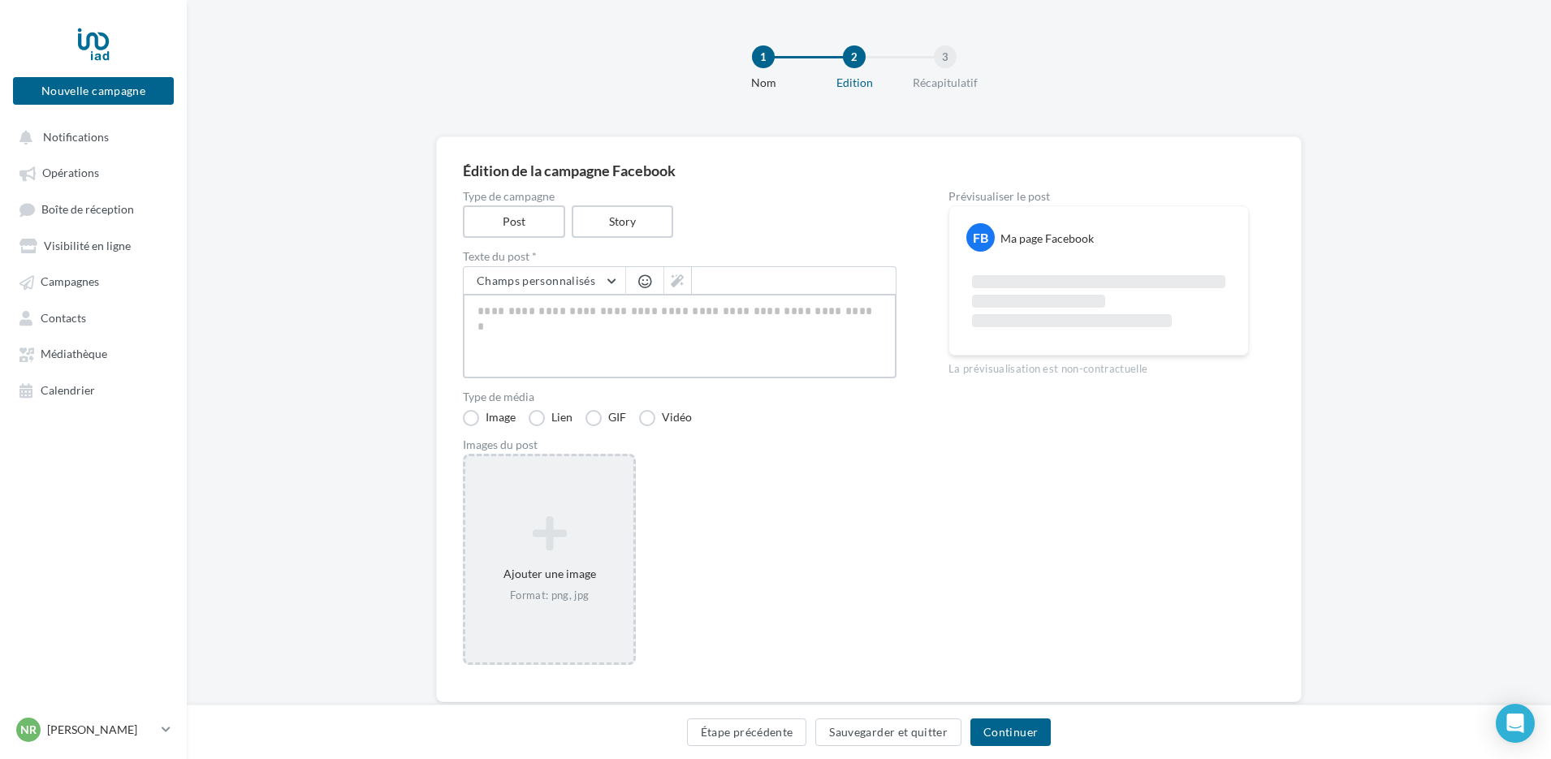
type textarea "**********"
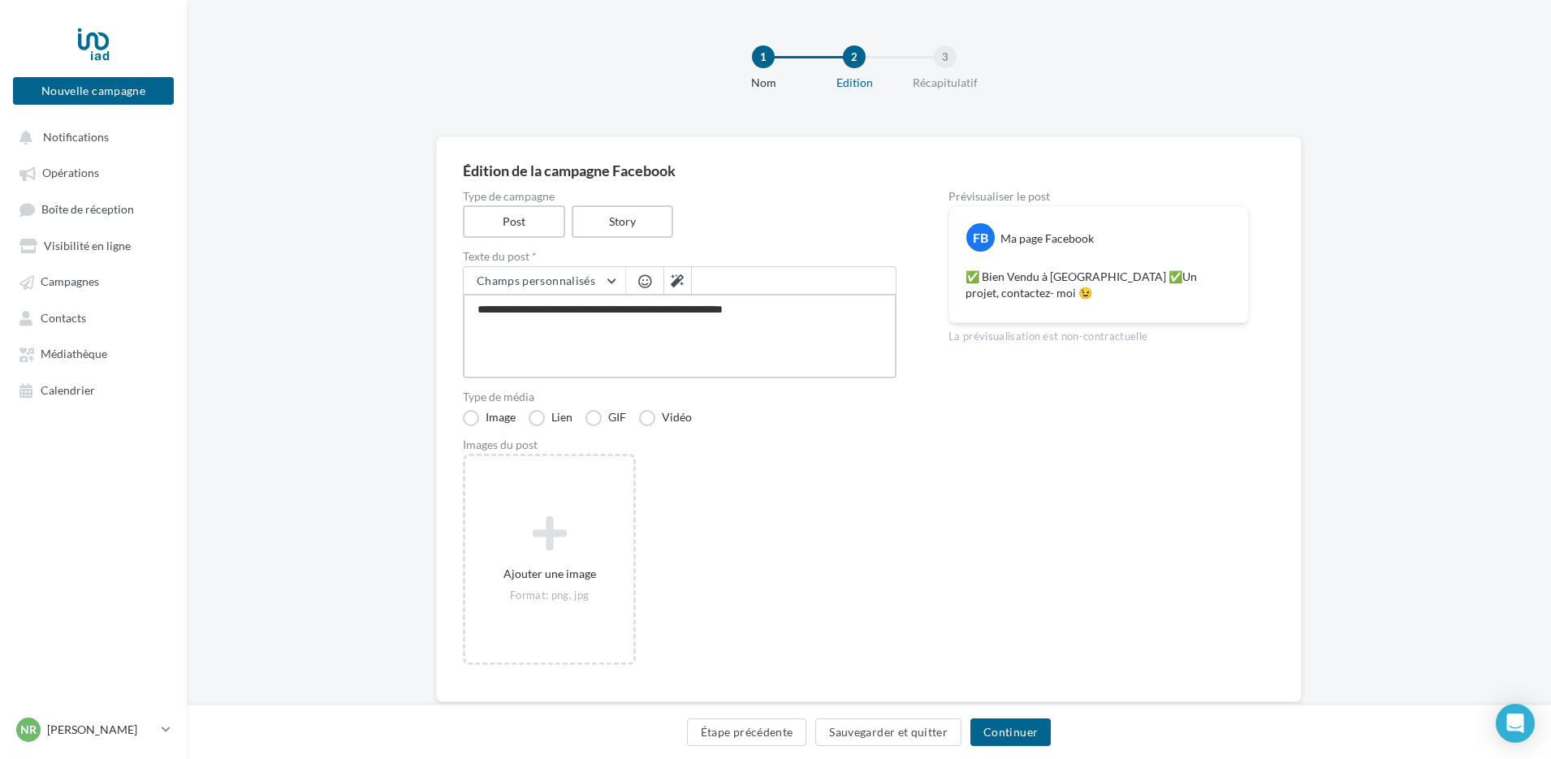
drag, startPoint x: 626, startPoint y: 313, endPoint x: 564, endPoint y: 320, distance: 62.0
click at [564, 320] on textarea "**********" at bounding box center [680, 336] width 434 height 84
type textarea "**********"
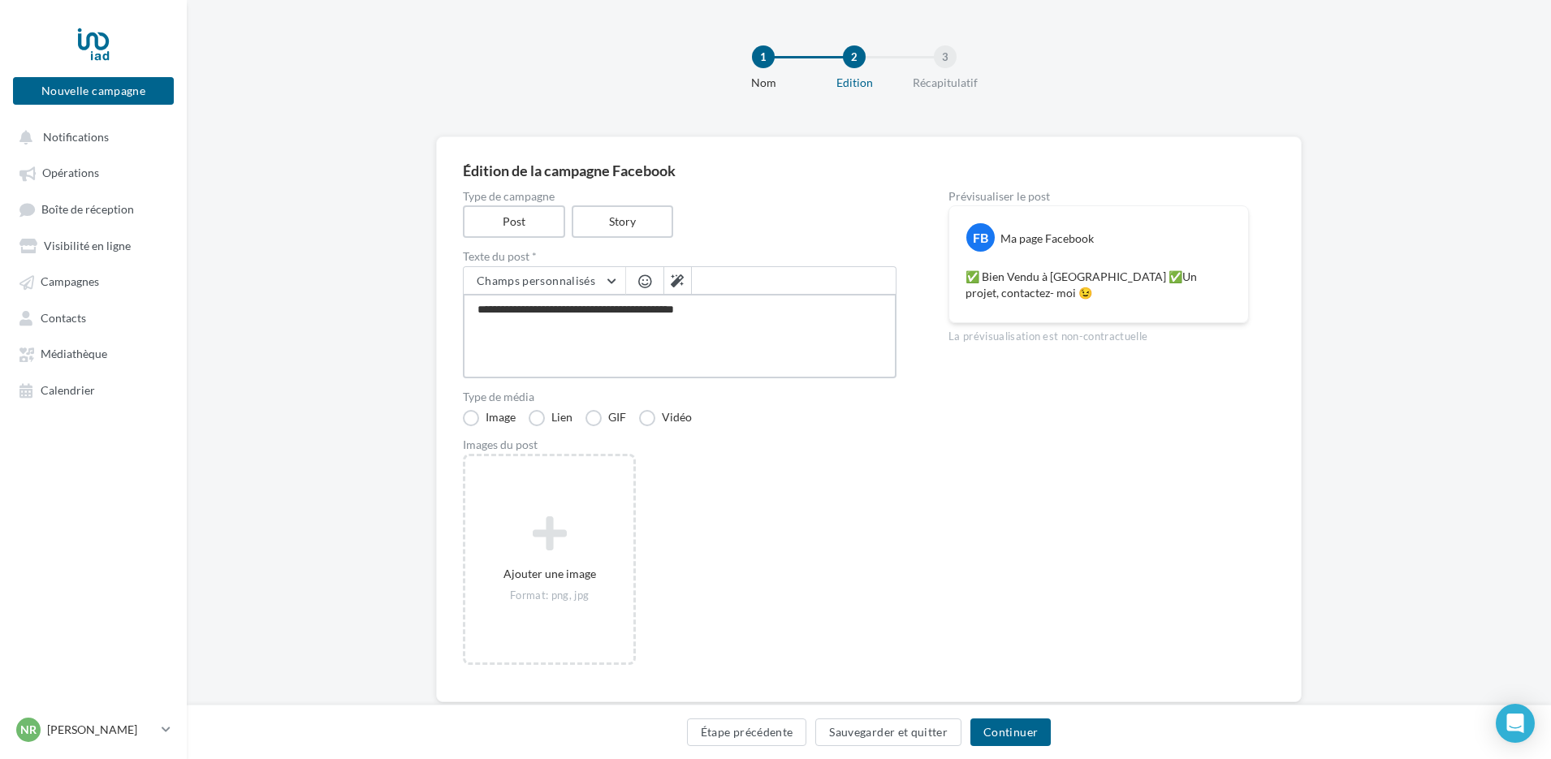
type textarea "**********"
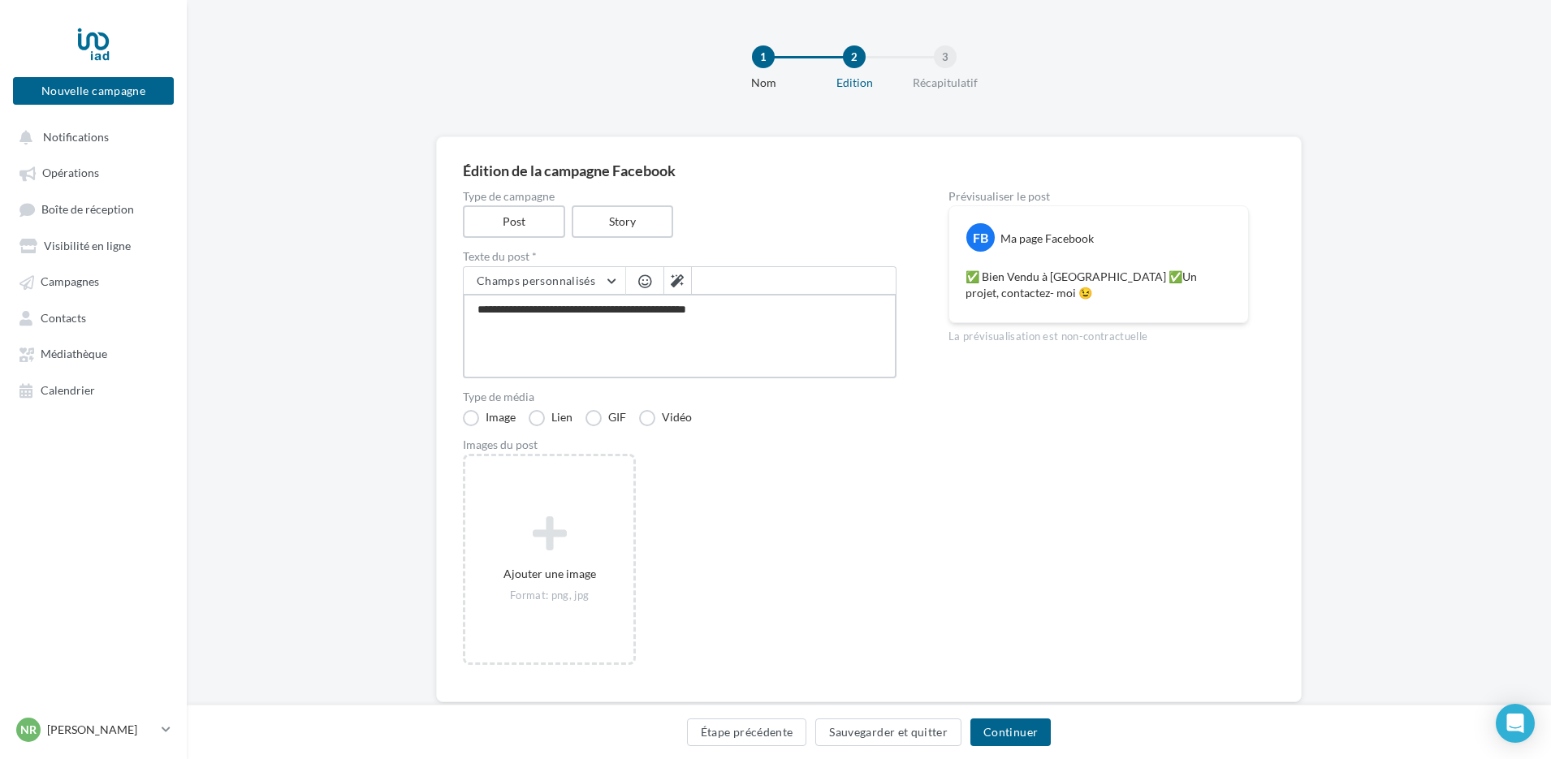
type textarea "**********"
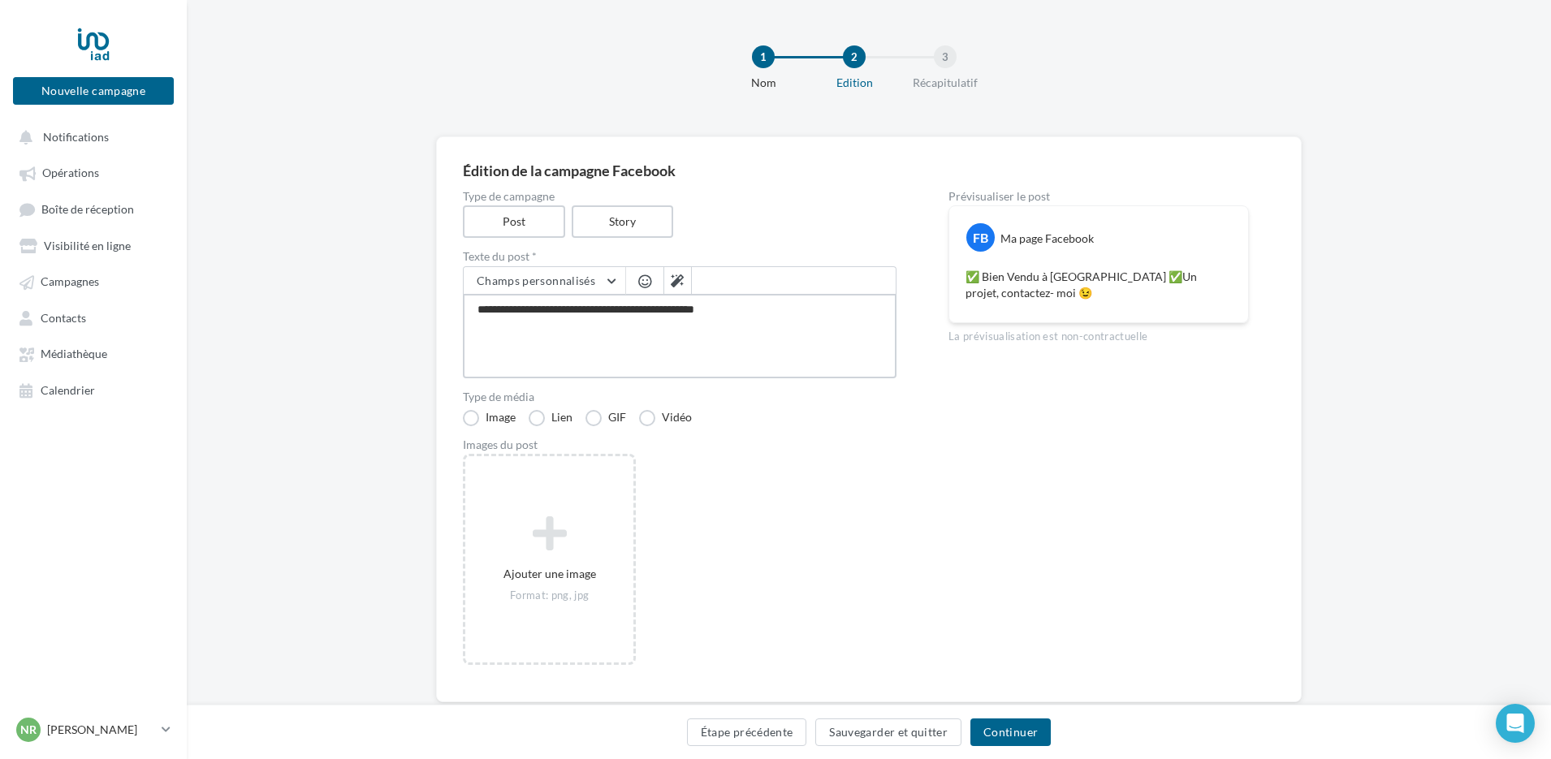
type textarea "**********"
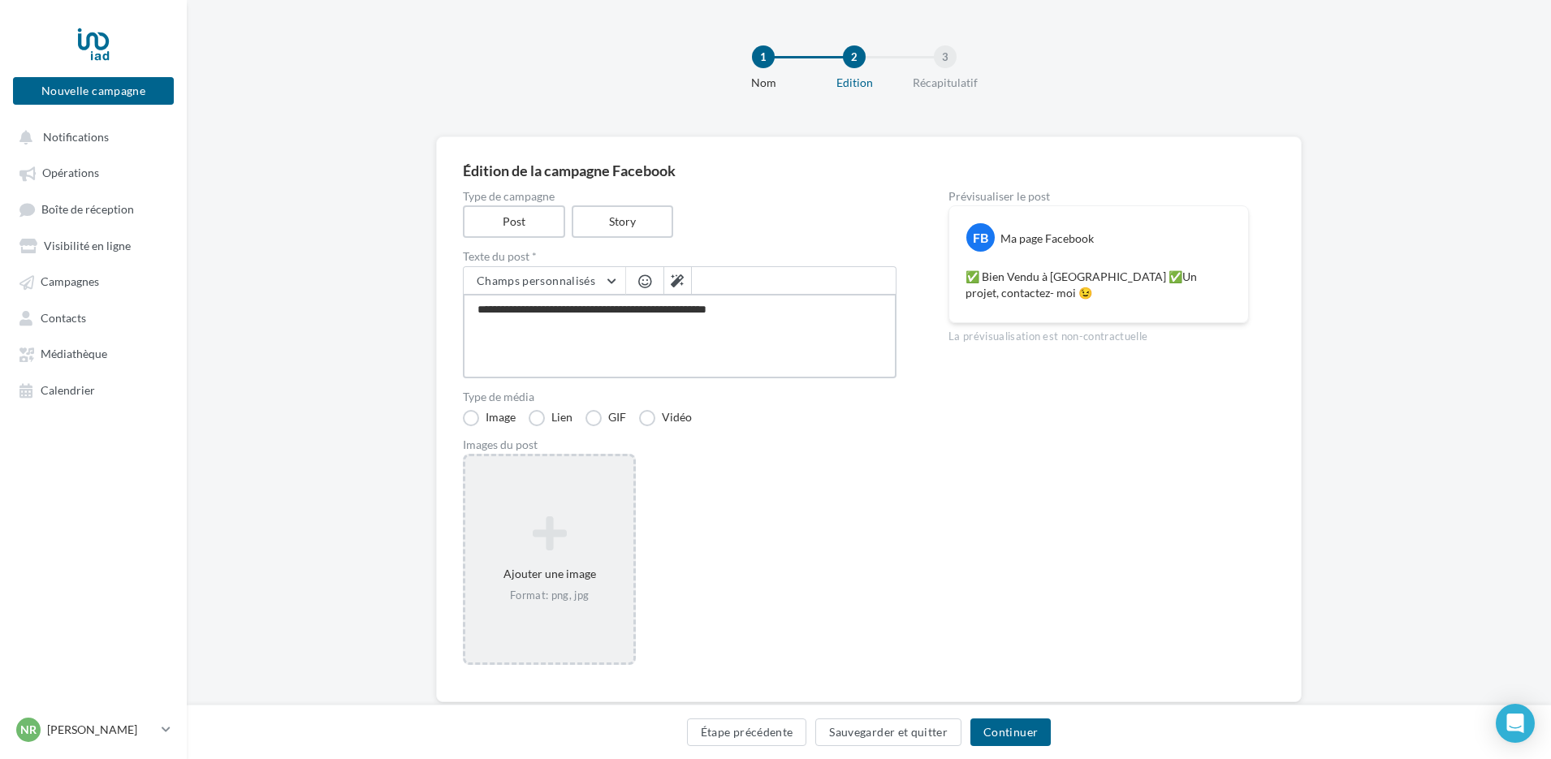
type textarea "**********"
click at [550, 542] on icon at bounding box center [549, 533] width 155 height 39
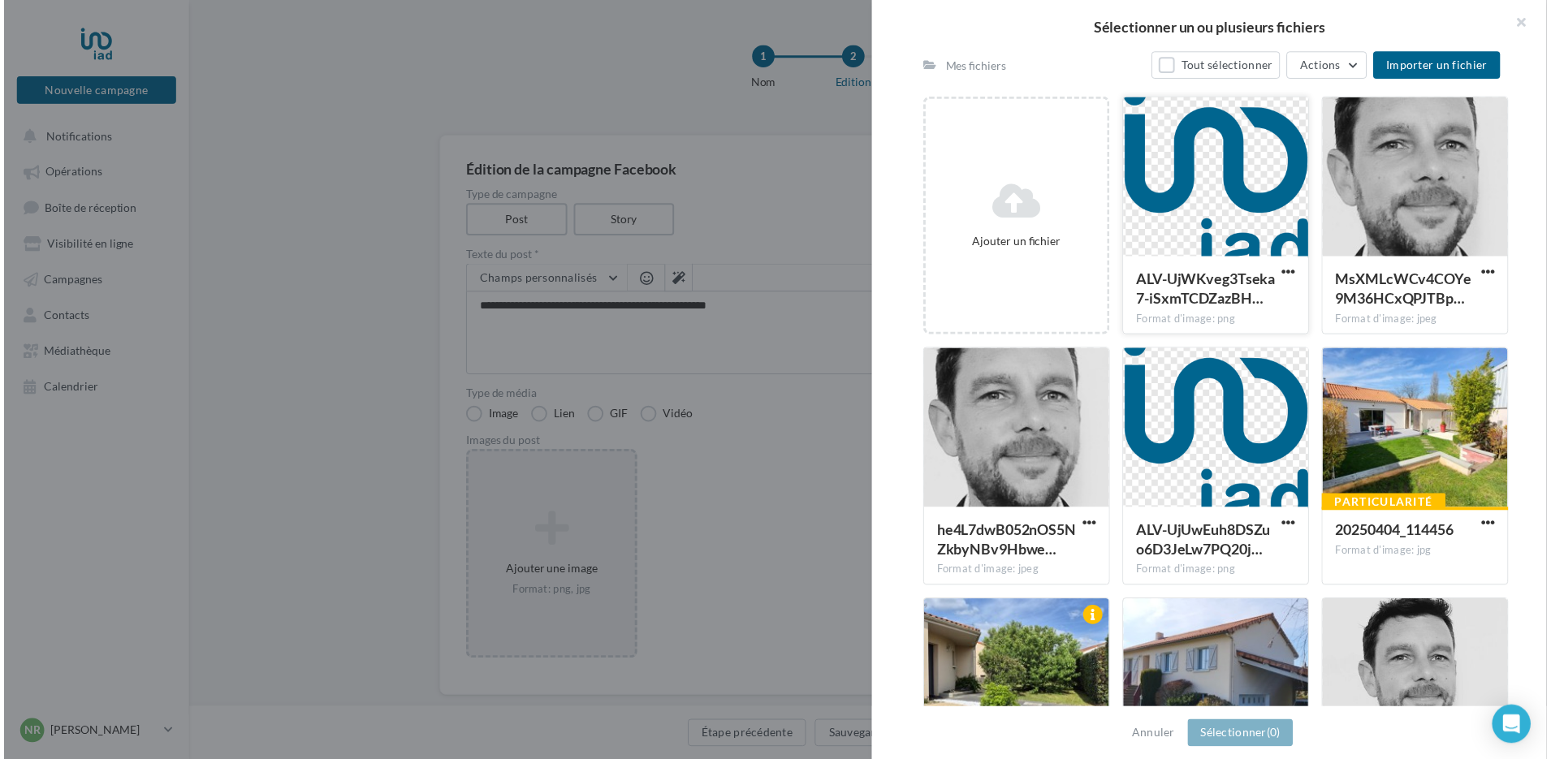
scroll to position [325, 0]
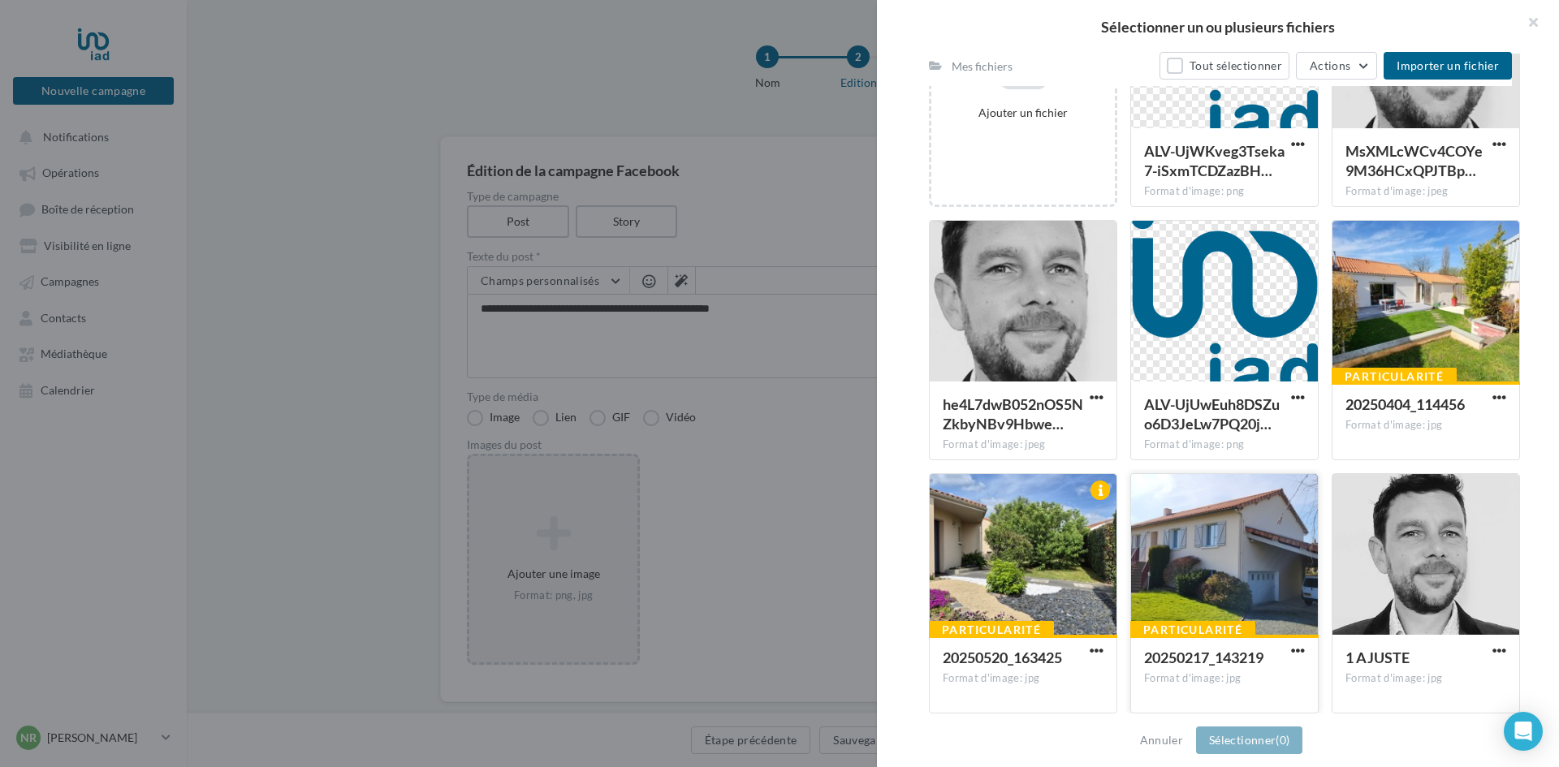
click at [1221, 561] on div at bounding box center [1224, 555] width 187 height 162
click at [1239, 741] on button "Sélectionner (1)" at bounding box center [1249, 741] width 106 height 28
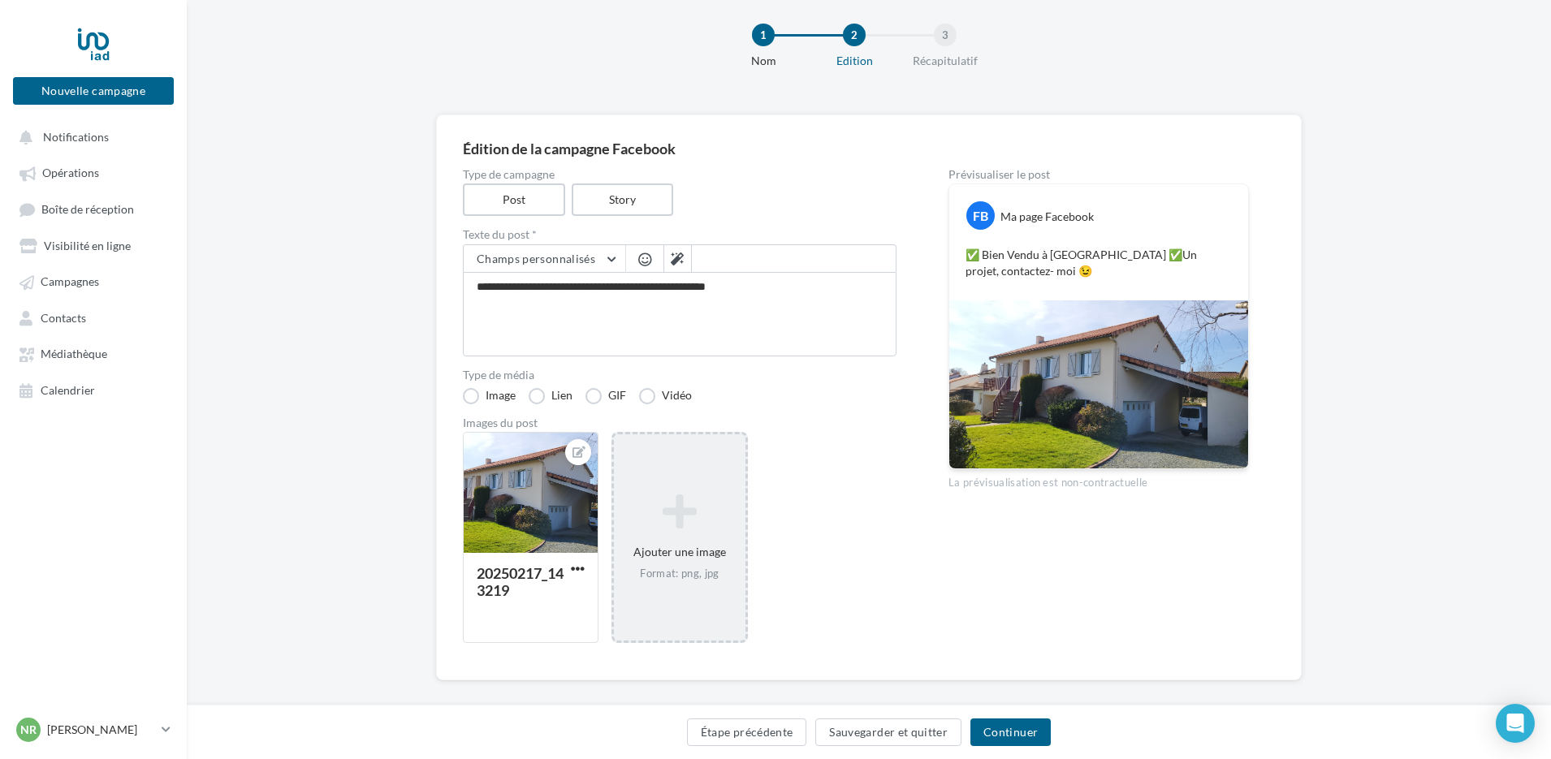
scroll to position [39, 0]
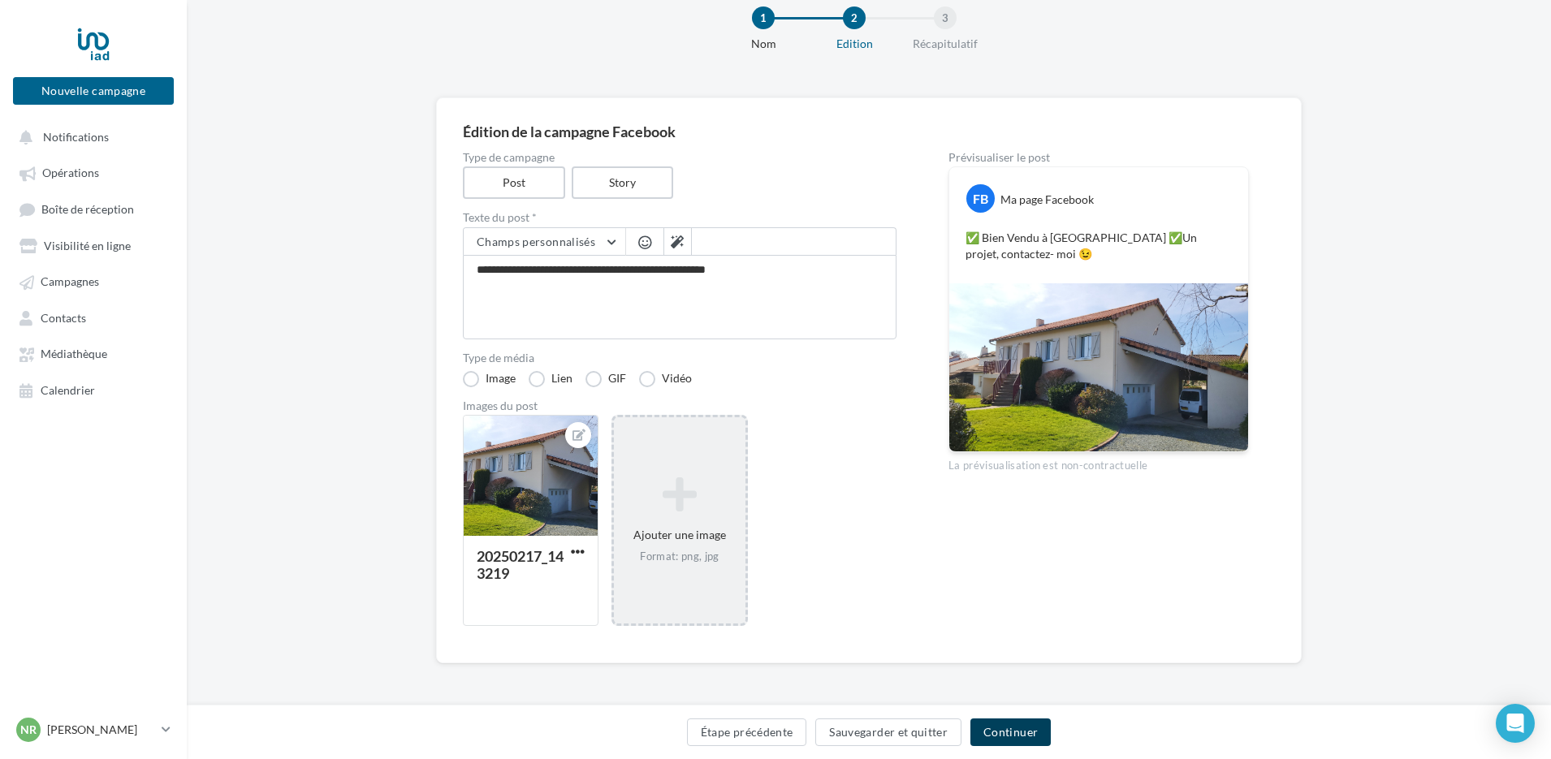
click at [1007, 732] on button "Continuer" at bounding box center [1010, 732] width 80 height 28
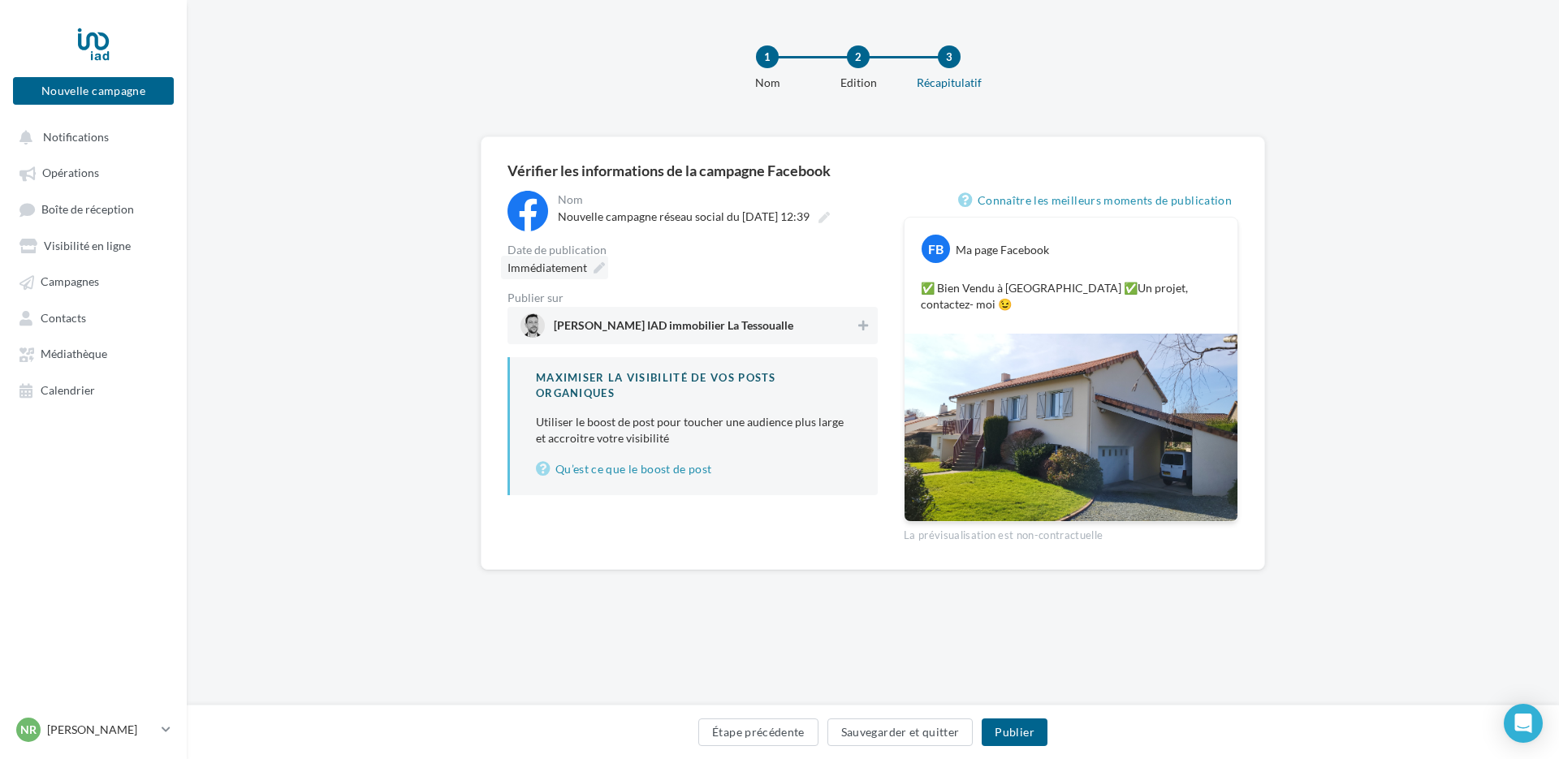
click at [601, 262] on icon at bounding box center [598, 267] width 11 height 11
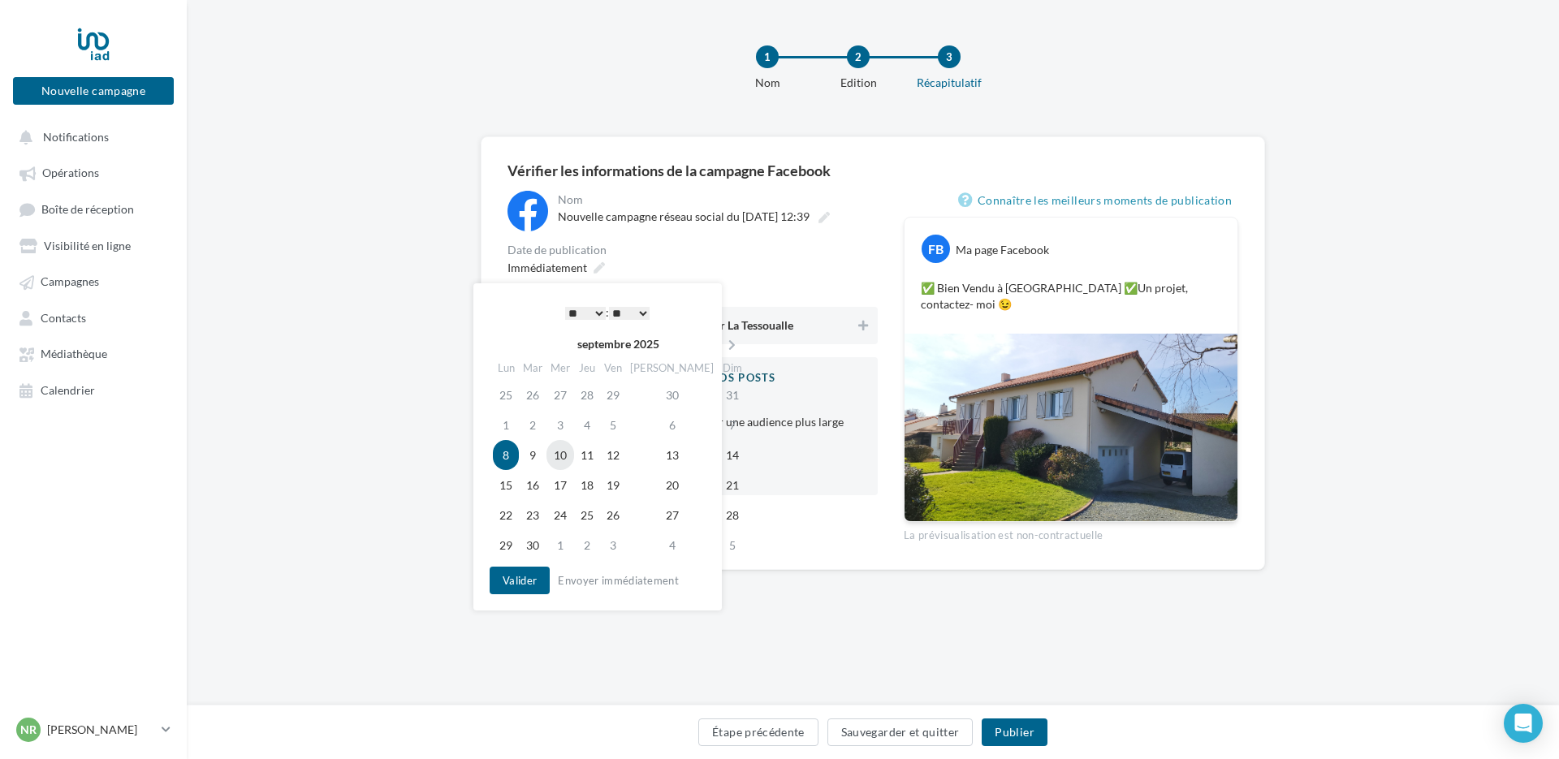
click at [572, 451] on td "10" at bounding box center [560, 455] width 28 height 30
click at [533, 576] on button "Valider" at bounding box center [520, 581] width 60 height 28
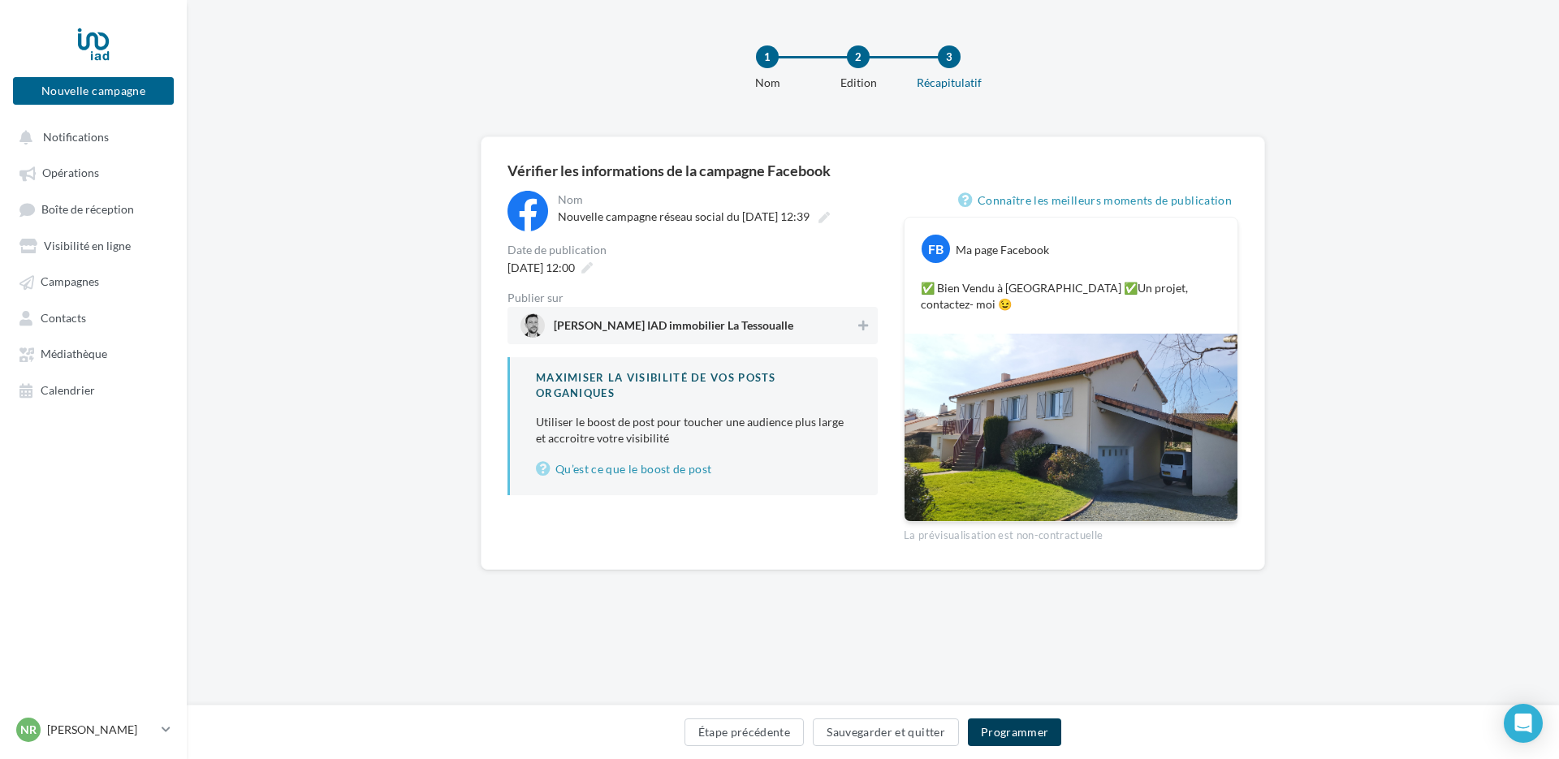
click at [1028, 726] on button "Programmer" at bounding box center [1015, 732] width 94 height 28
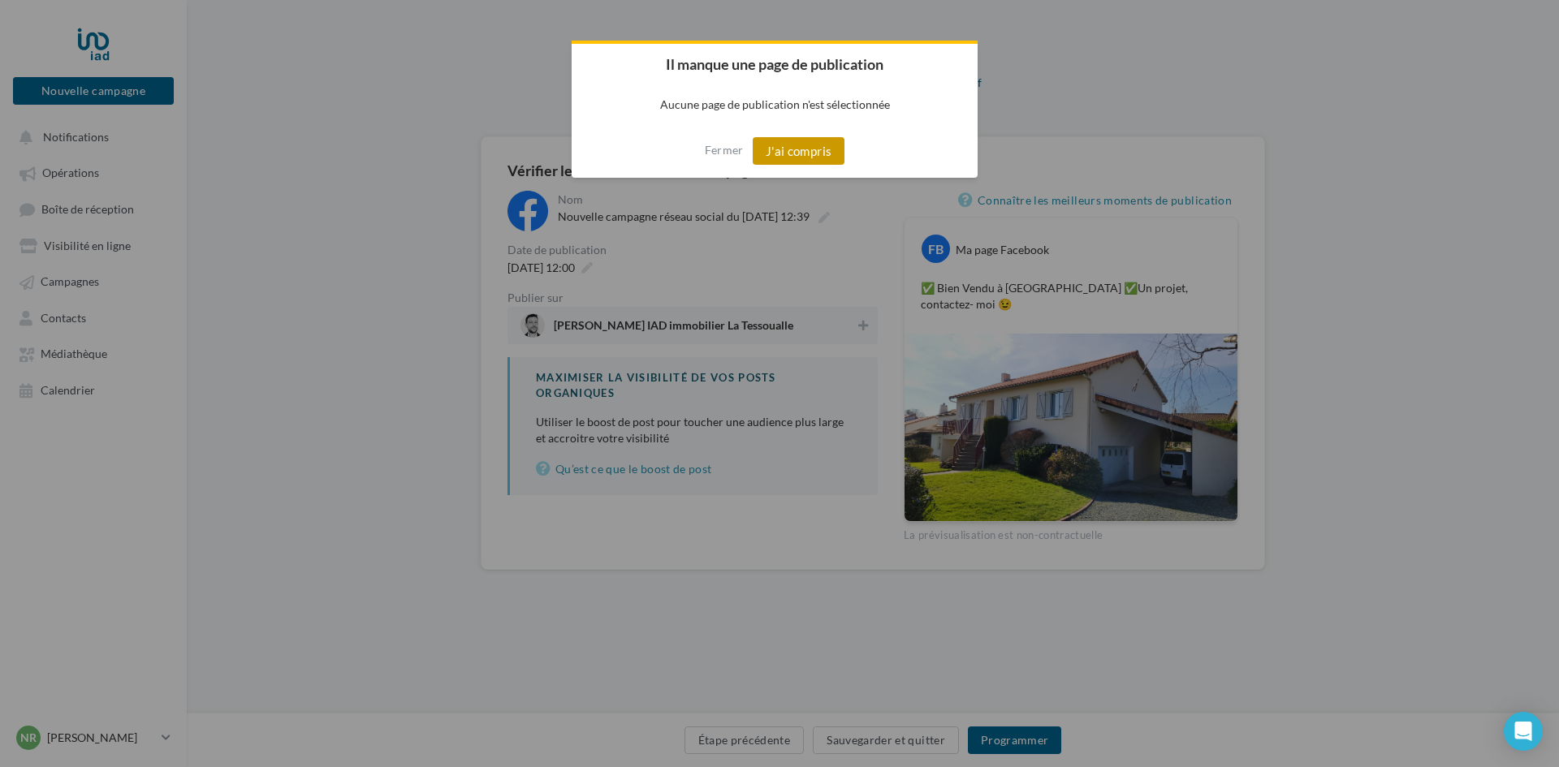
click at [787, 153] on button "J'ai compris" at bounding box center [799, 151] width 93 height 28
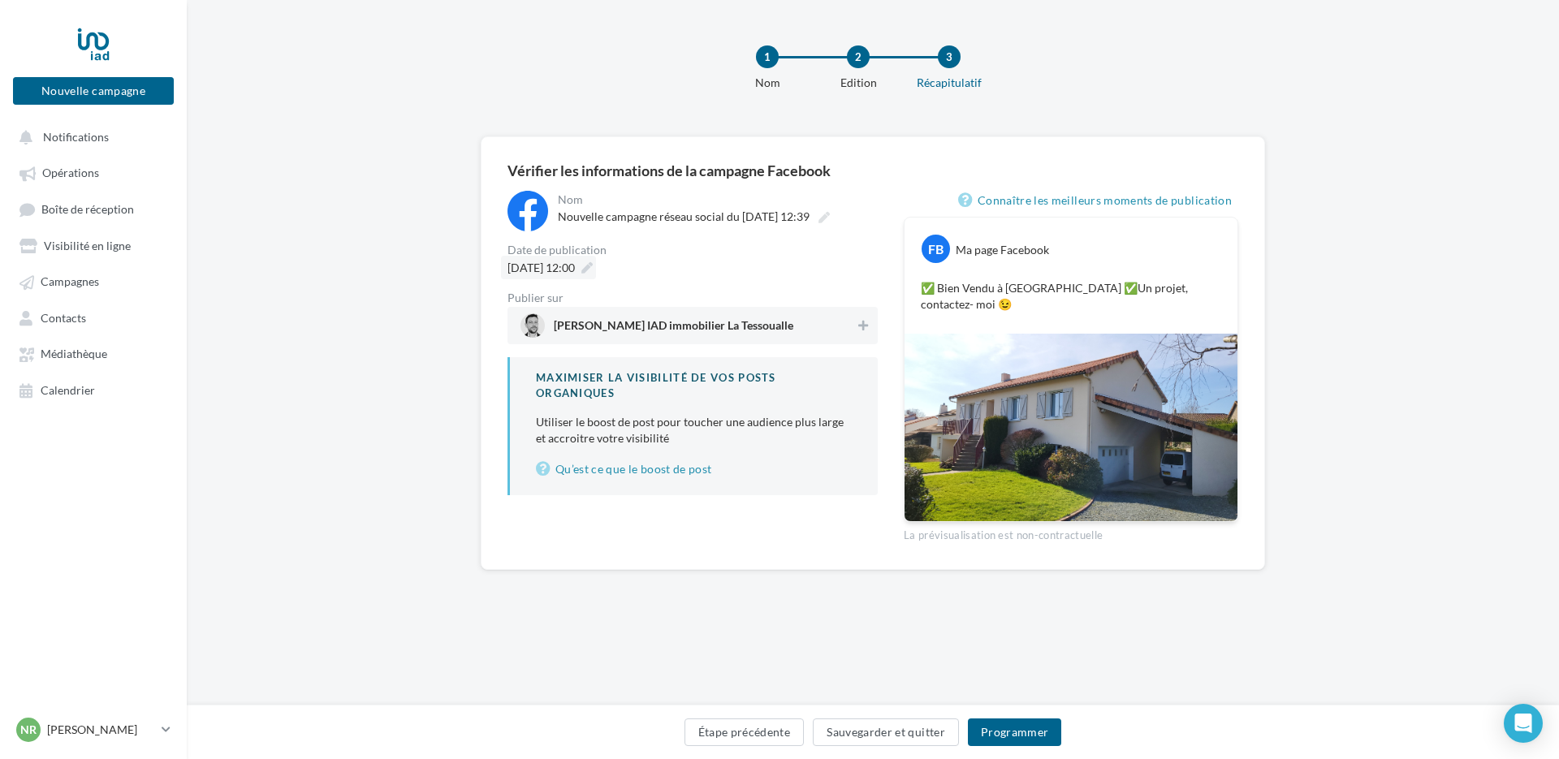
click at [596, 264] on div "10/09/2025 à 12:00" at bounding box center [548, 268] width 95 height 24
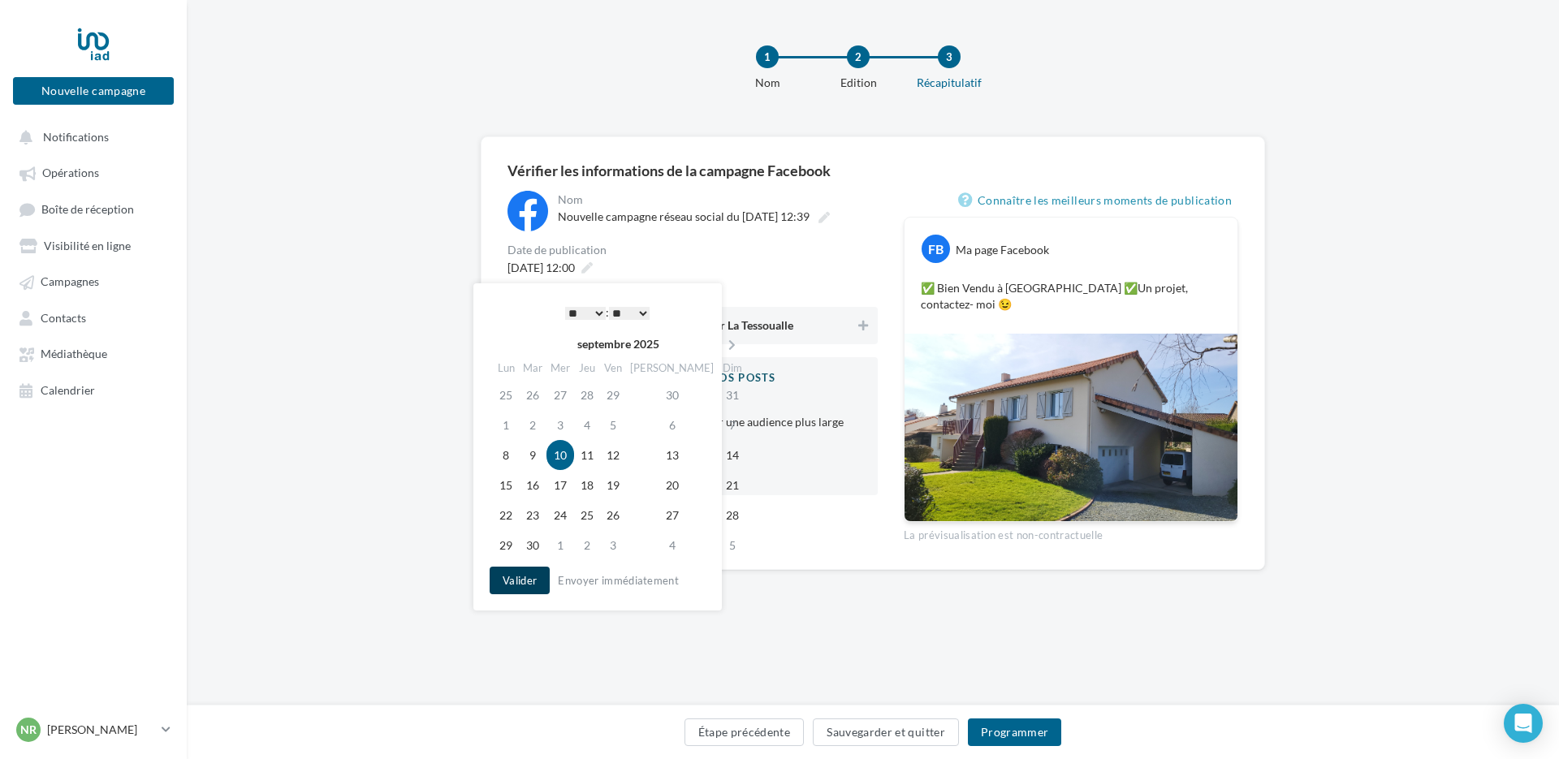
click at [518, 582] on button "Valider" at bounding box center [520, 581] width 60 height 28
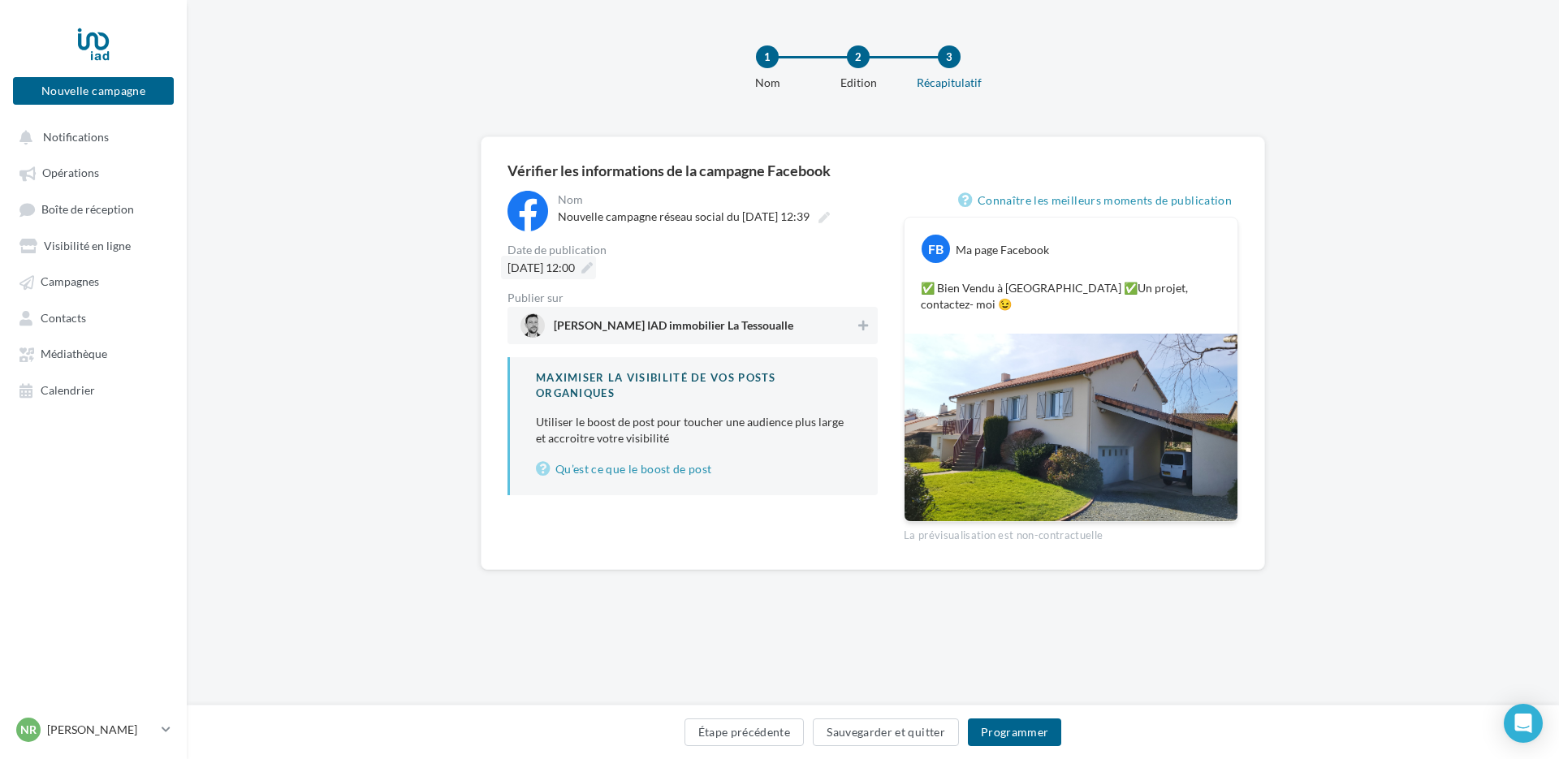
click at [596, 263] on div "10/09/2025 à 12:00" at bounding box center [548, 268] width 95 height 24
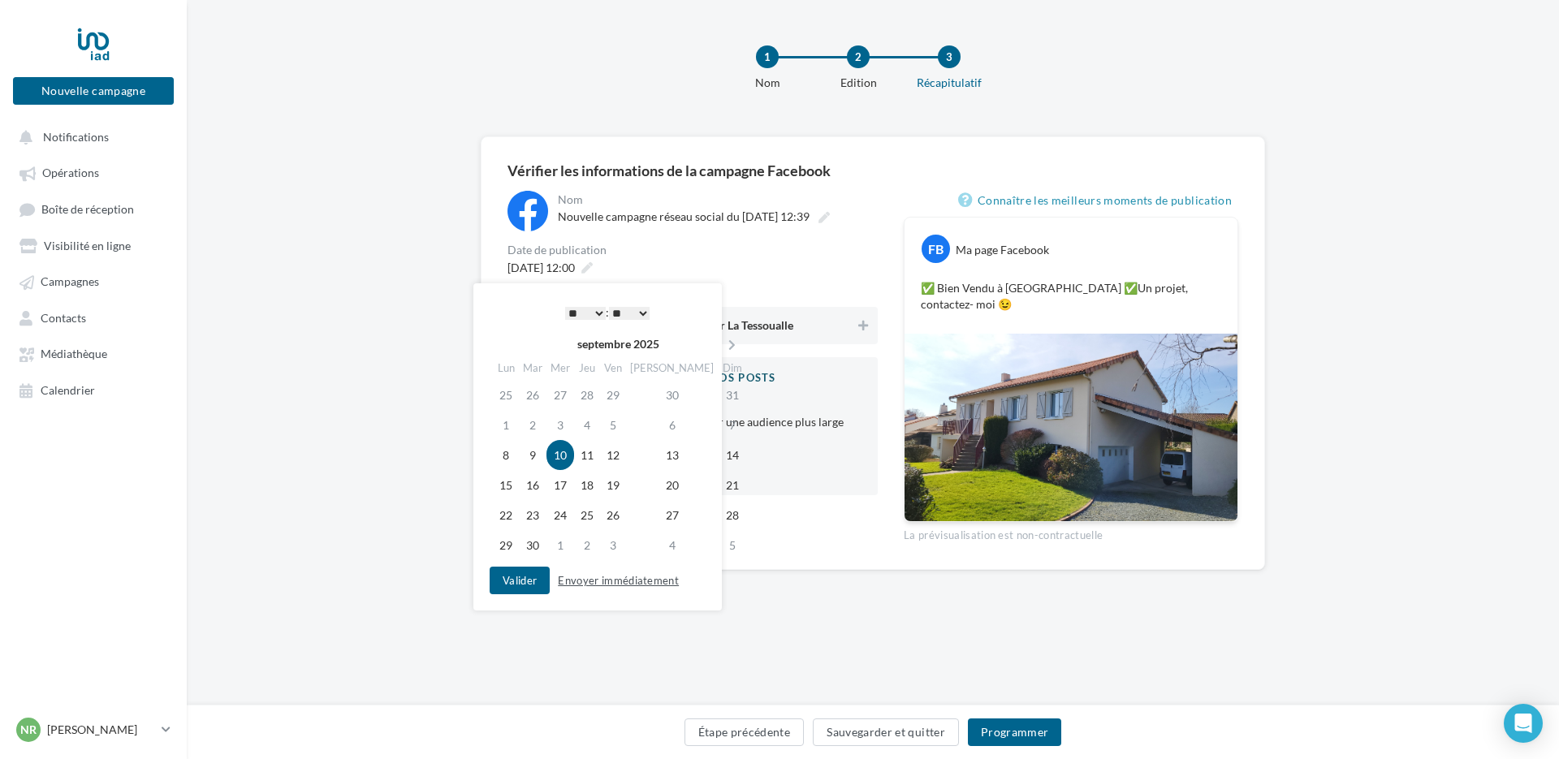
click at [602, 574] on button "Envoyer immédiatement" at bounding box center [618, 580] width 134 height 19
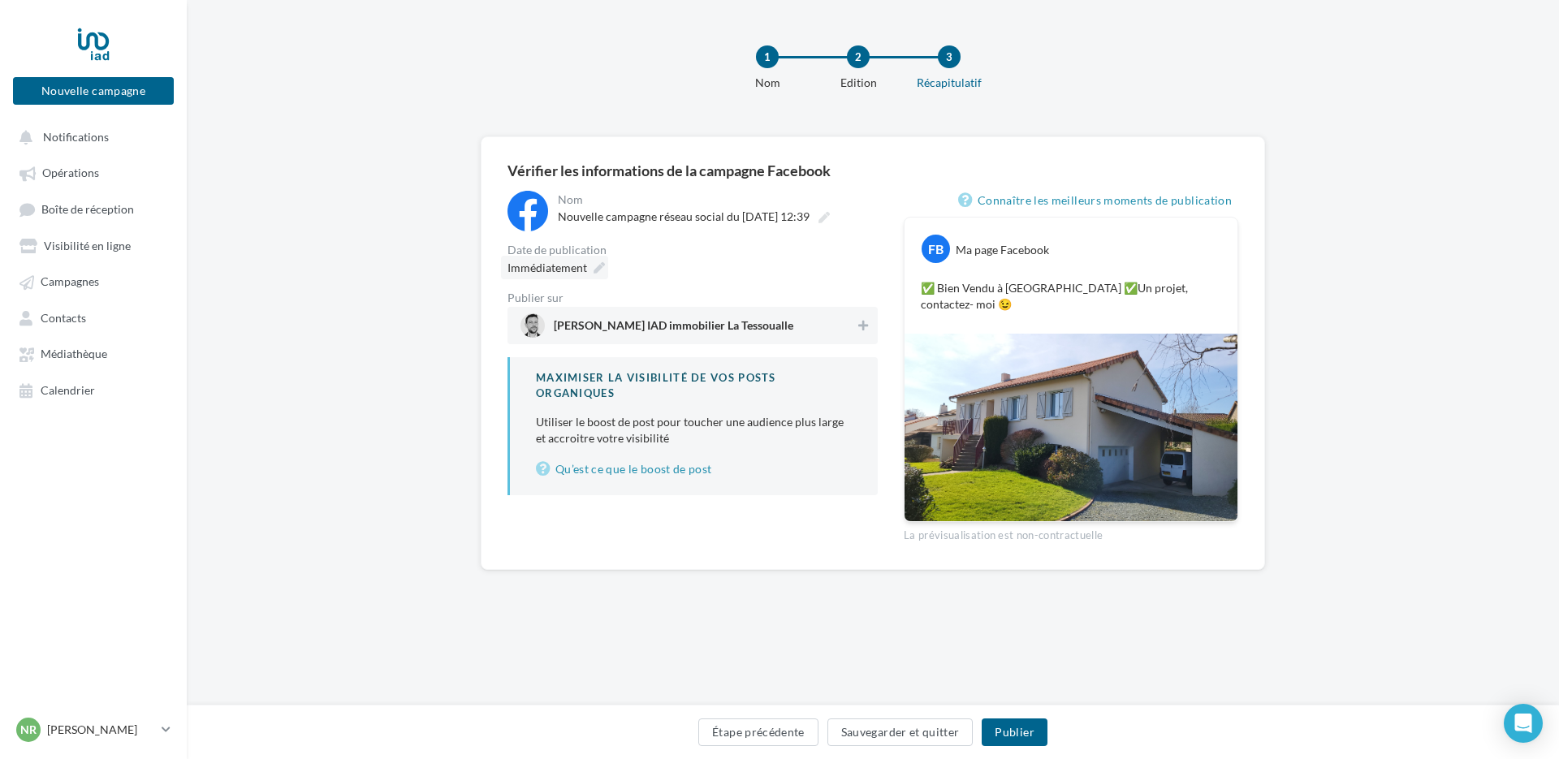
click at [597, 268] on icon at bounding box center [598, 267] width 11 height 11
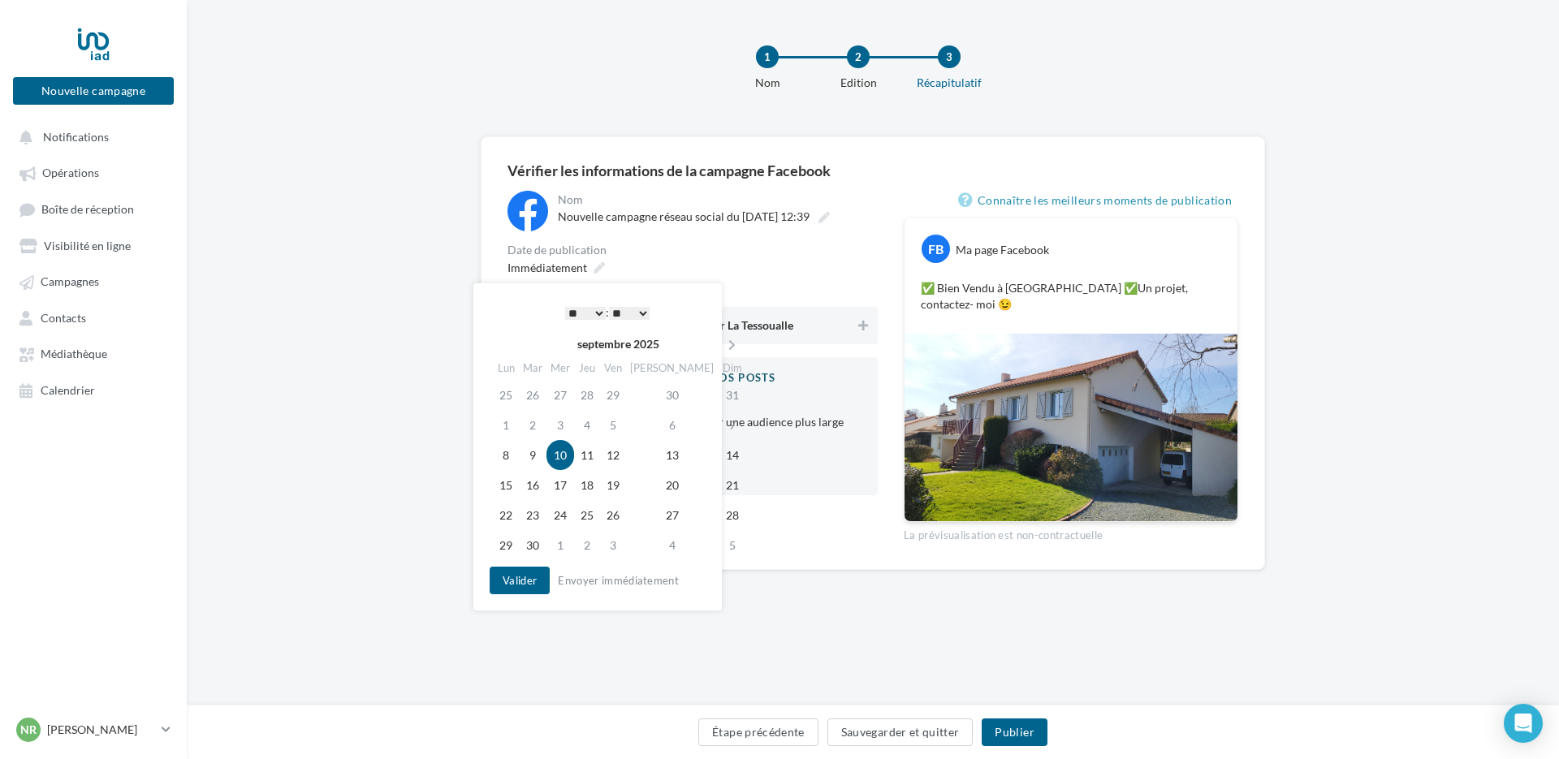
click at [560, 447] on td "10" at bounding box center [560, 455] width 28 height 30
click at [522, 586] on button "Valider" at bounding box center [520, 581] width 60 height 28
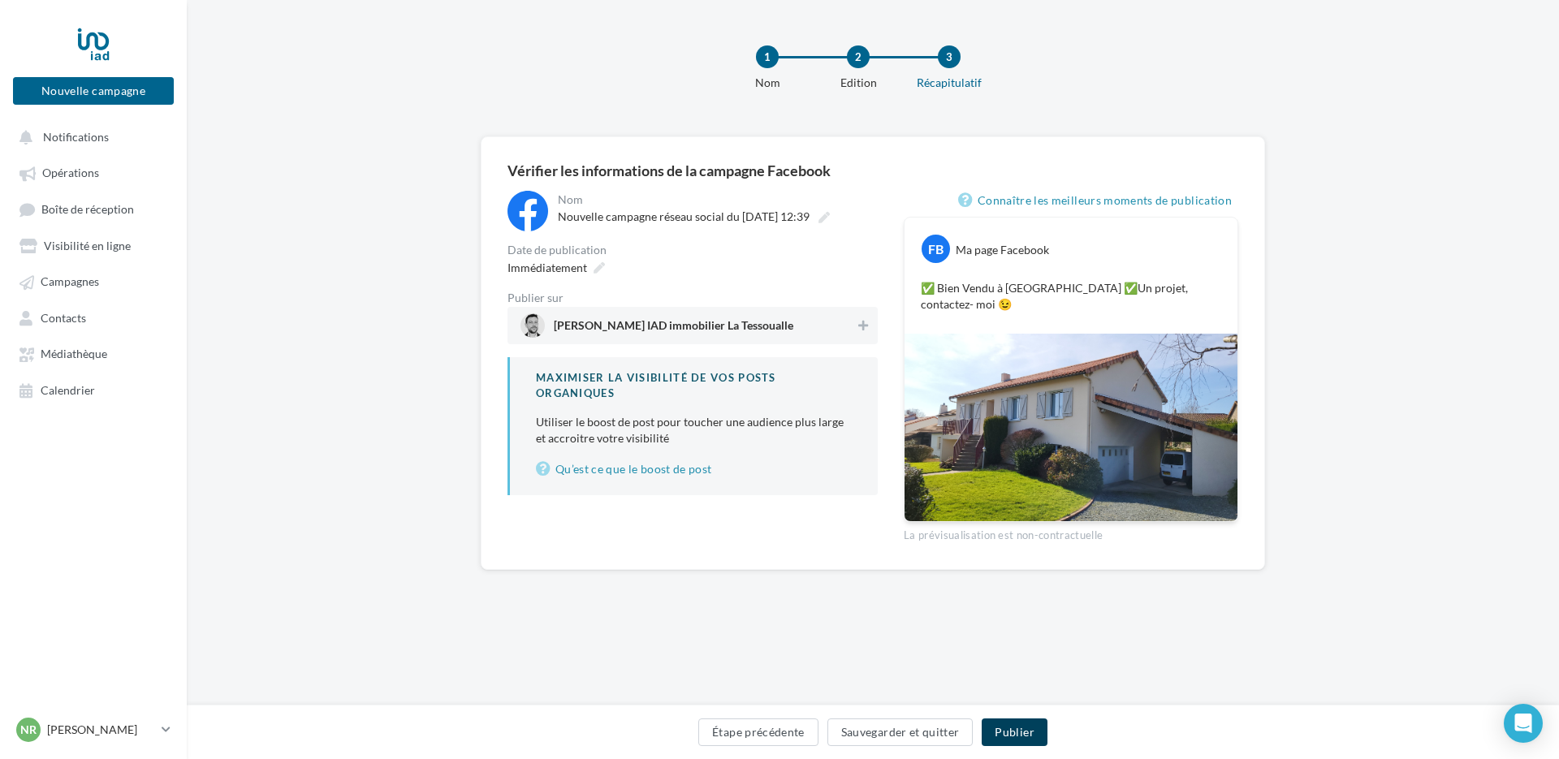
click at [1021, 727] on button "Publier" at bounding box center [1014, 732] width 65 height 28
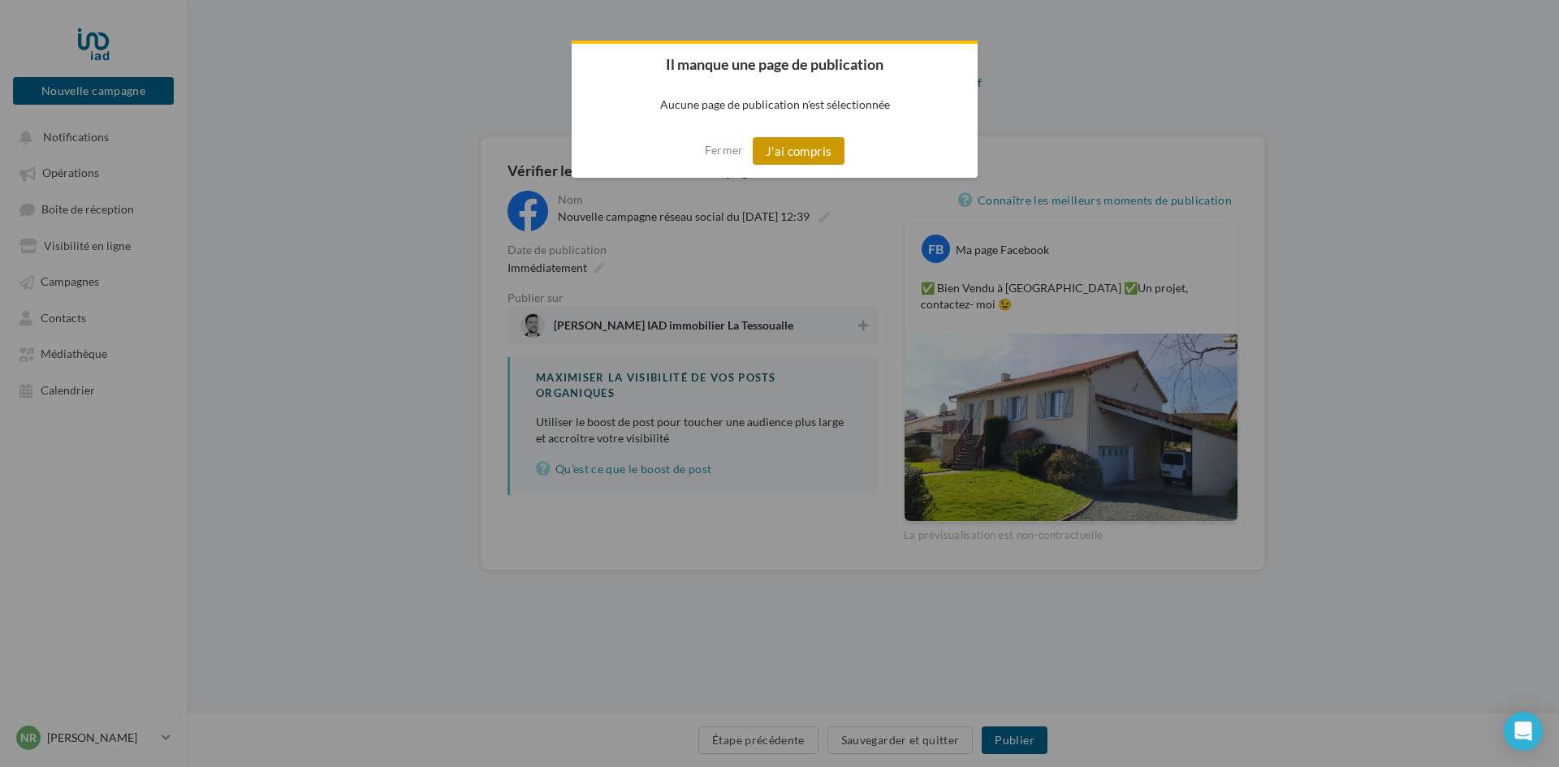
click at [808, 150] on button "J'ai compris" at bounding box center [799, 151] width 93 height 28
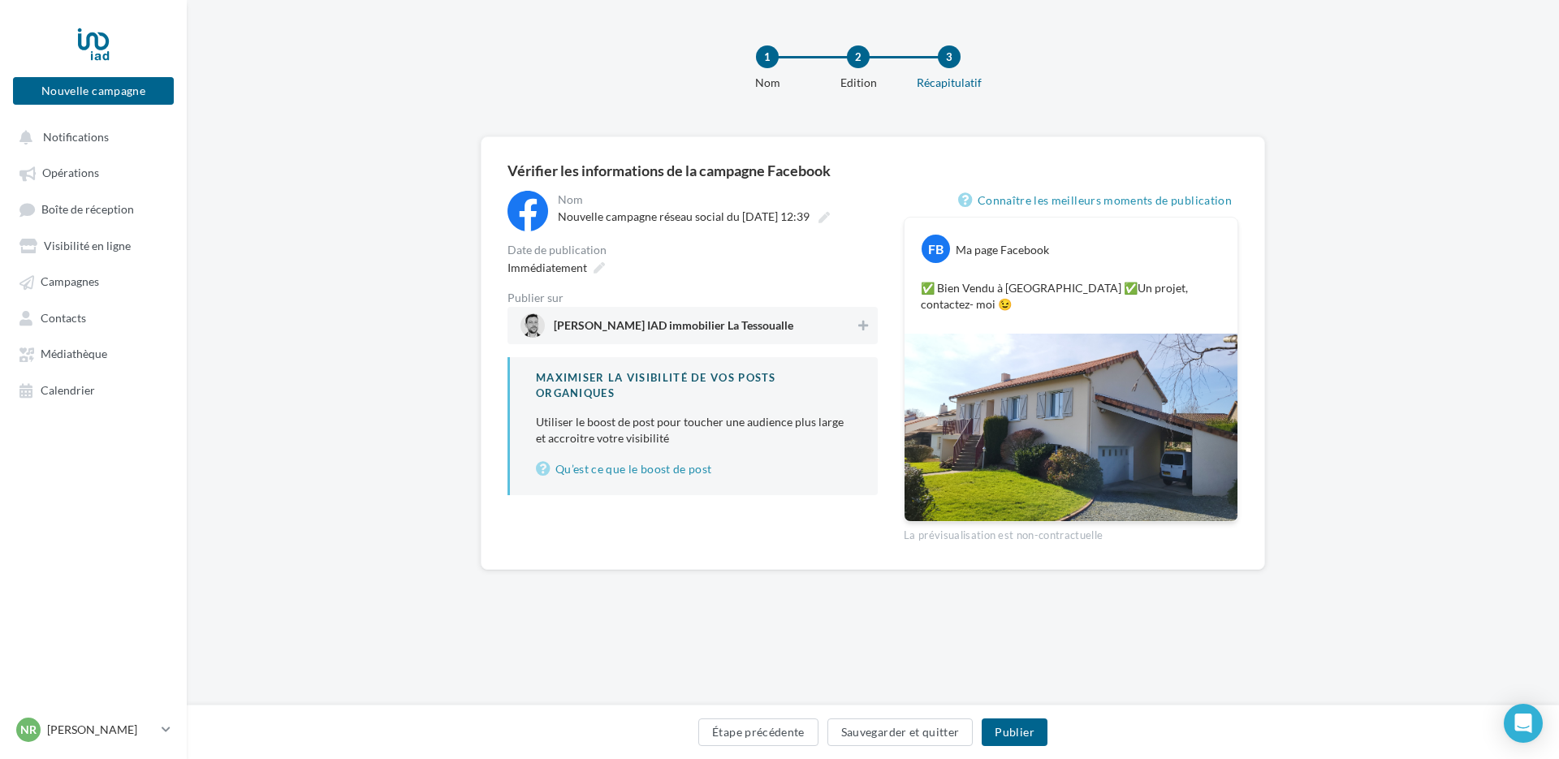
click at [878, 186] on div "**********" at bounding box center [872, 353] width 731 height 380
click at [1115, 266] on div "FB Ma page Facebook ✅ Bien Vendu à Loublande ✅Un projet, contactez- moi 😉" at bounding box center [1070, 276] width 333 height 116
click at [863, 324] on icon at bounding box center [863, 325] width 10 height 11
click at [587, 265] on div "Immédiatement" at bounding box center [554, 268] width 107 height 24
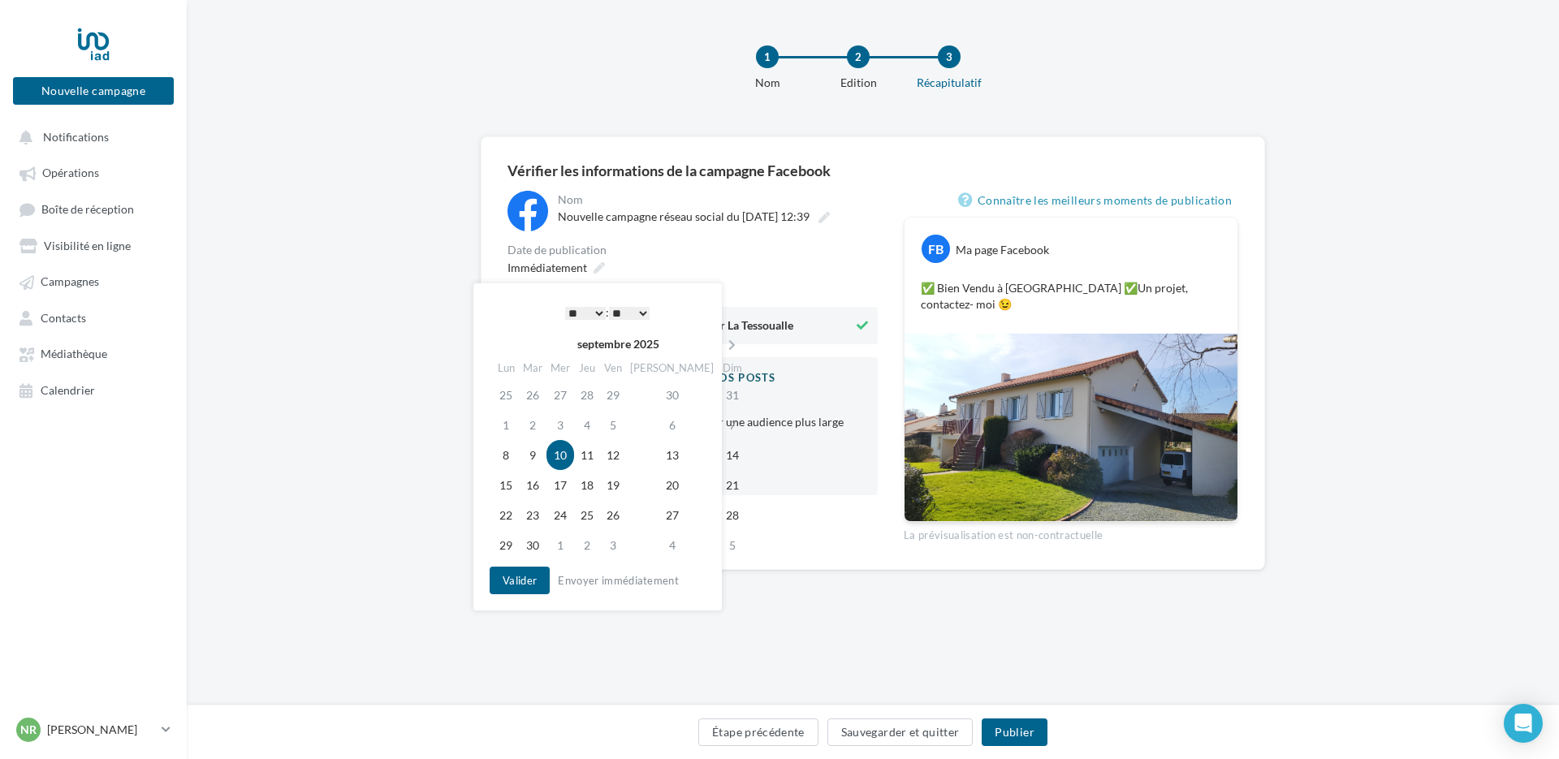
click at [562, 453] on td "10" at bounding box center [560, 455] width 28 height 30
click at [529, 573] on button "Valider" at bounding box center [520, 581] width 60 height 28
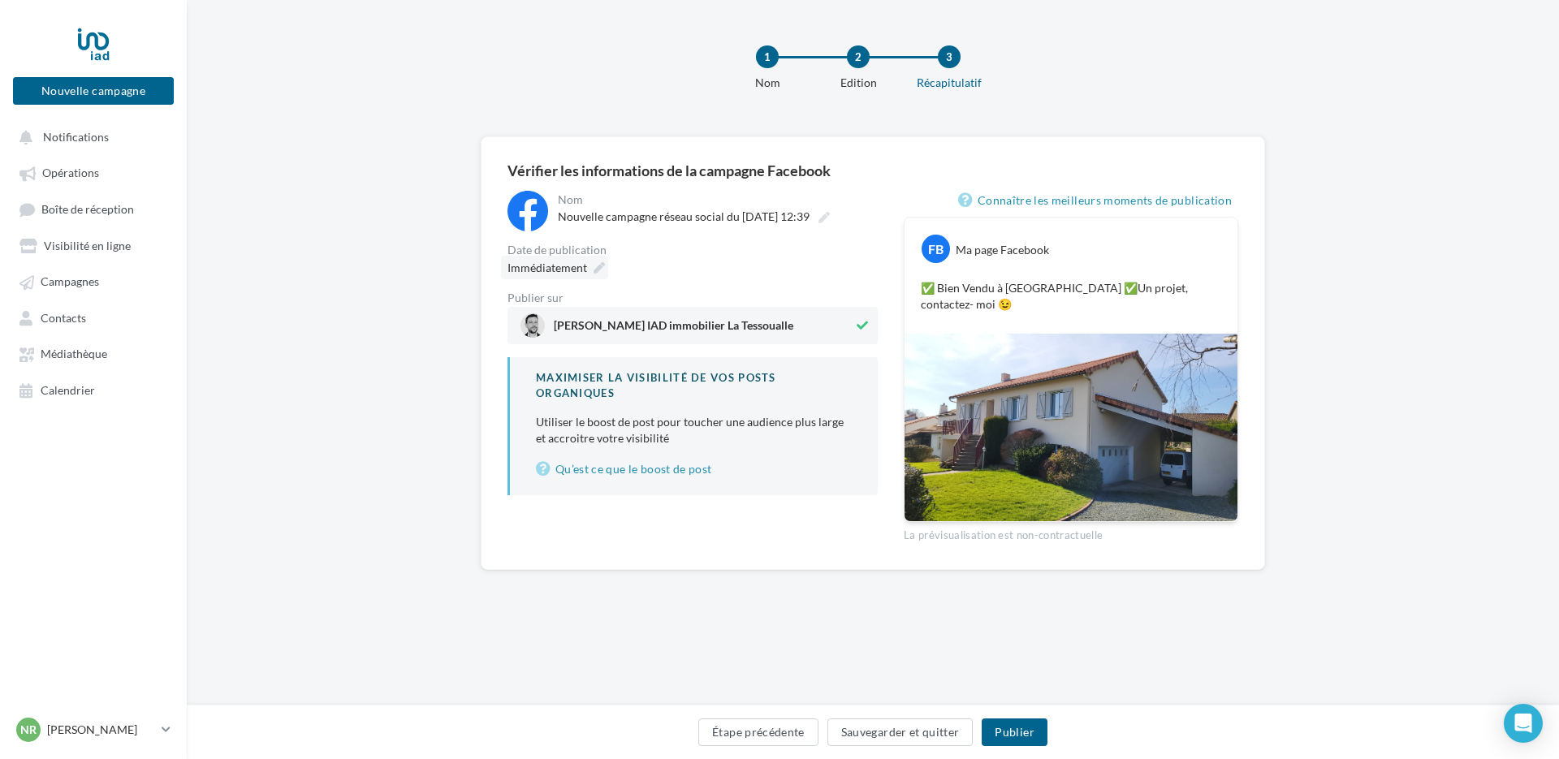
click at [570, 259] on div "Immédiatement" at bounding box center [554, 268] width 107 height 24
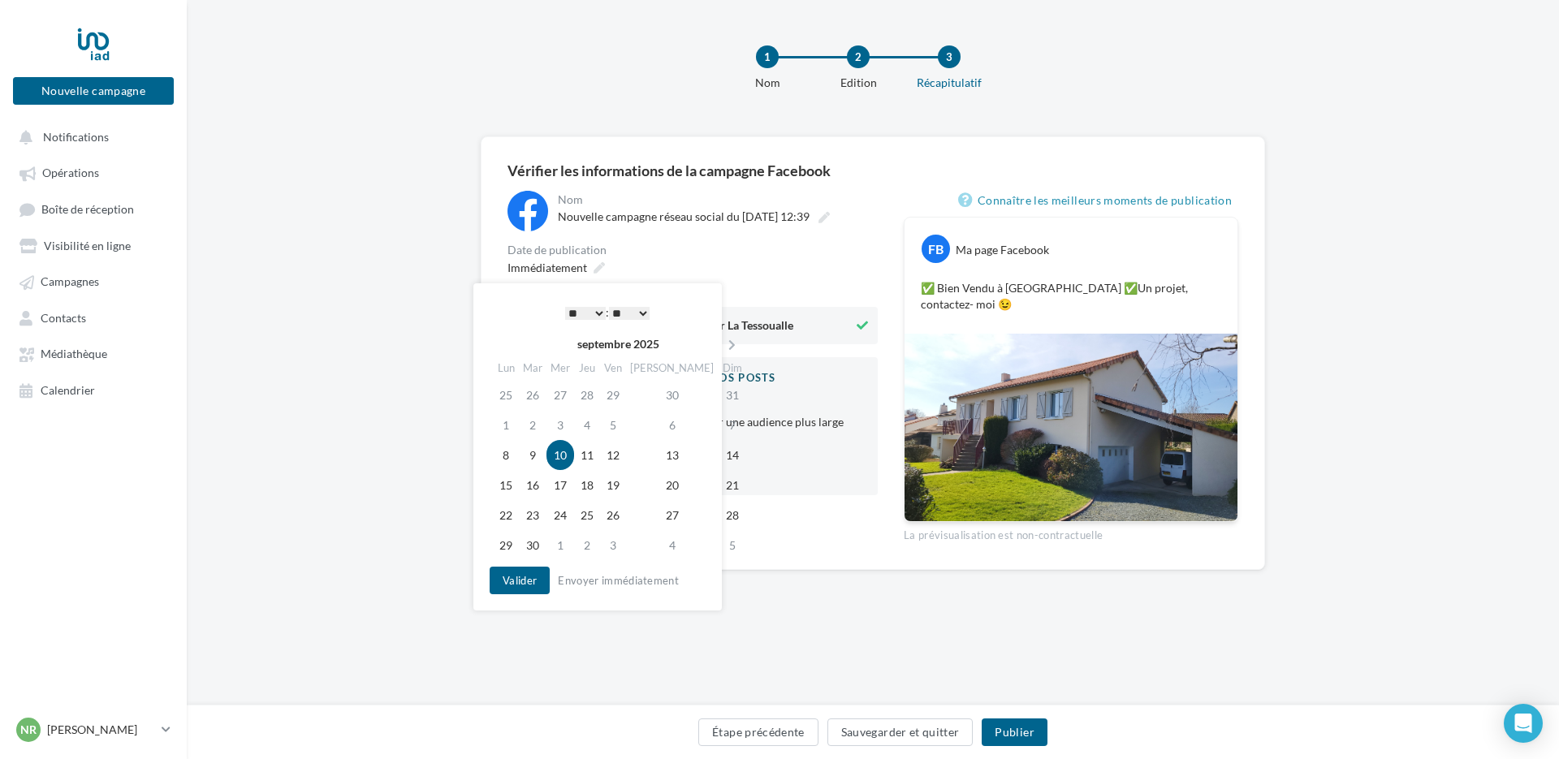
click at [566, 448] on td "10" at bounding box center [560, 455] width 28 height 30
click at [524, 571] on button "Valider" at bounding box center [520, 581] width 60 height 28
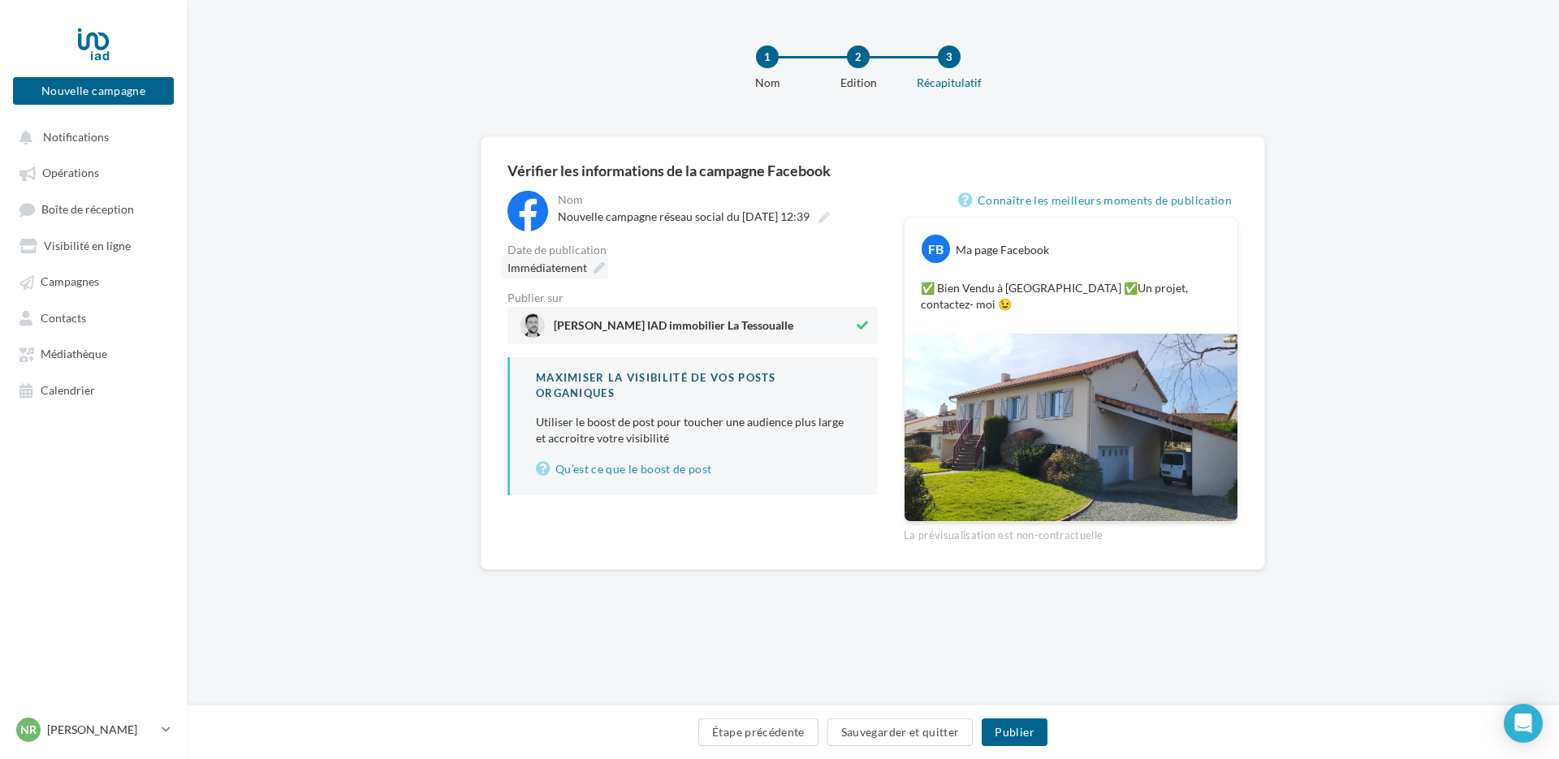
click at [562, 266] on span "Immédiatement" at bounding box center [547, 268] width 80 height 14
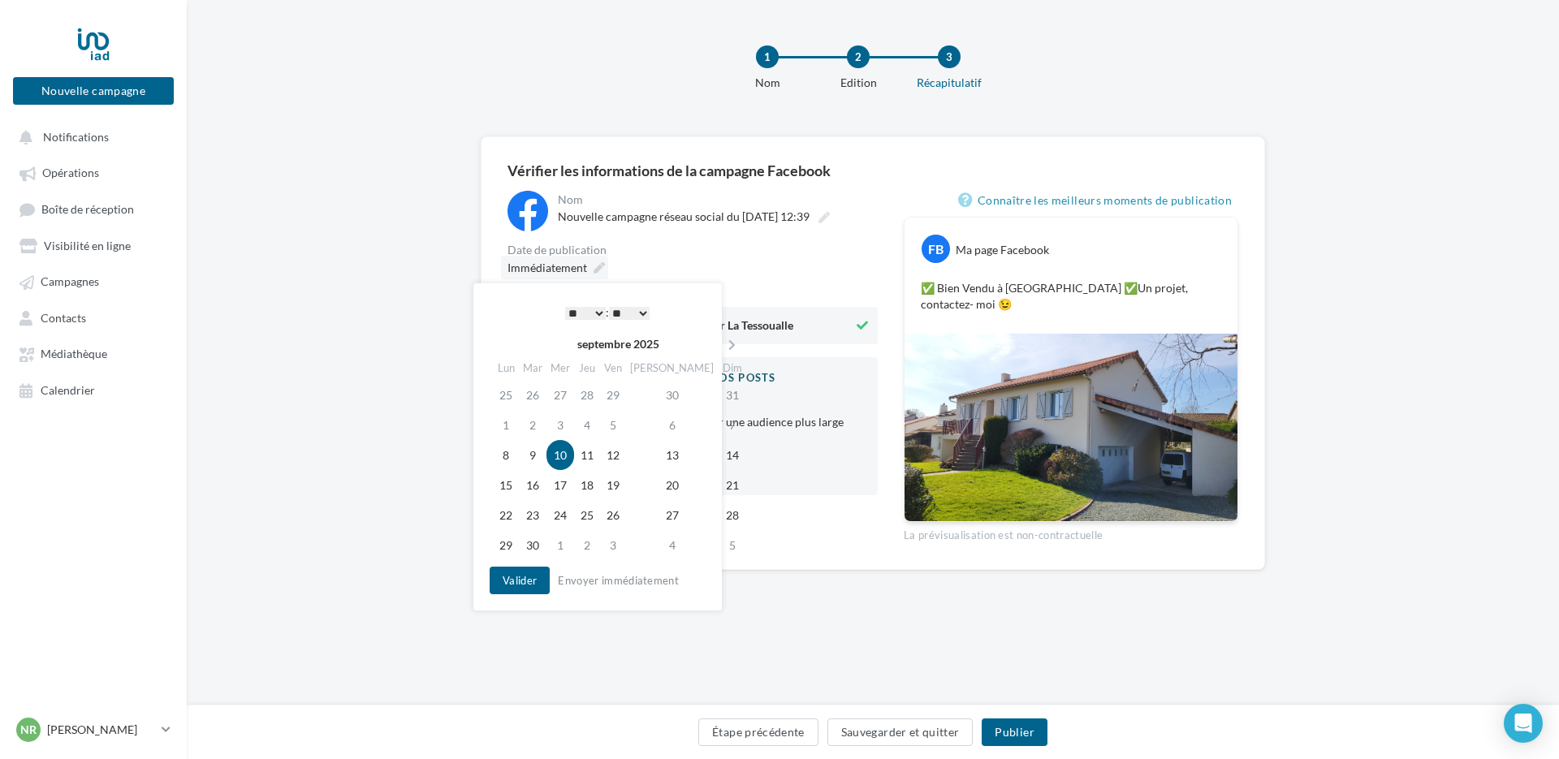
click at [562, 266] on span "Immédiatement" at bounding box center [547, 268] width 80 height 14
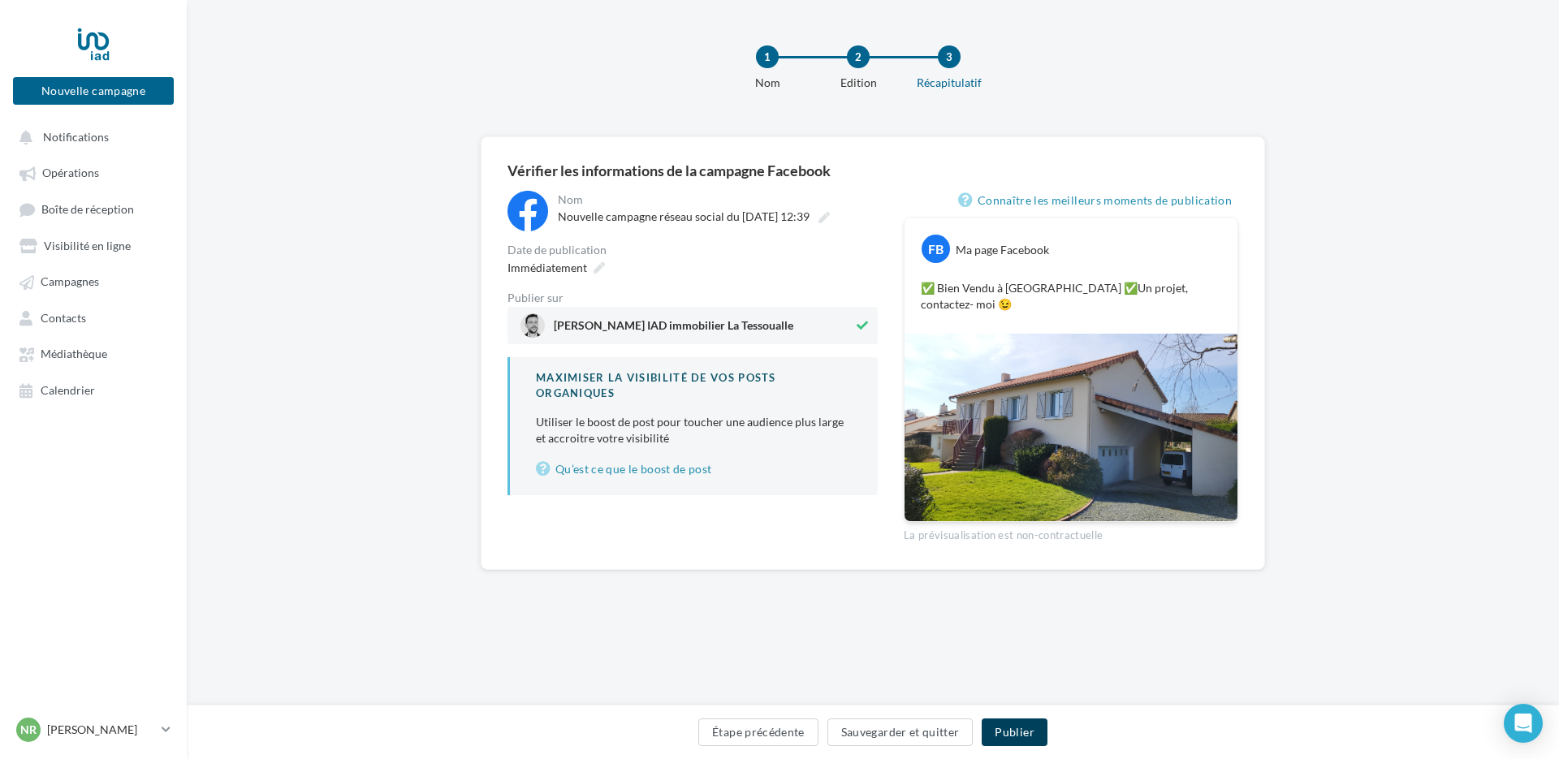
click at [1014, 731] on button "Publier" at bounding box center [1014, 732] width 65 height 28
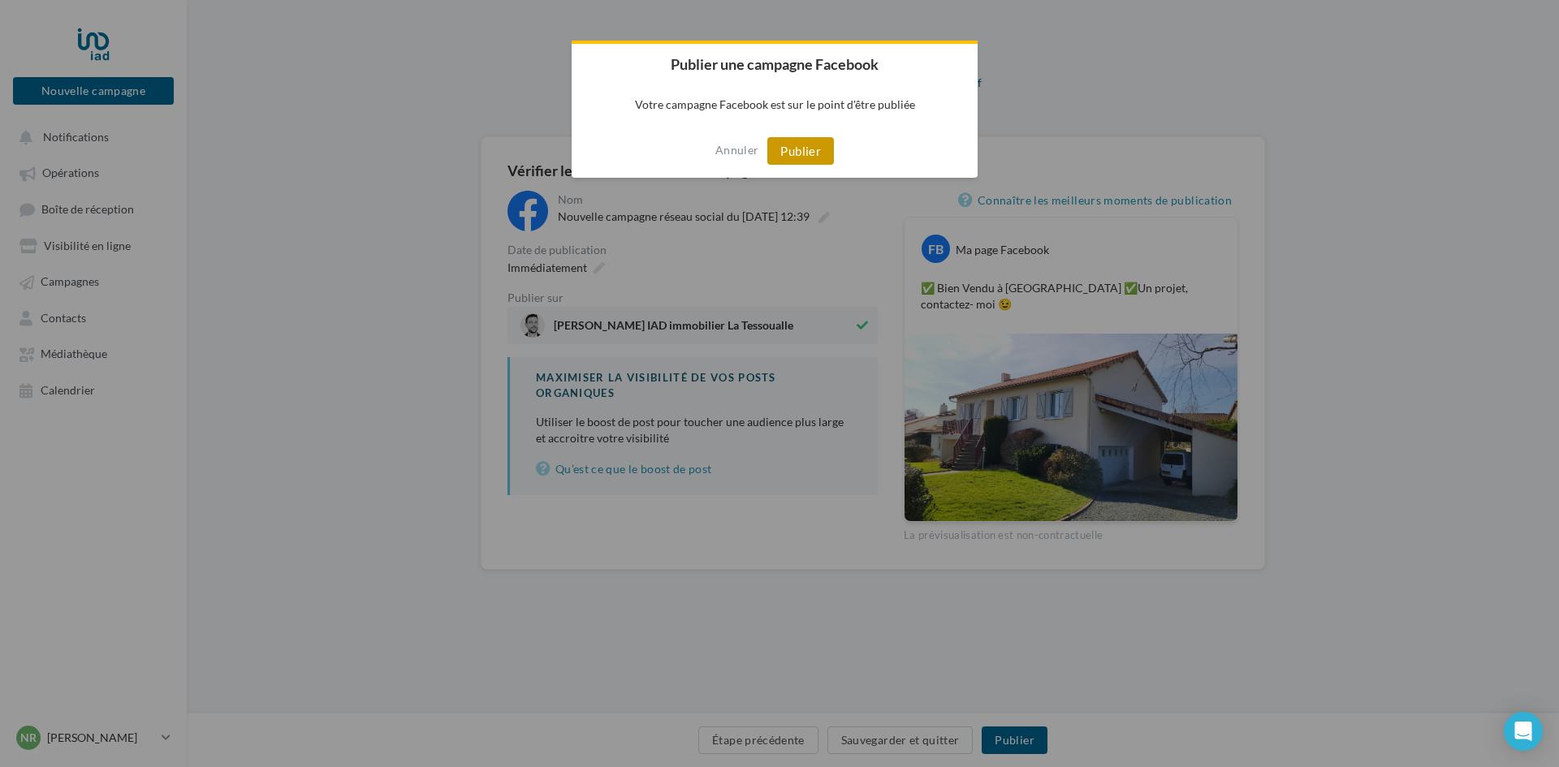
click at [808, 150] on button "Publier" at bounding box center [800, 151] width 67 height 28
